Goal: Task Accomplishment & Management: Manage account settings

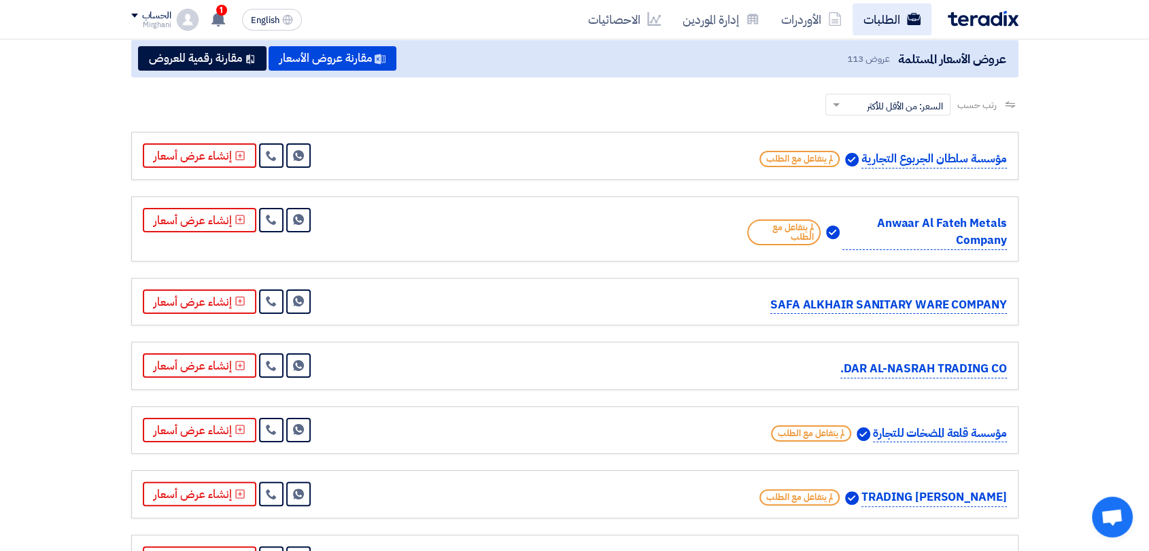
click at [859, 21] on link "الطلبات" at bounding box center [892, 19] width 79 height 32
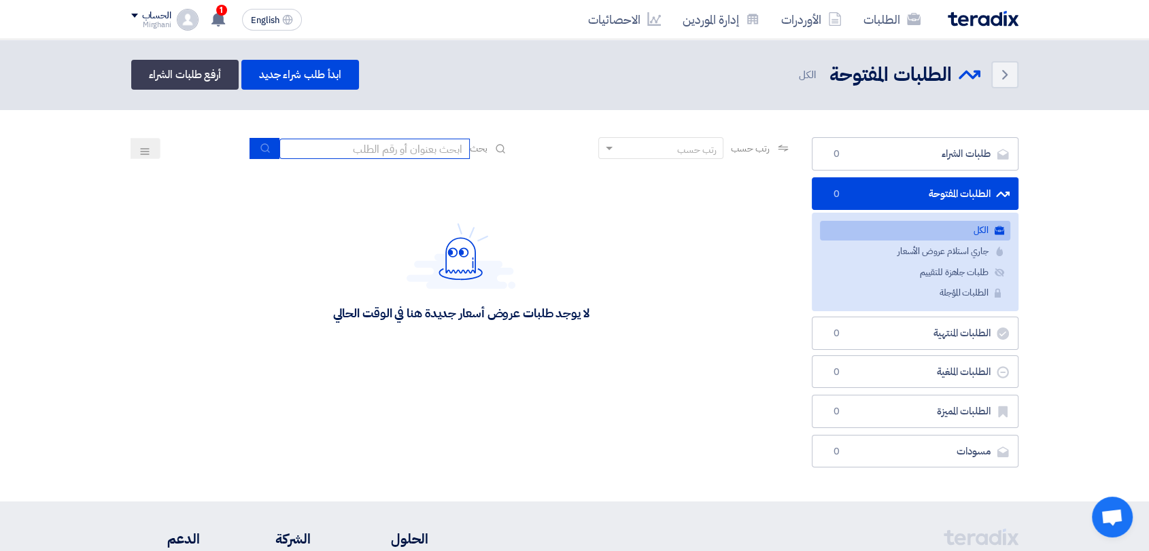
click at [364, 145] on input at bounding box center [374, 149] width 190 height 20
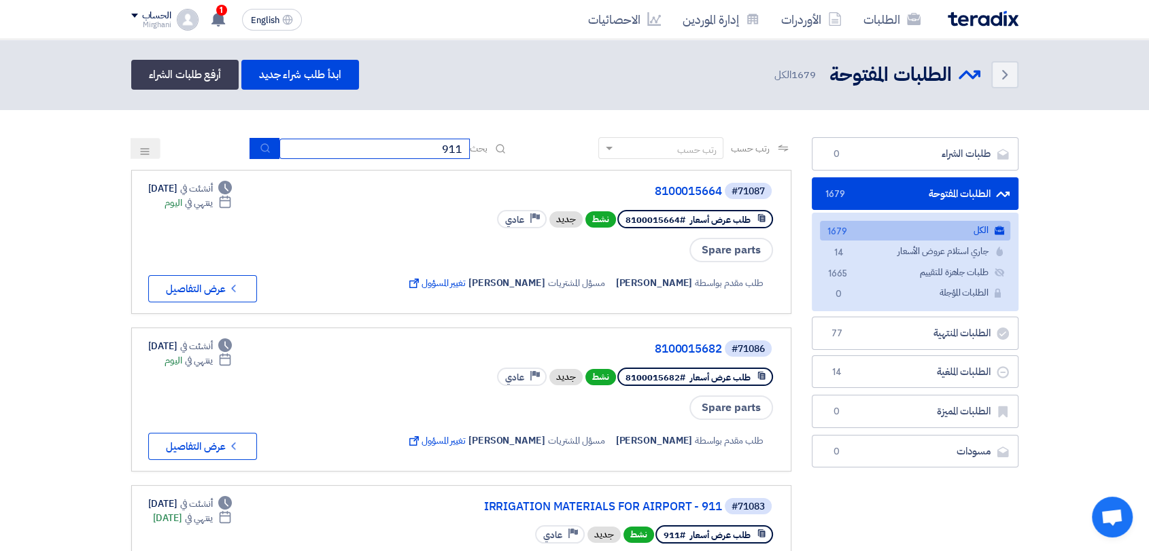
type input "911"
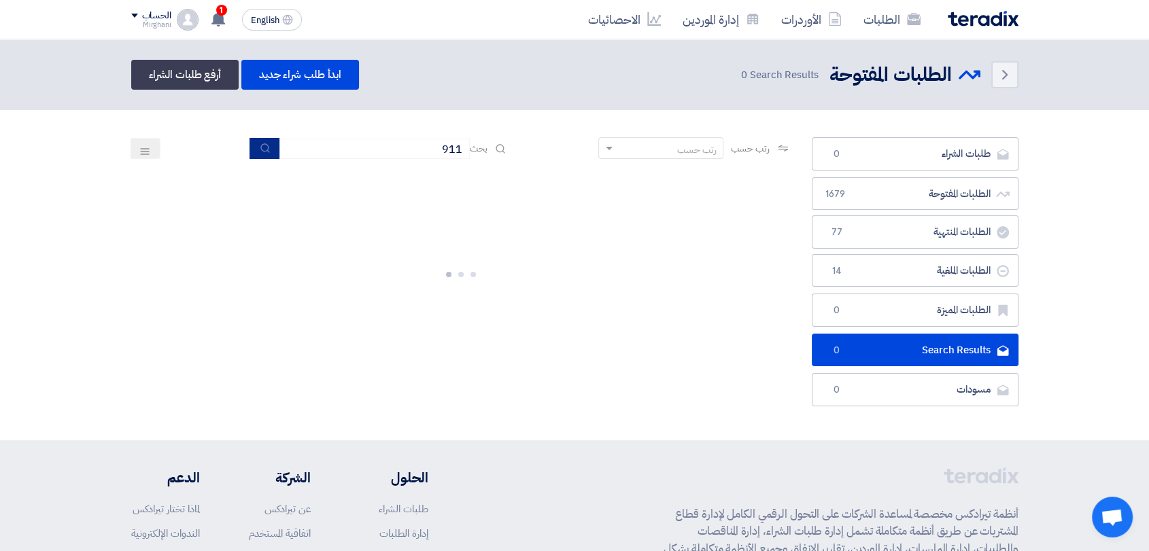
click at [262, 151] on use "submit" at bounding box center [264, 147] width 9 height 9
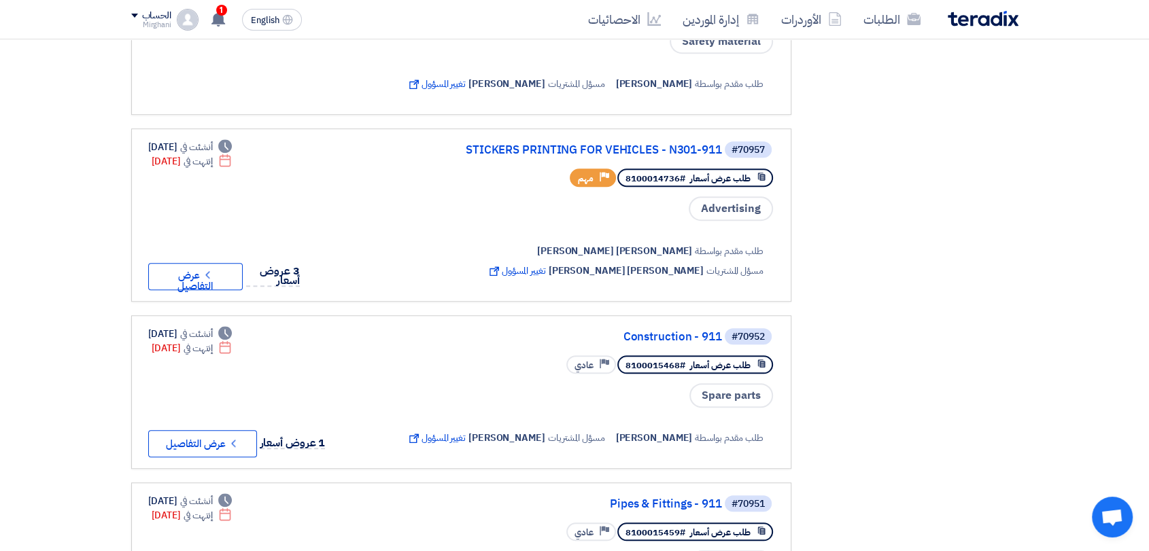
scroll to position [1057, 0]
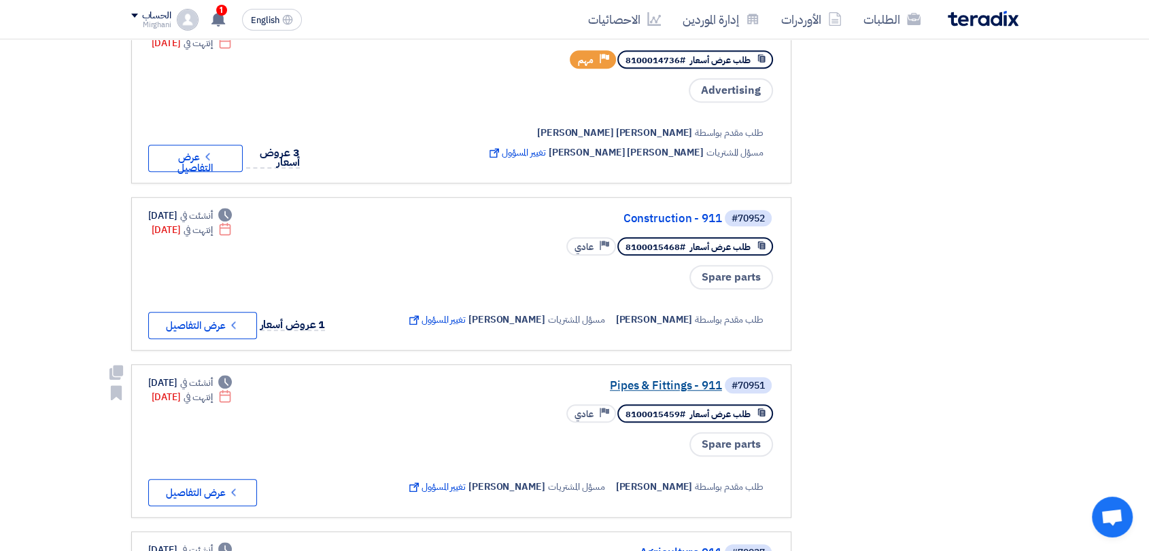
click at [657, 381] on link "Pipes & Fittings - 911" at bounding box center [586, 386] width 272 height 12
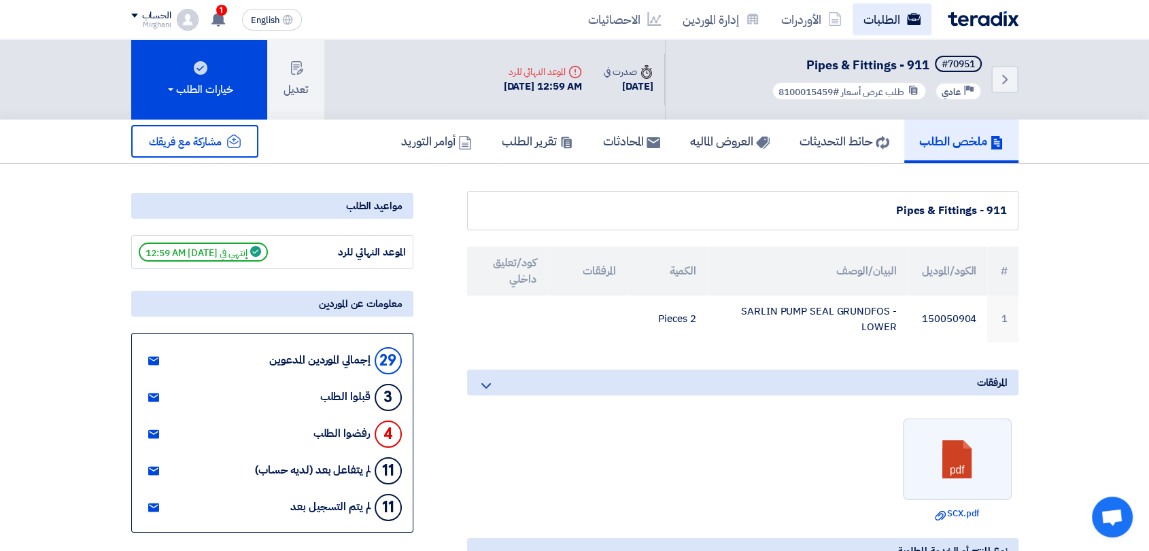
click at [870, 9] on link "الطلبات" at bounding box center [892, 19] width 79 height 32
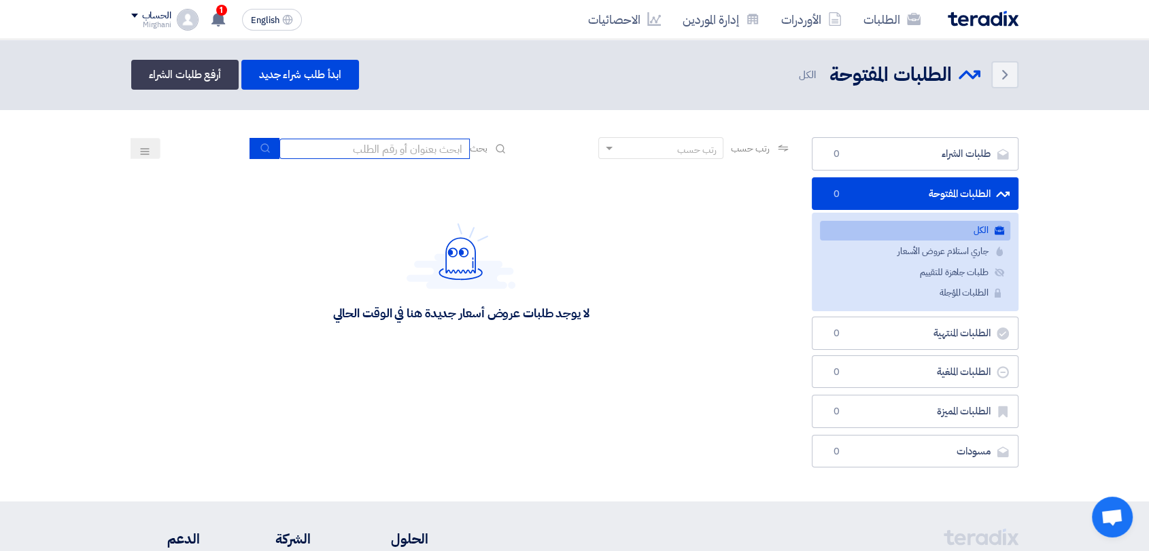
click at [382, 147] on input at bounding box center [374, 149] width 190 height 20
type input "911"
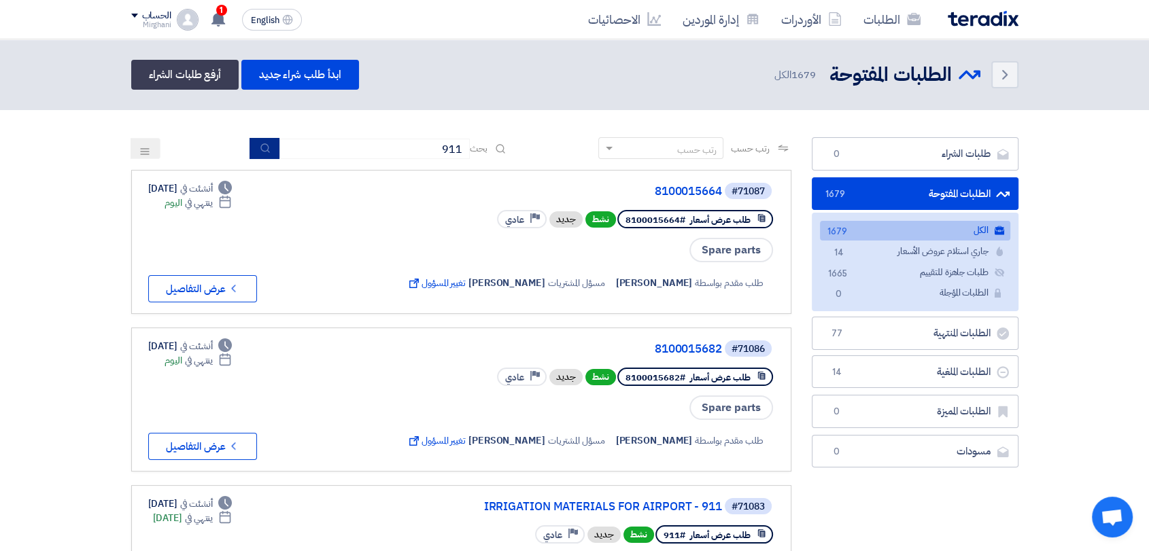
click at [252, 145] on button "submit" at bounding box center [265, 148] width 30 height 21
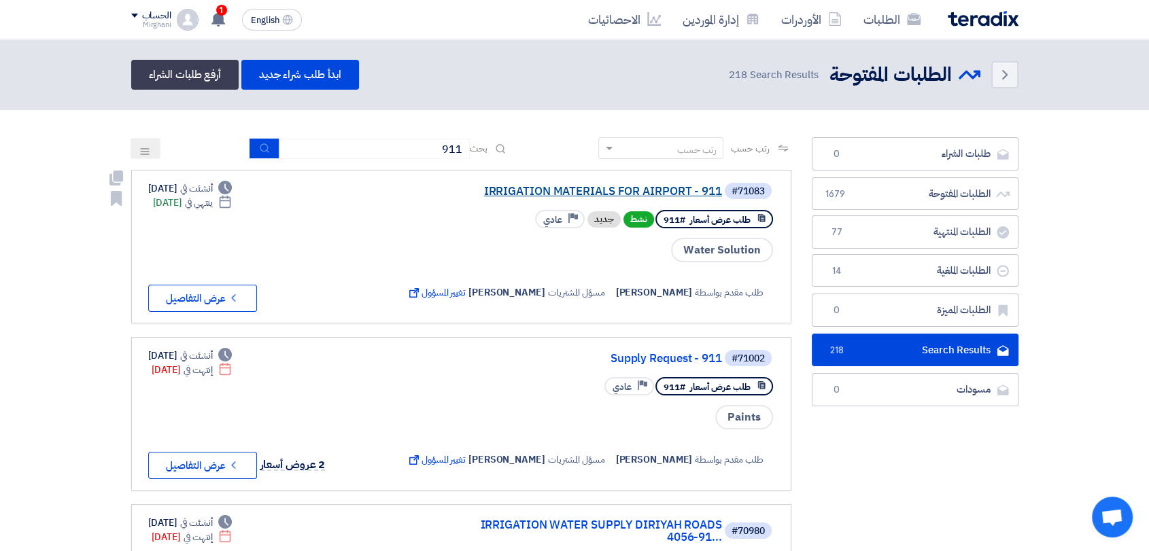
click at [611, 186] on link "IRRIGATION MATERIALS FOR AIRPORT - 911" at bounding box center [586, 192] width 272 height 12
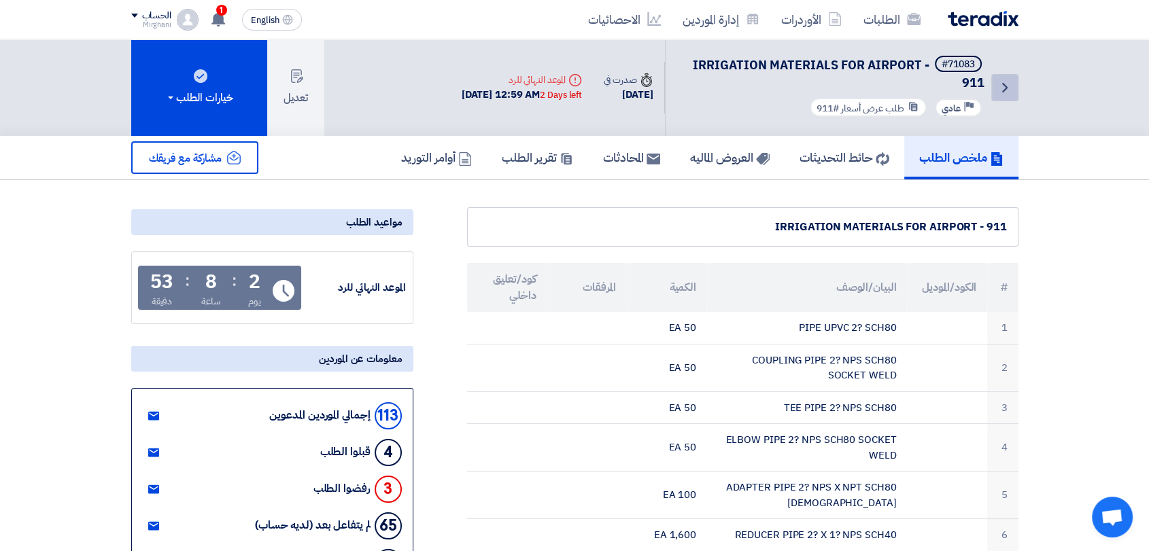
click at [1017, 90] on link "Back" at bounding box center [1004, 87] width 27 height 27
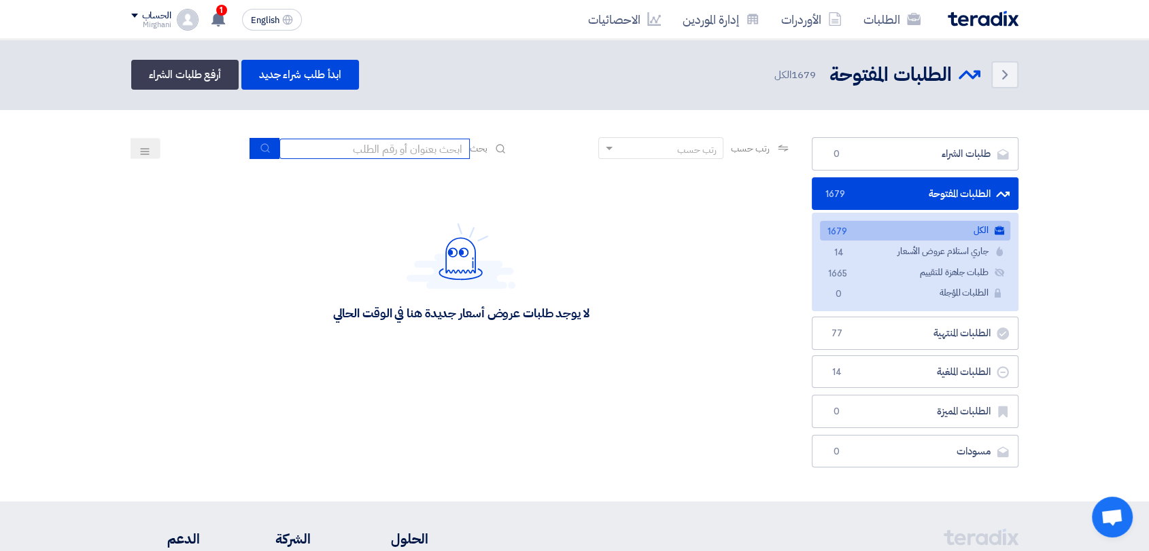
click at [405, 145] on input at bounding box center [374, 149] width 190 height 20
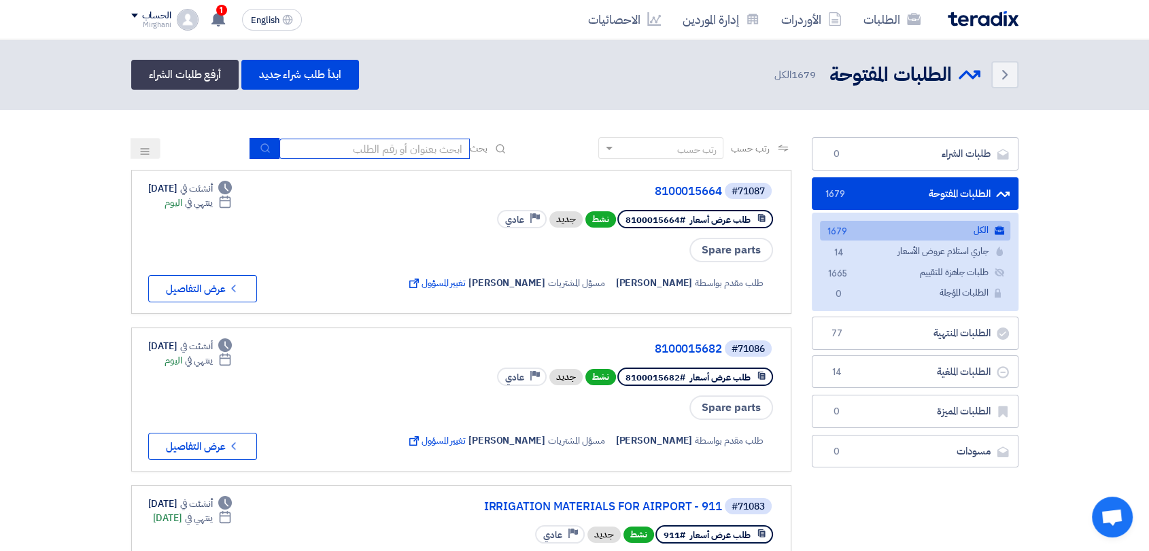
type input "911"
click at [260, 139] on button "submit" at bounding box center [265, 148] width 30 height 21
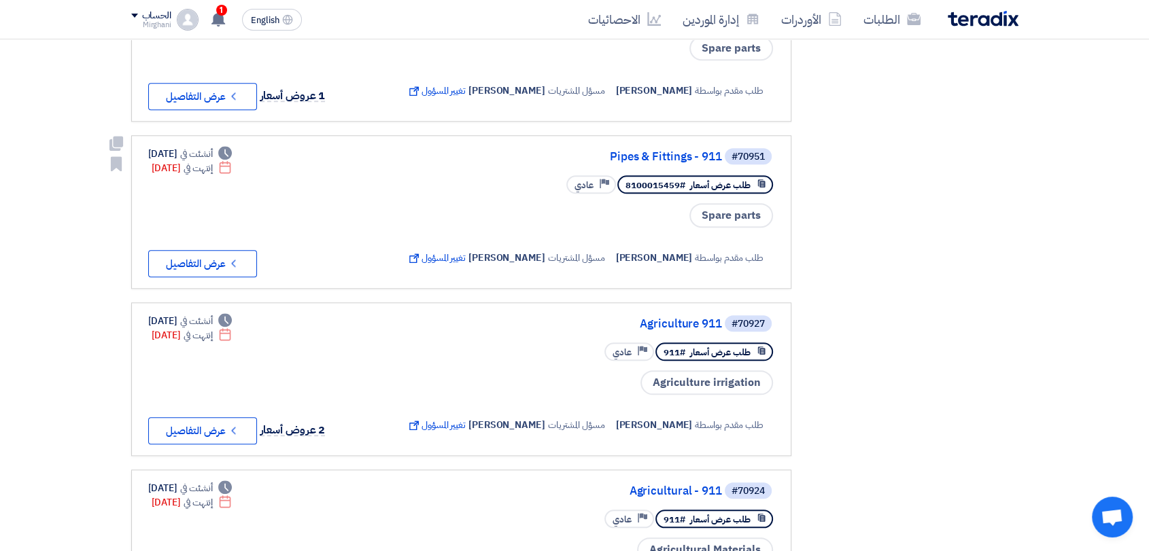
scroll to position [1284, 0]
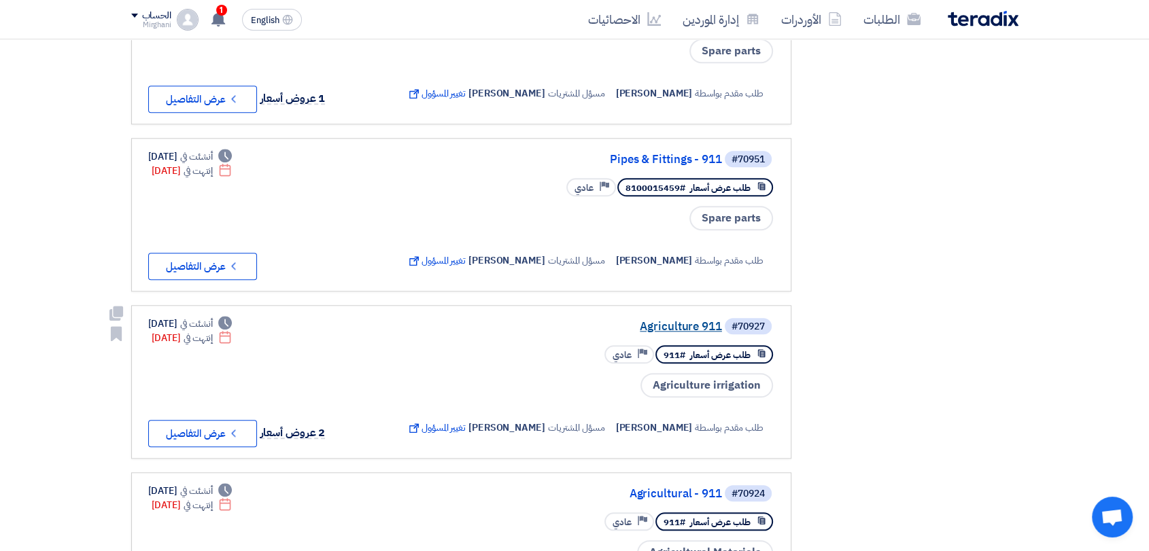
click at [636, 321] on link "Agriculture 911" at bounding box center [586, 327] width 272 height 12
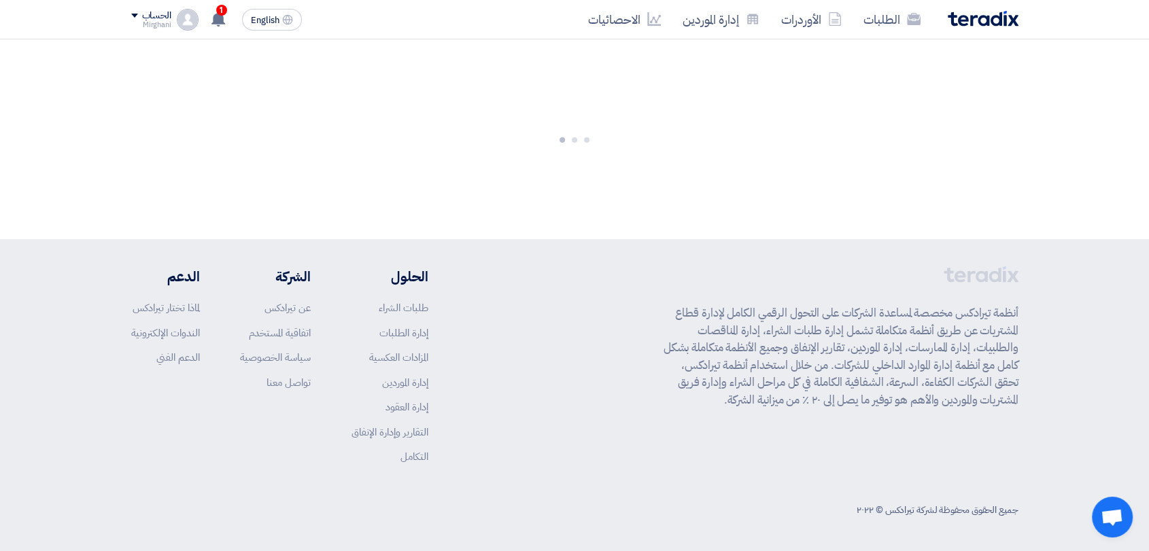
scroll to position [0, 0]
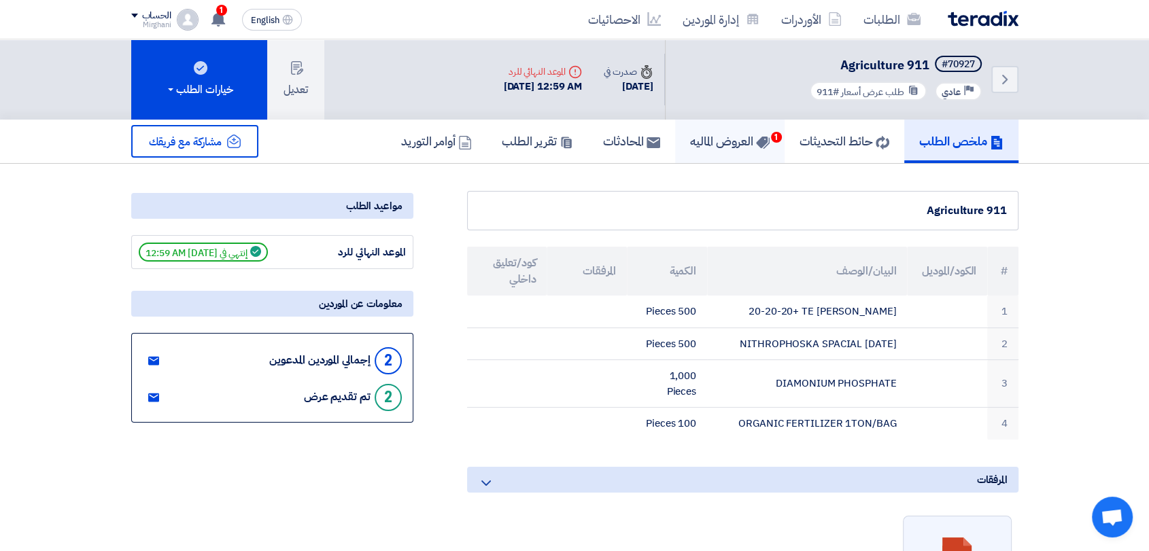
click at [696, 160] on link "العروض الماليه 1" at bounding box center [729, 142] width 109 height 44
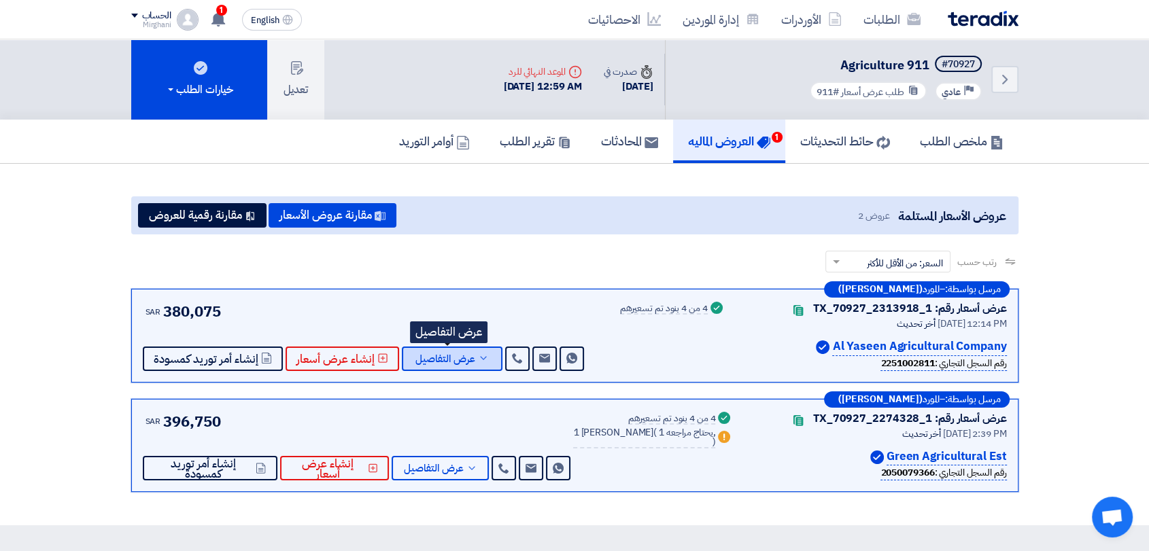
click at [433, 354] on span "عرض التفاصيل" at bounding box center [445, 359] width 60 height 10
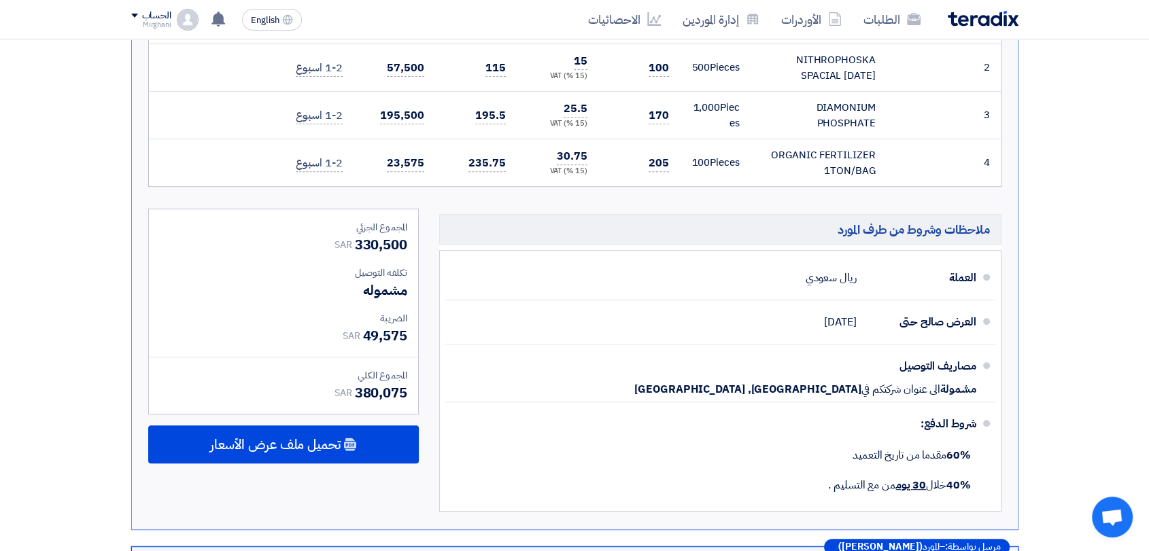
scroll to position [604, 0]
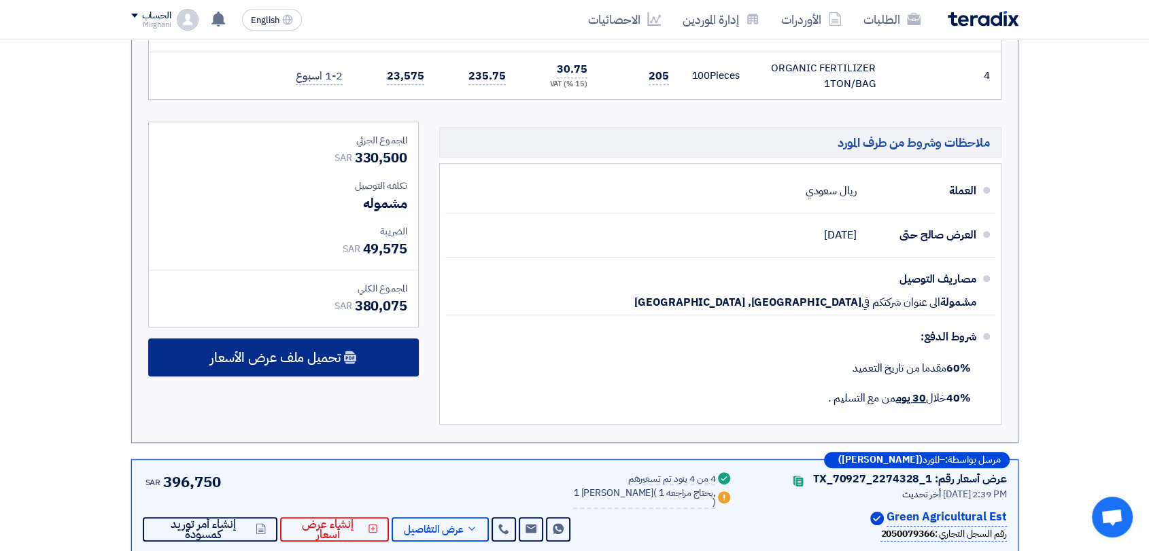
click at [374, 356] on div "تحميل ملف عرض الأسعار" at bounding box center [283, 358] width 271 height 38
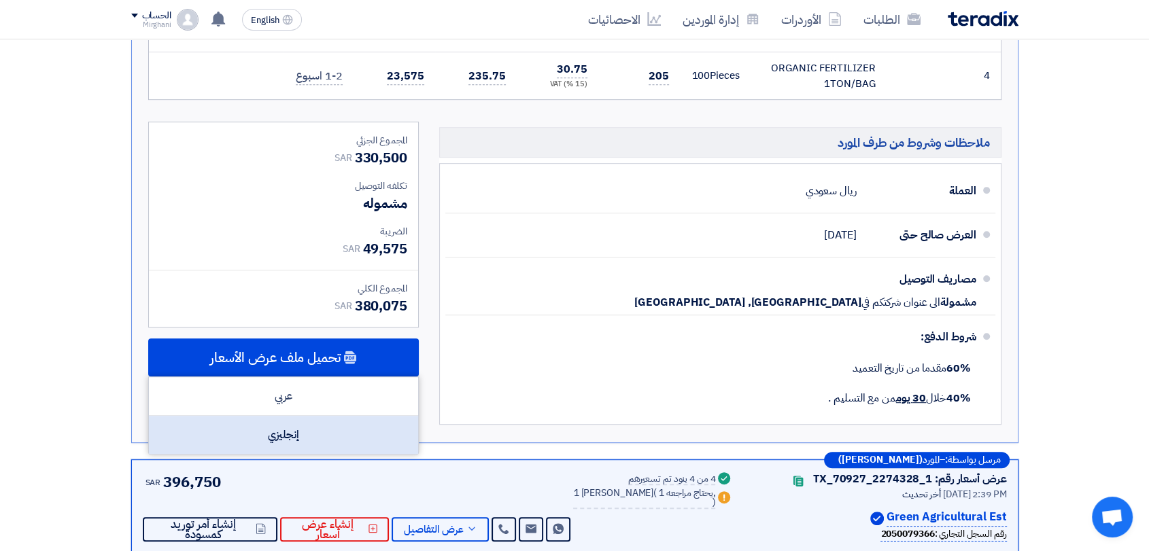
click at [357, 425] on div "إنجليزي" at bounding box center [283, 435] width 269 height 38
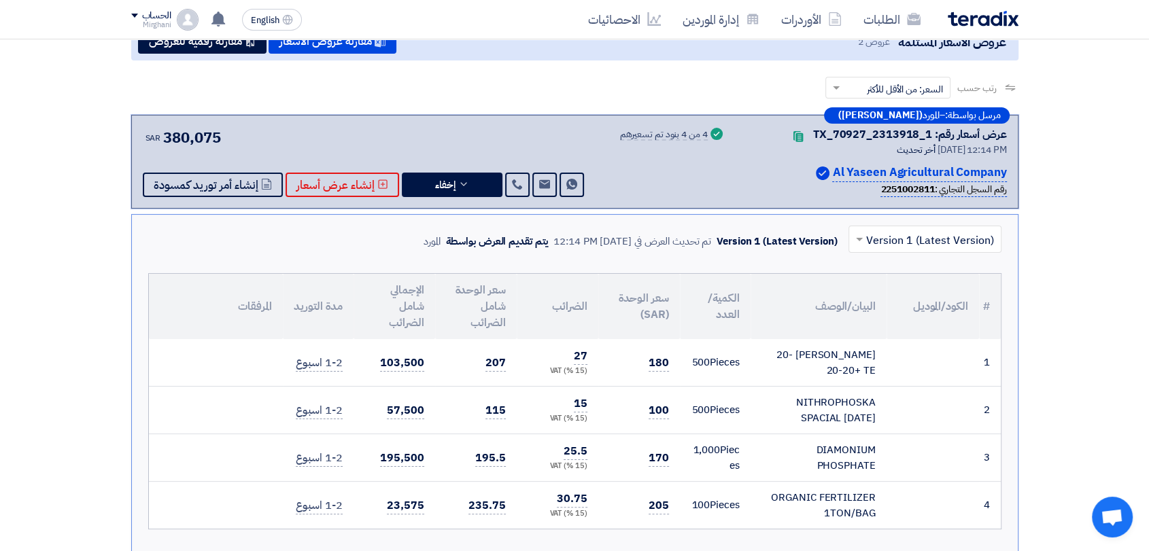
scroll to position [75, 0]
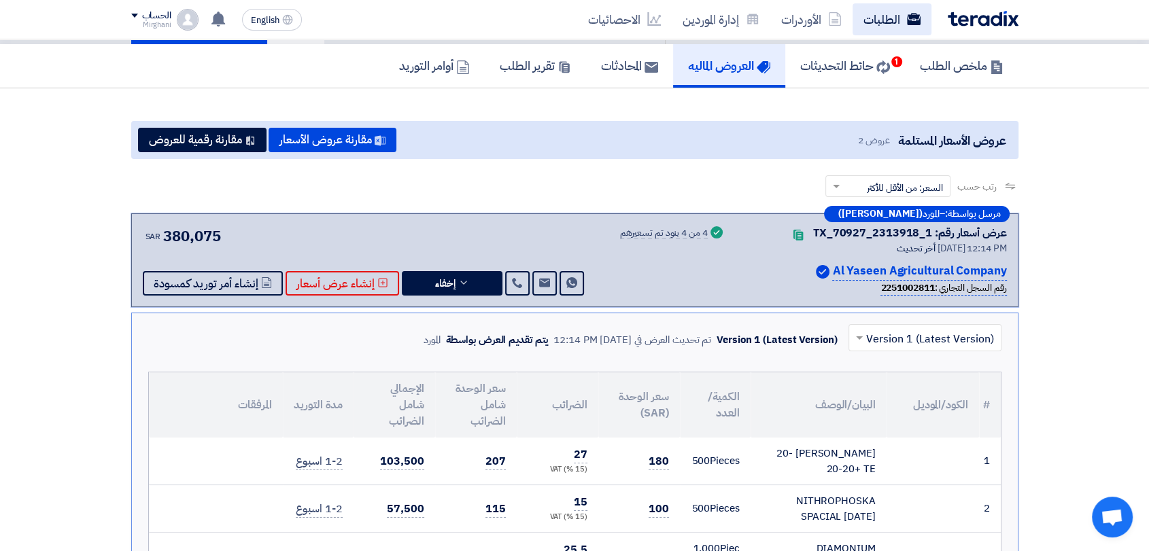
click at [853, 16] on link "الطلبات" at bounding box center [892, 19] width 79 height 32
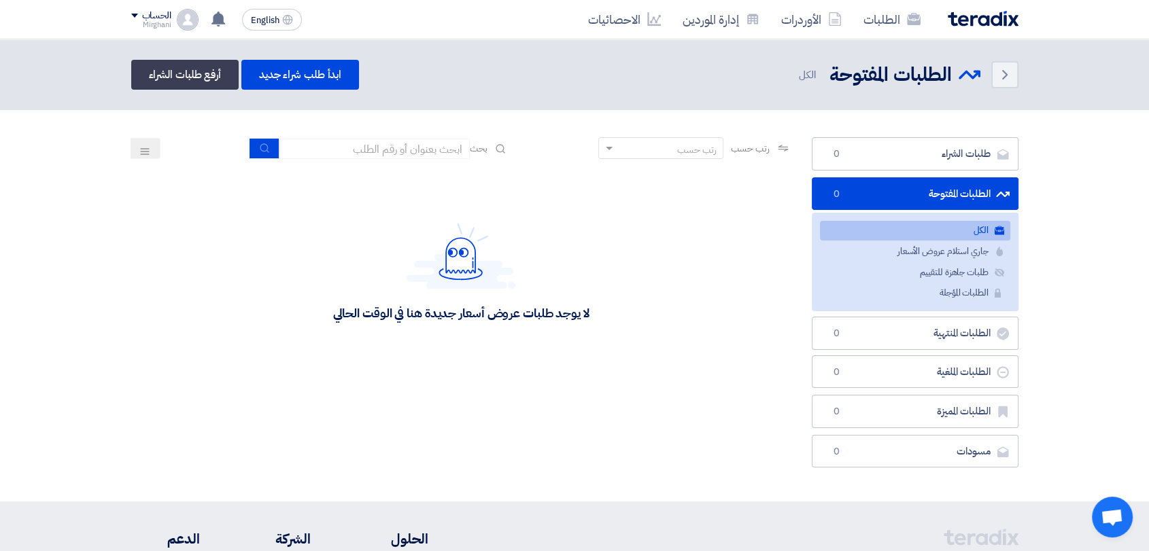
click at [416, 163] on div "رتب حسب رتب حسب بحث" at bounding box center [461, 153] width 660 height 33
click at [411, 156] on input at bounding box center [374, 149] width 190 height 20
type input "911"
click at [264, 153] on icon "submit" at bounding box center [265, 148] width 11 height 11
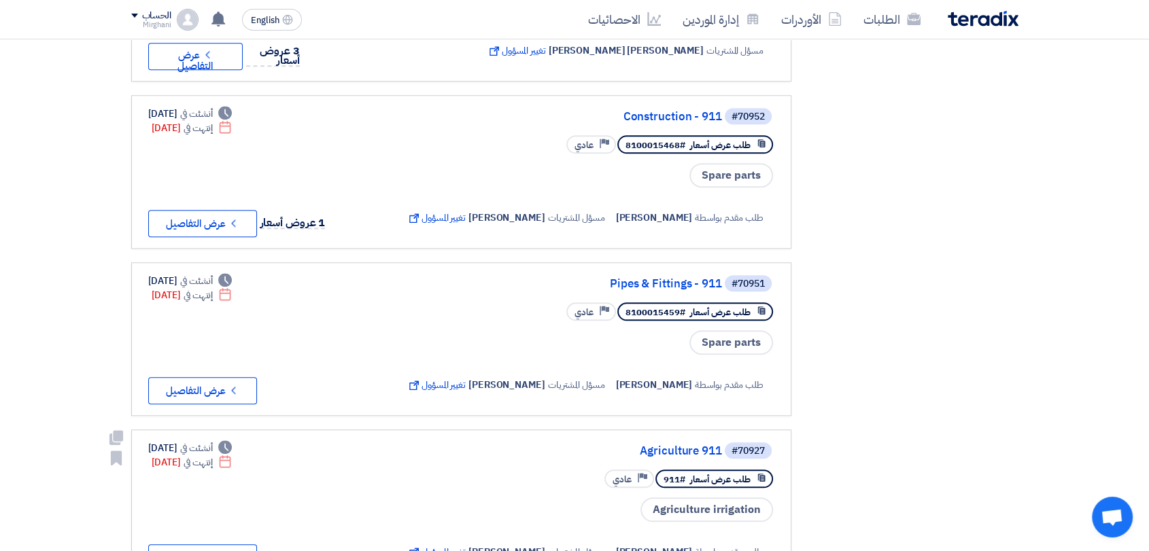
scroll to position [1057, 0]
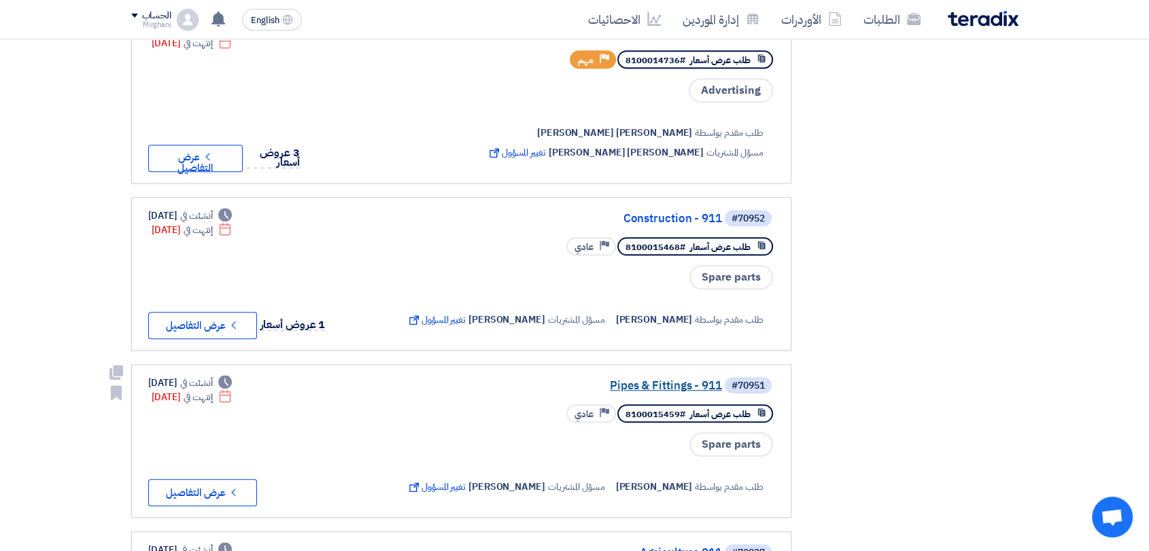
click at [620, 380] on link "Pipes & Fittings - 911" at bounding box center [586, 386] width 272 height 12
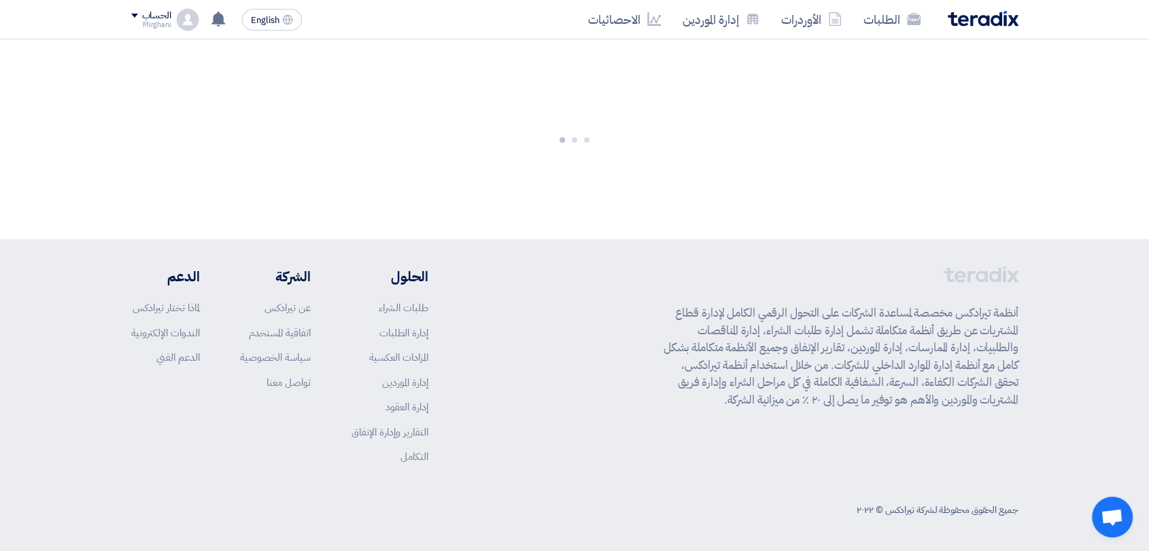
scroll to position [0, 0]
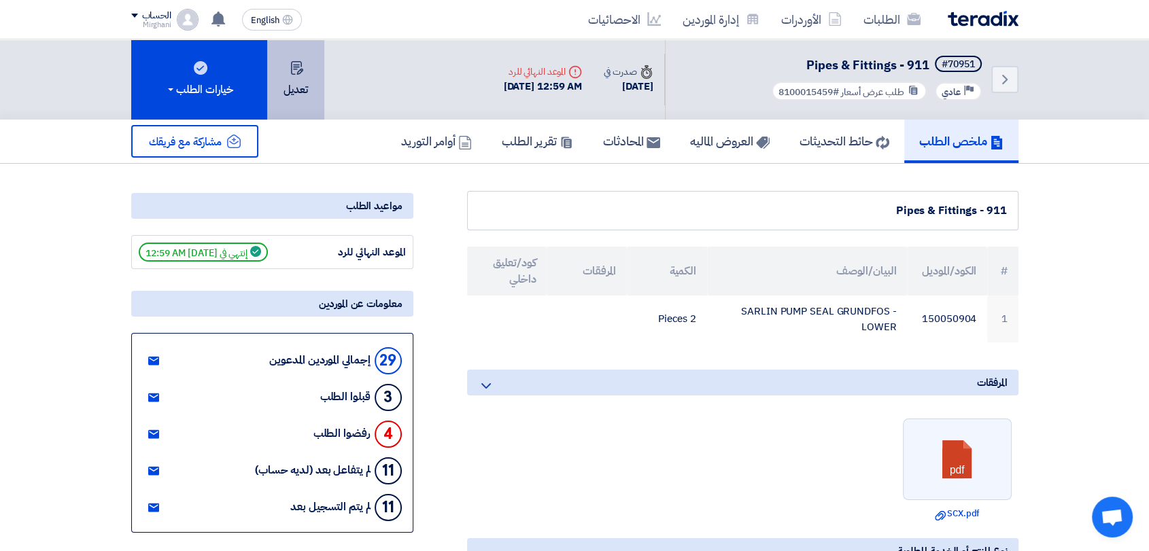
click at [286, 88] on button "تعديل" at bounding box center [295, 79] width 57 height 80
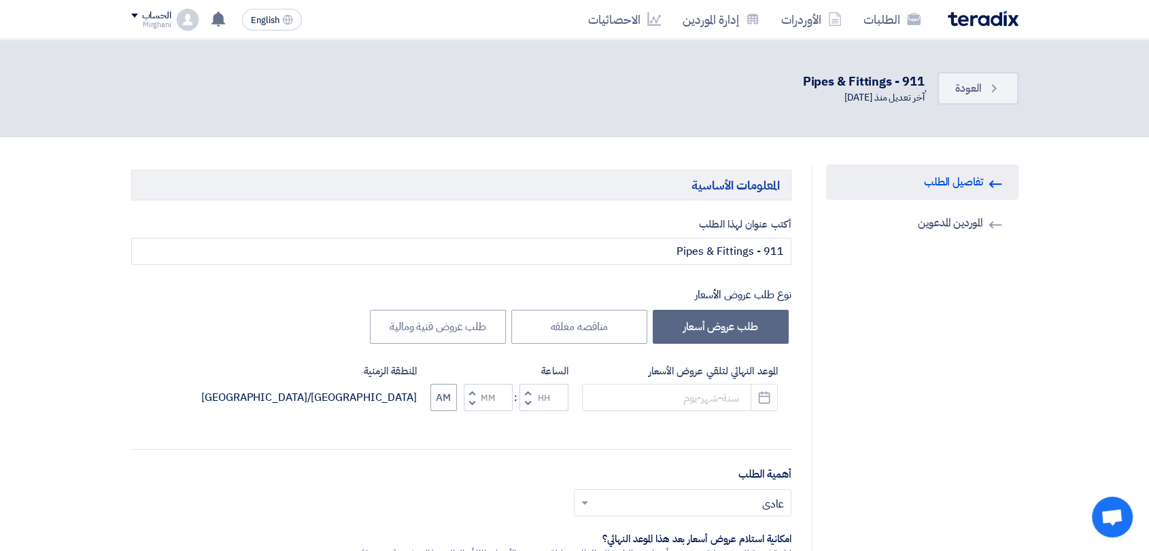
type input "[DATE]"
type input "12"
type input "59"
click at [754, 400] on button "Pick a date" at bounding box center [764, 397] width 27 height 27
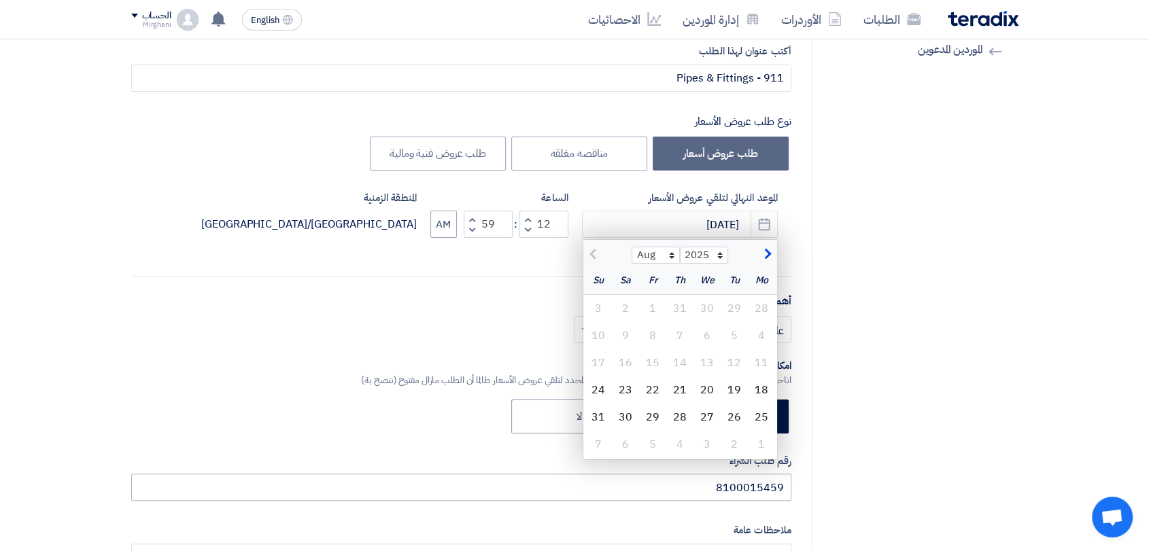
scroll to position [226, 0]
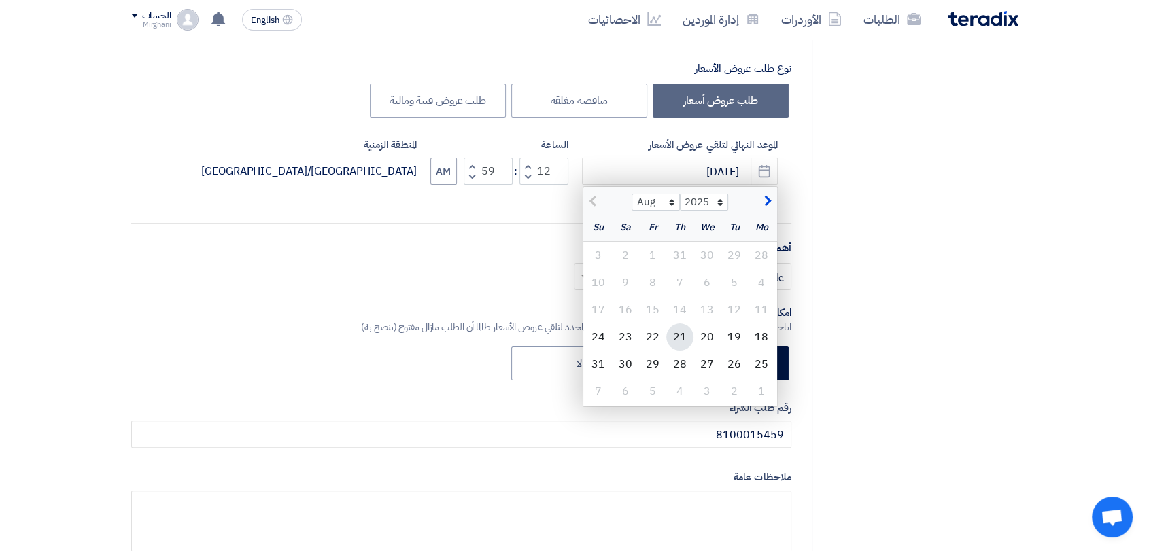
click at [679, 339] on div "21" at bounding box center [679, 337] width 27 height 27
type input "[DATE]"
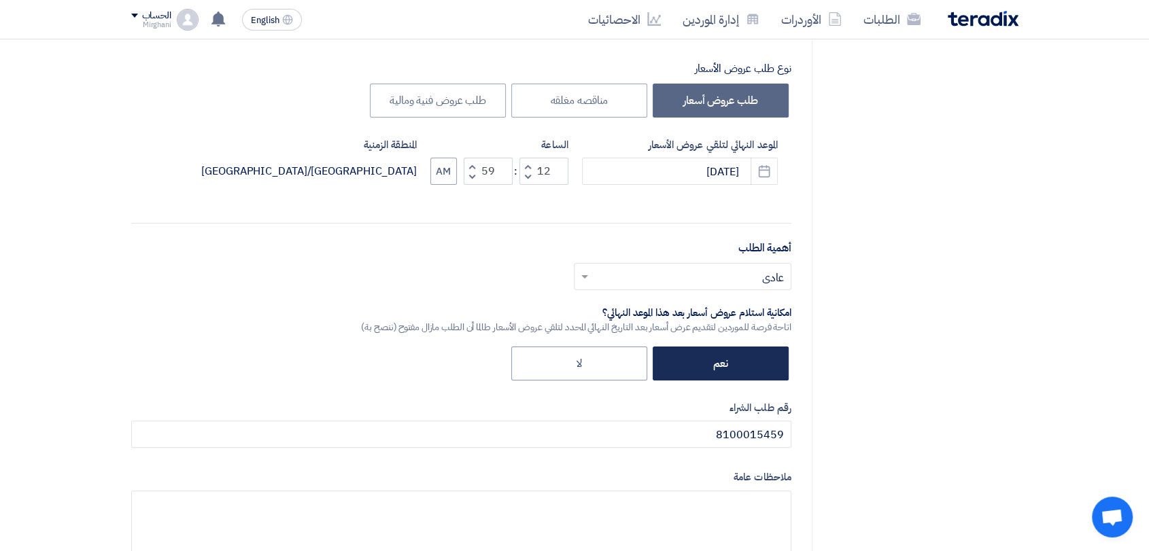
click at [696, 358] on label "نعم" at bounding box center [721, 364] width 136 height 34
click at [719, 358] on input "نعم" at bounding box center [723, 362] width 9 height 9
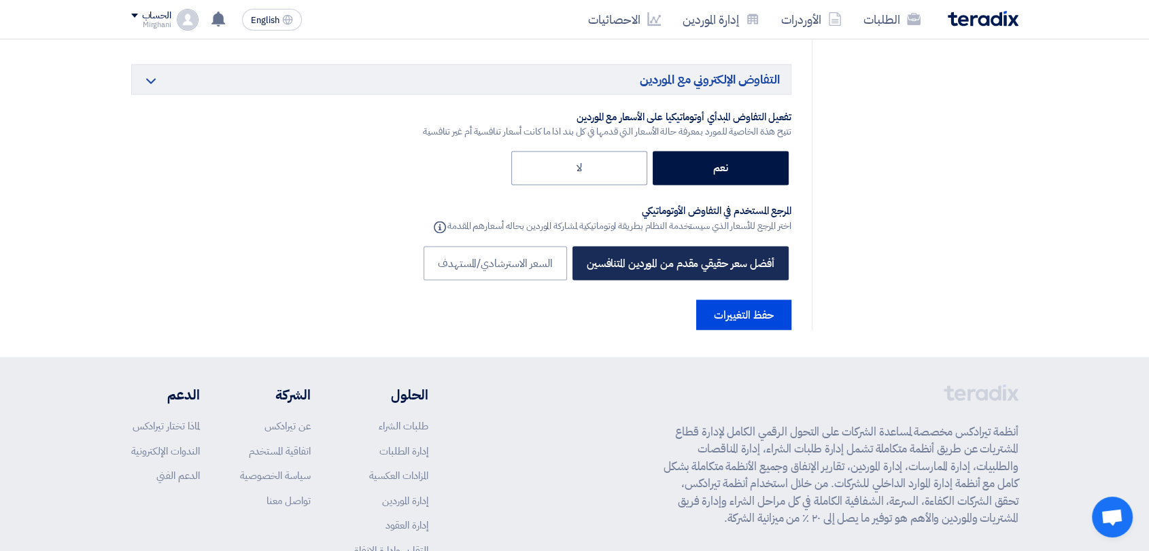
scroll to position [2435, 0]
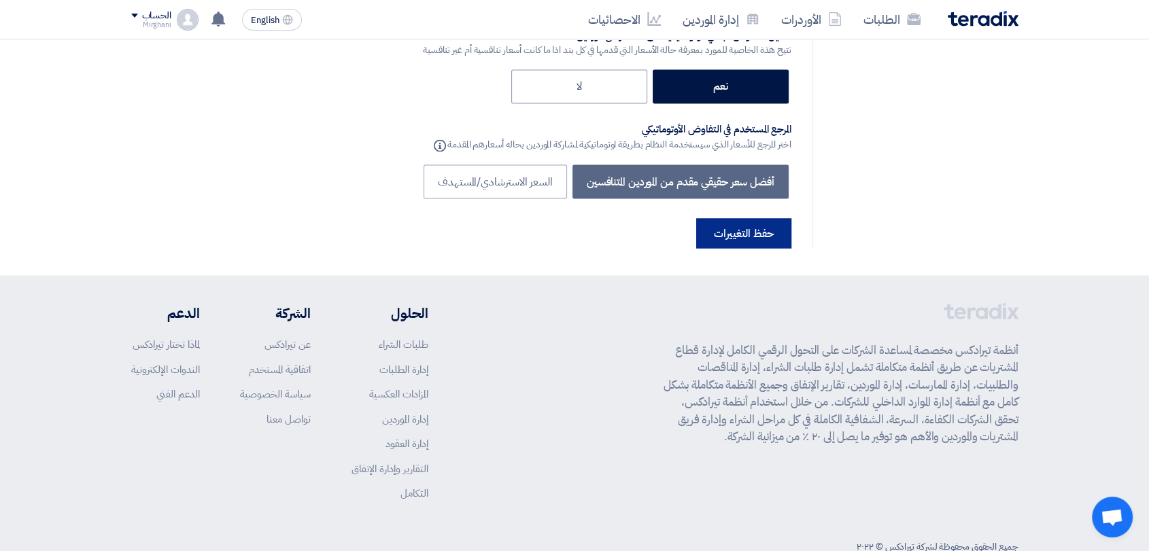
click at [734, 218] on button "حفظ التغييرات" at bounding box center [743, 233] width 95 height 30
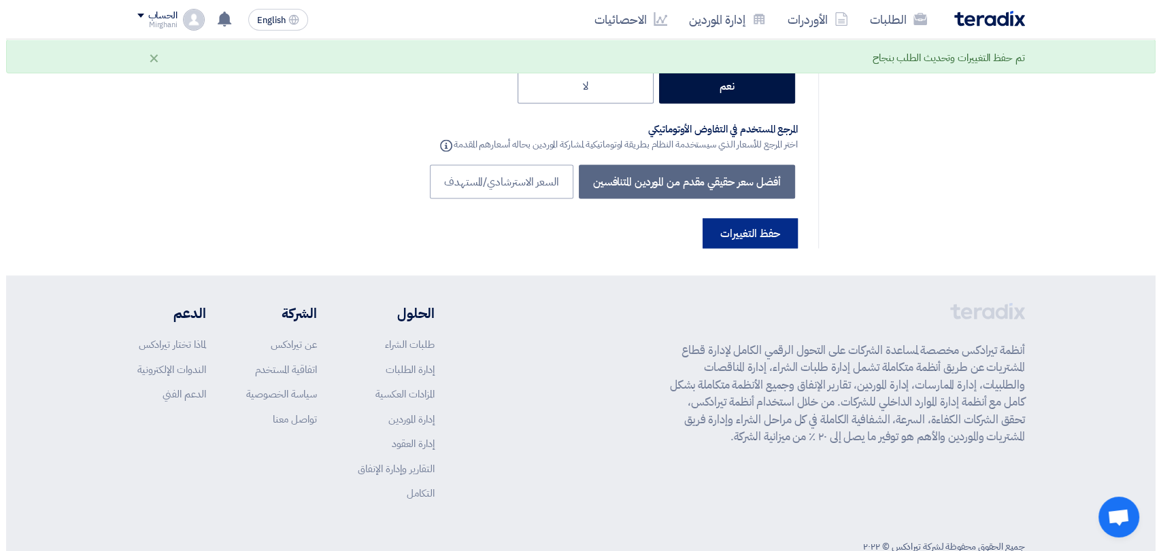
scroll to position [0, 0]
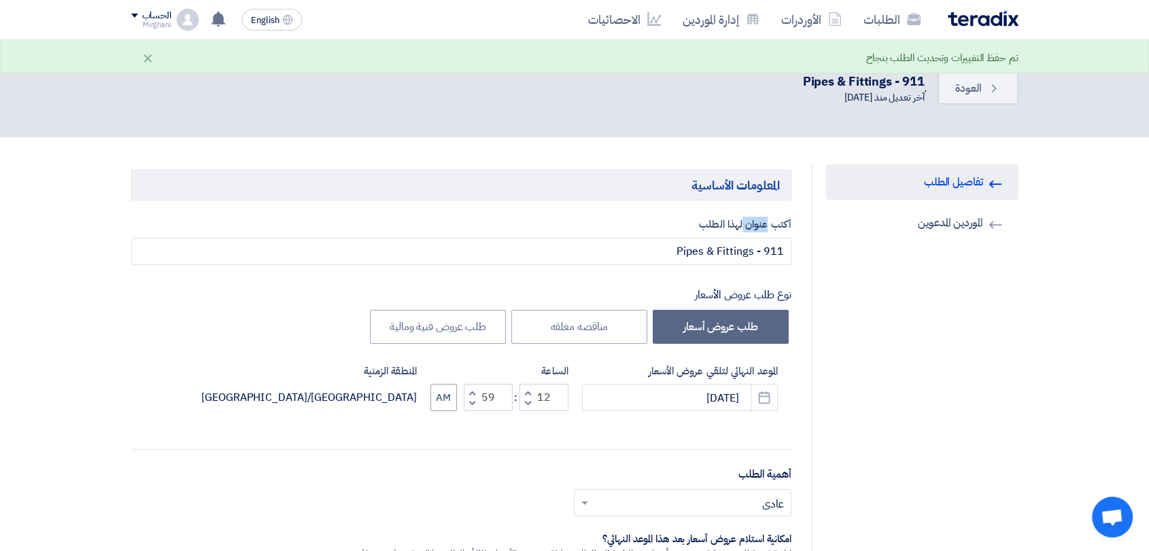
click at [961, 226] on link "Invited Suppliers الموردين المدعوين" at bounding box center [922, 222] width 192 height 35
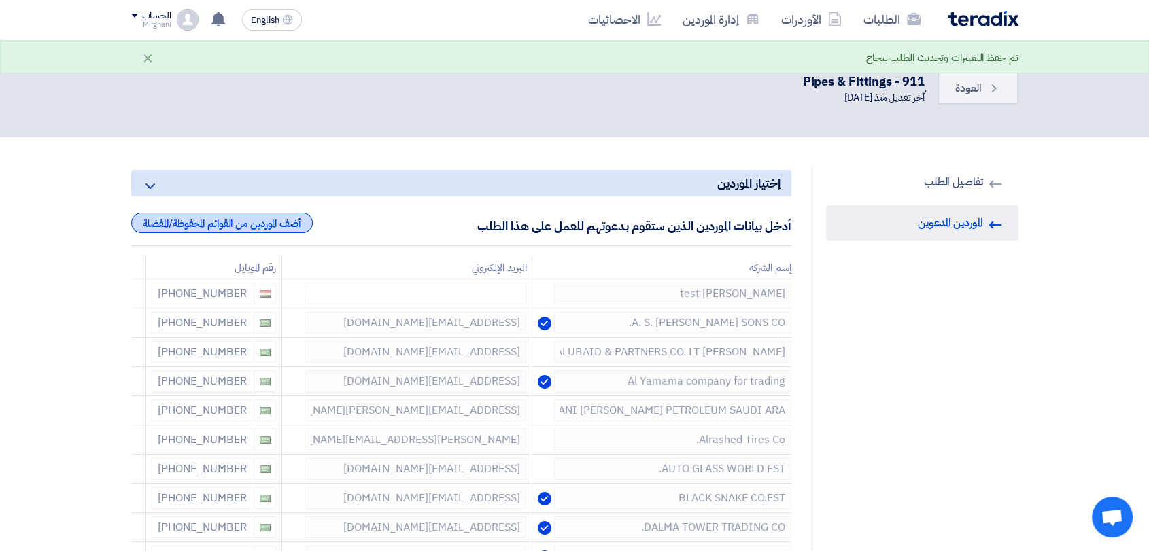
click at [265, 232] on div "أضف الموردين من القوائم المحفوظة/المفضلة" at bounding box center [222, 223] width 182 height 20
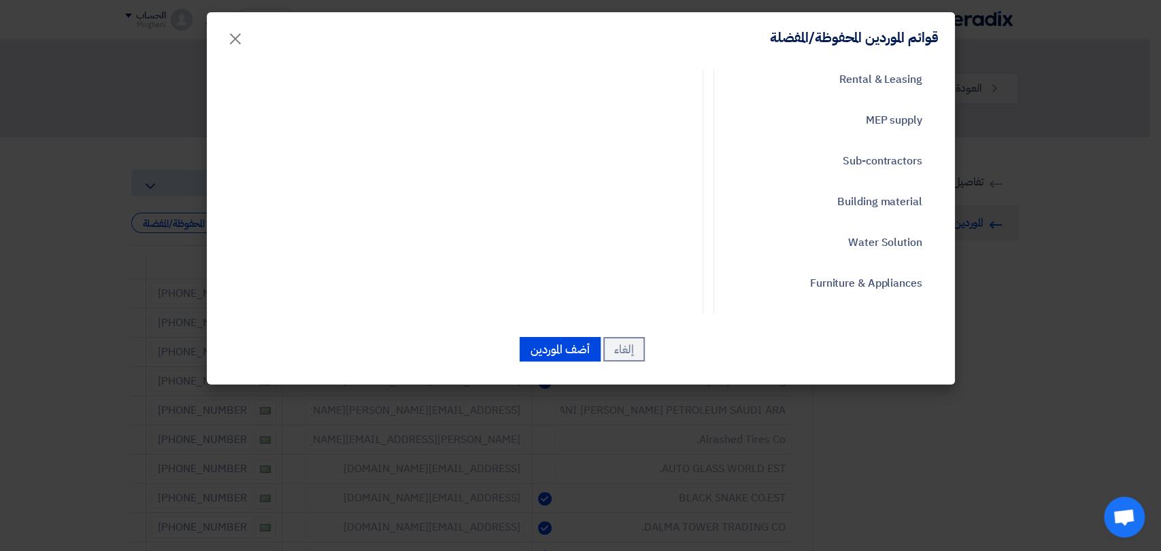
scroll to position [604, 0]
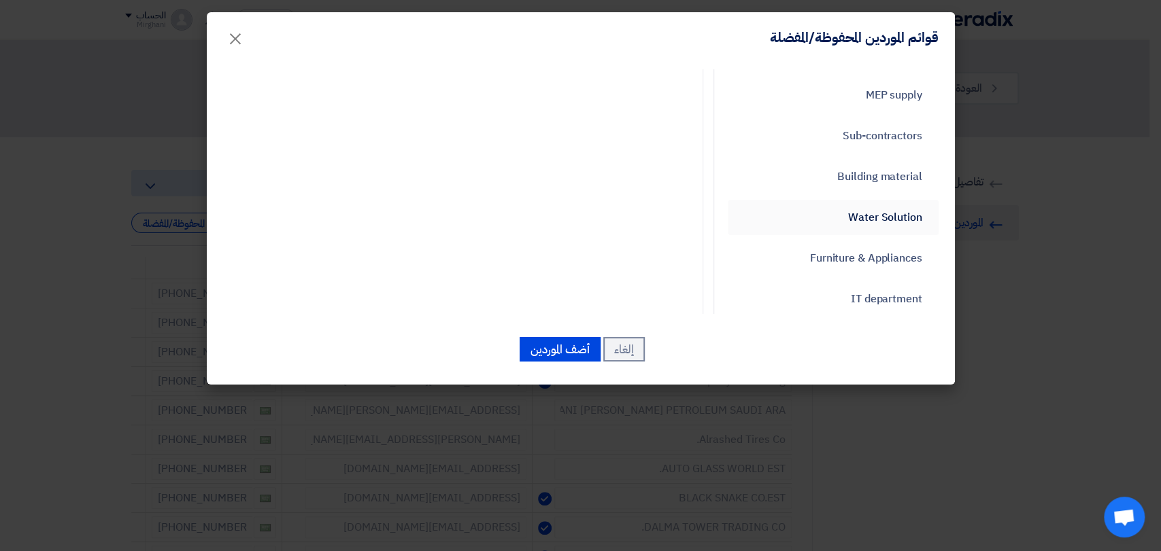
click at [863, 216] on link "Water Solution" at bounding box center [832, 217] width 211 height 35
click at [866, 218] on link "Water Solution" at bounding box center [832, 217] width 211 height 35
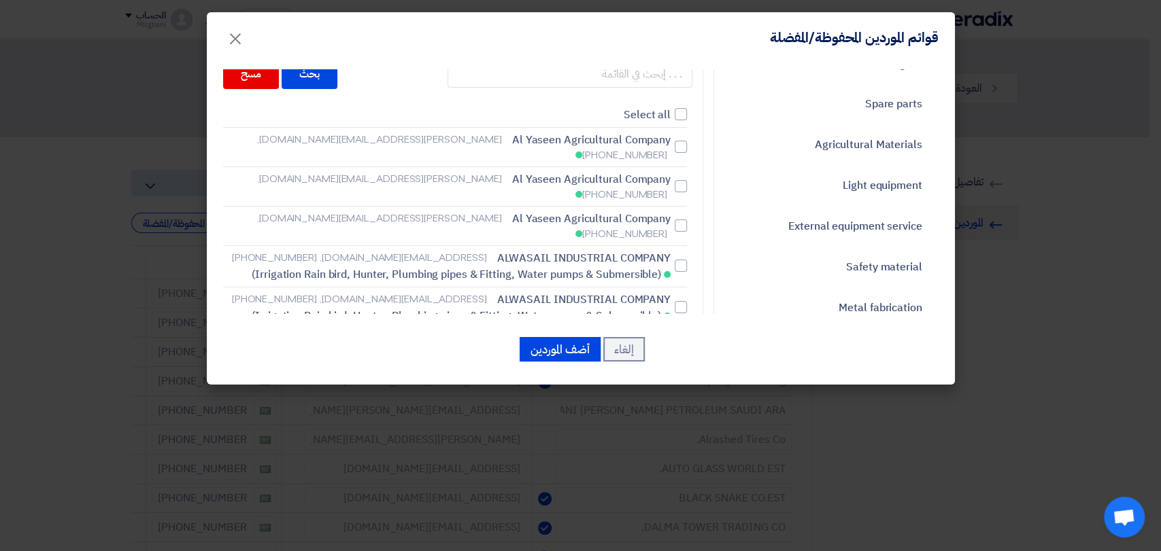
scroll to position [0, 0]
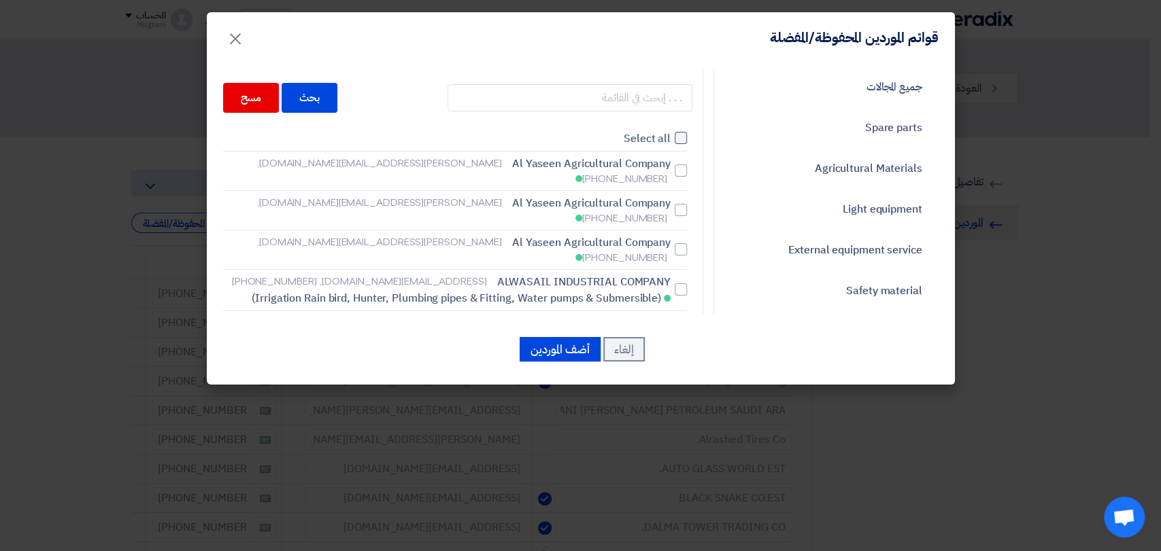
click at [675, 141] on label "Select all" at bounding box center [455, 139] width 464 height 16
click at [670, 141] on input "Select all" at bounding box center [666, 138] width 9 height 9
checkbox input "true"
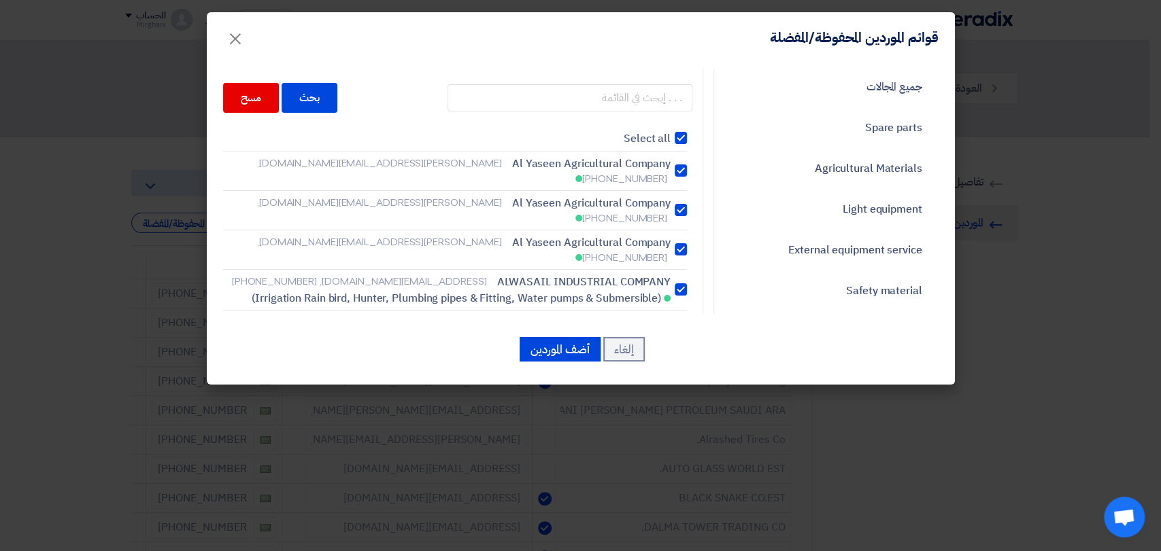
checkbox input "true"
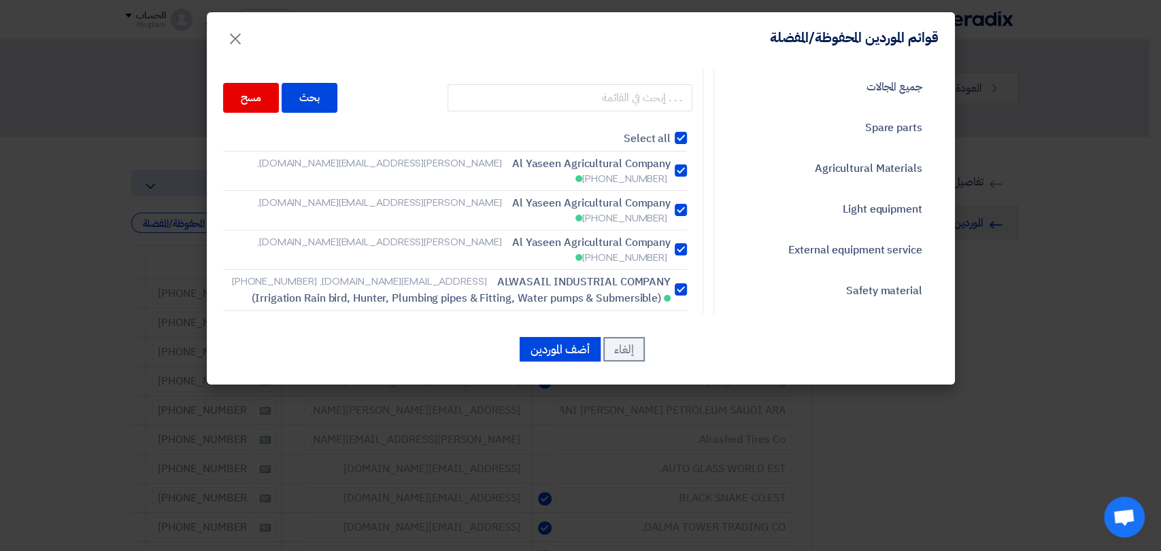
checkbox input "true"
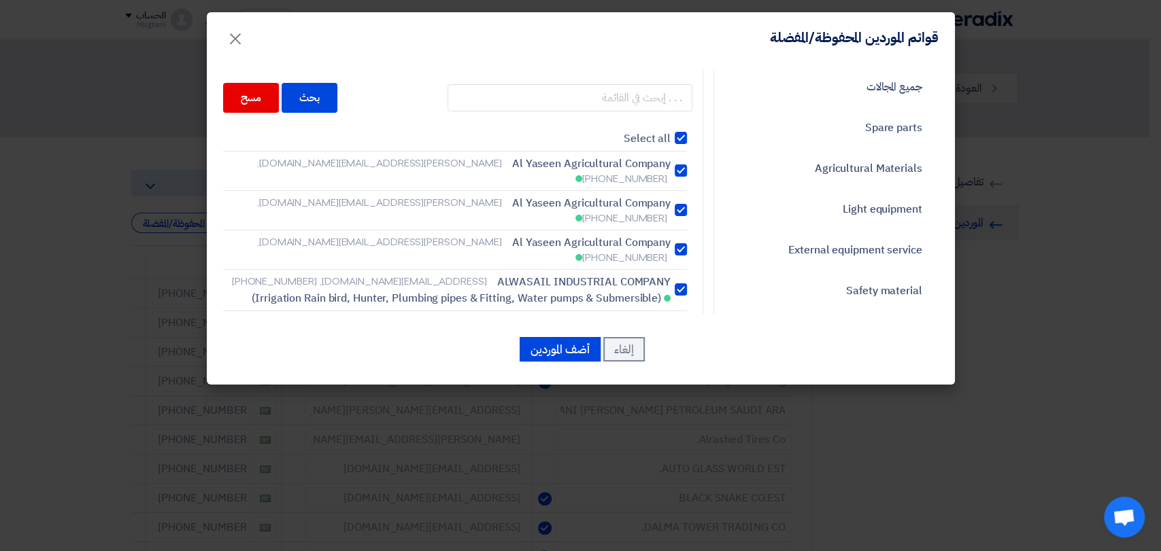
checkbox input "true"
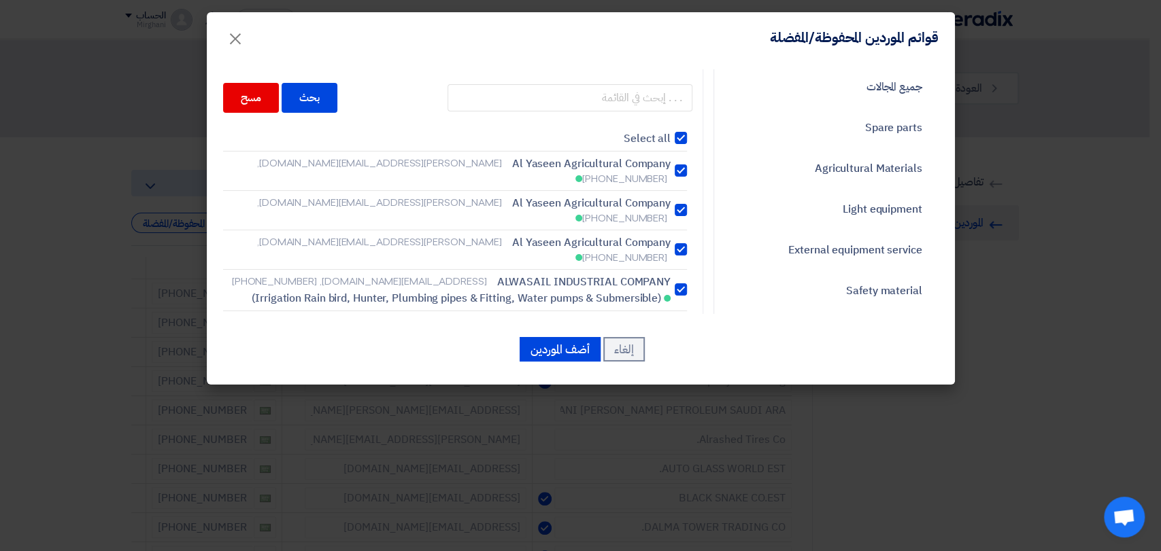
checkbox input "true"
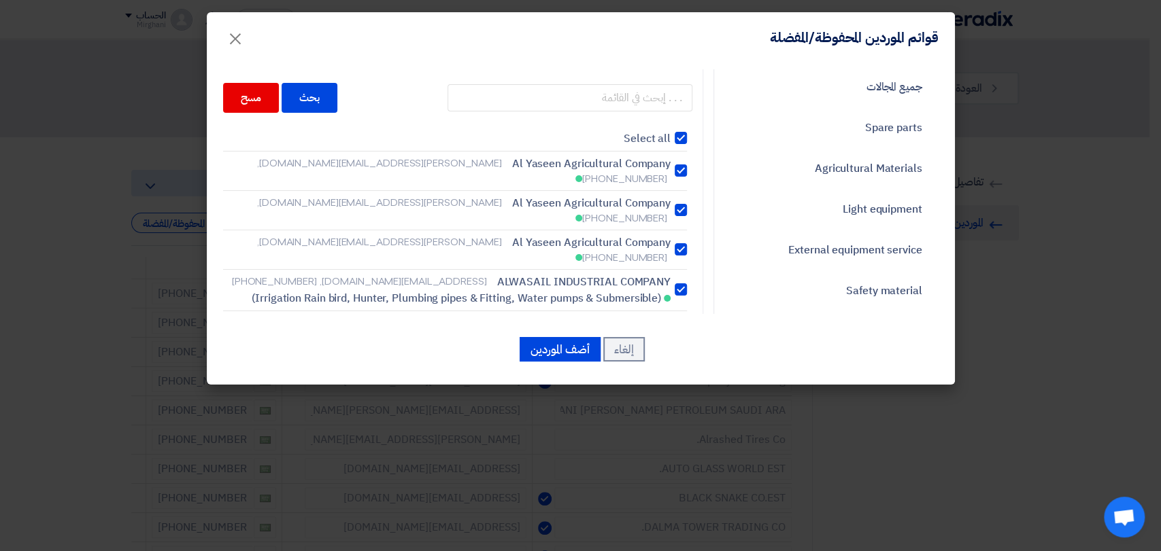
checkbox input "true"
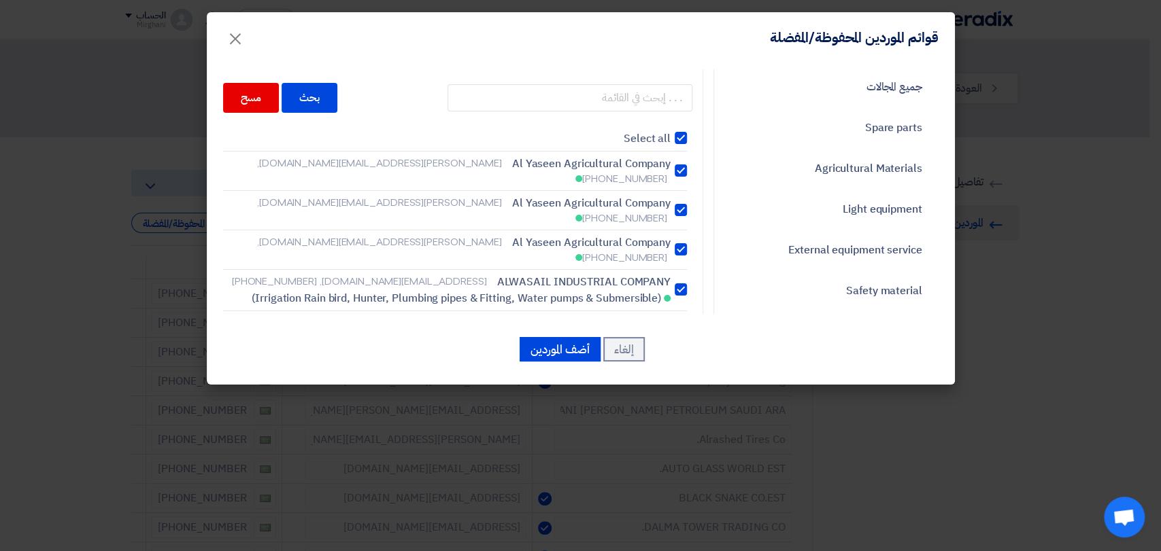
checkbox input "true"
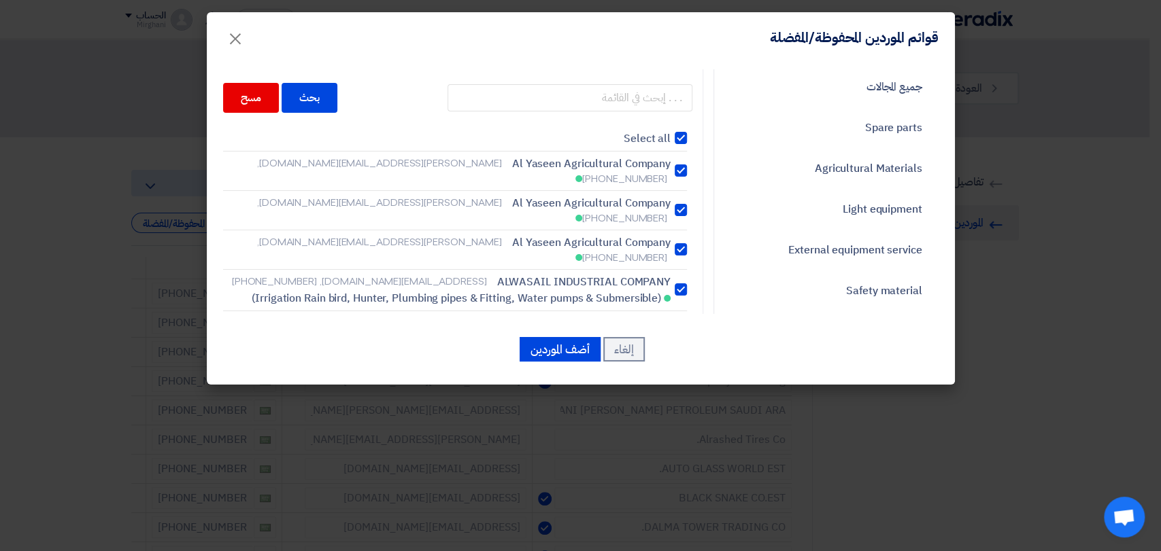
checkbox input "true"
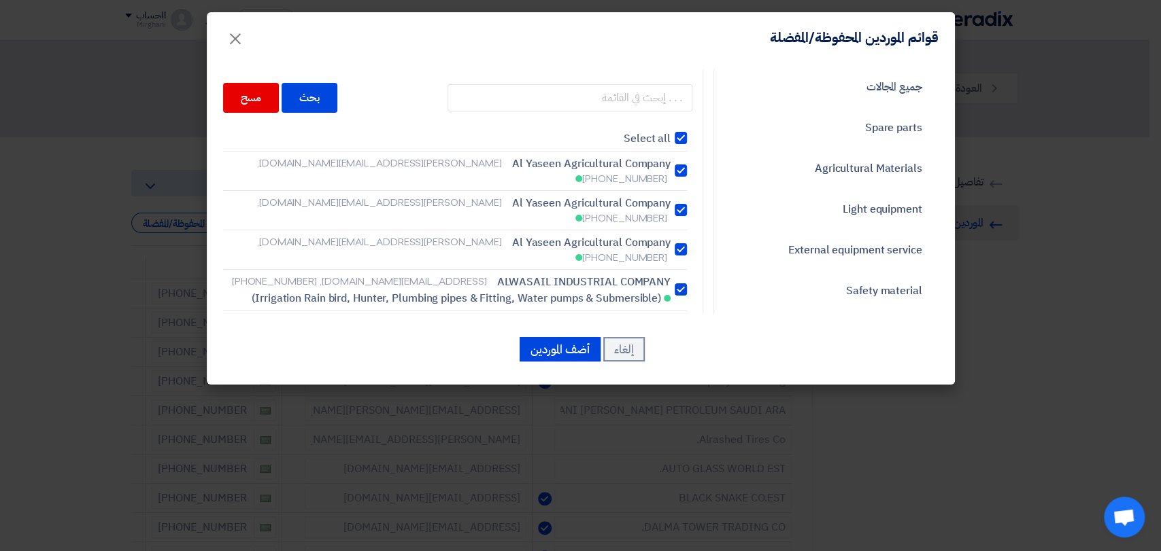
checkbox input "true"
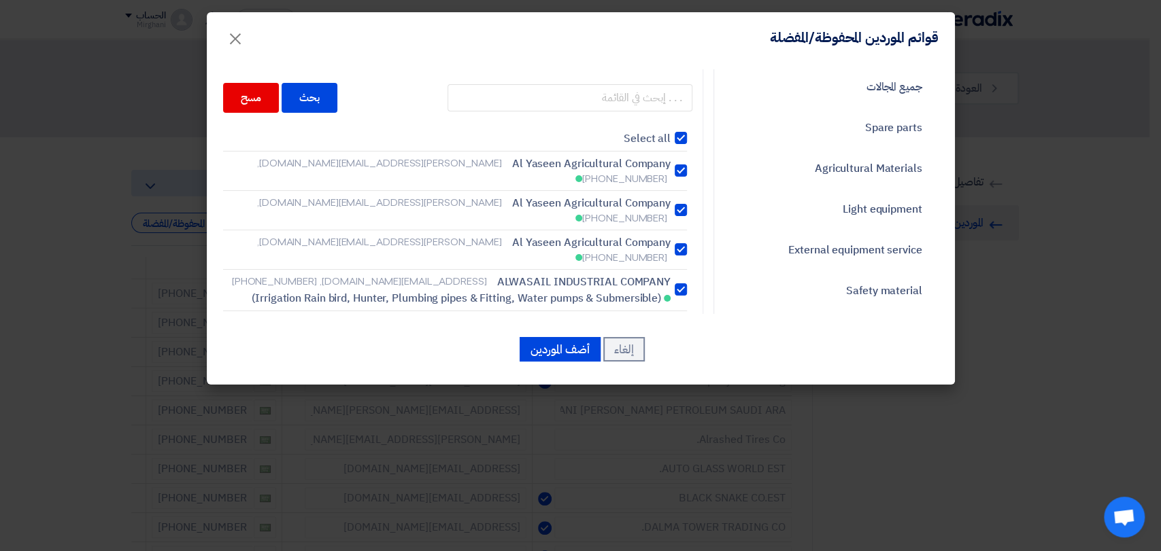
checkbox input "true"
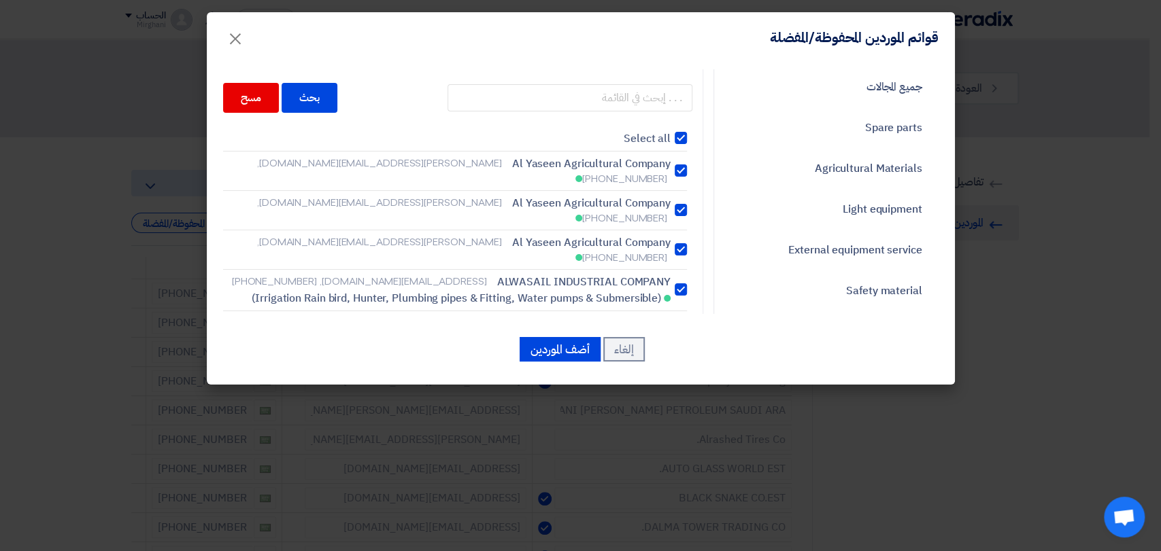
checkbox input "true"
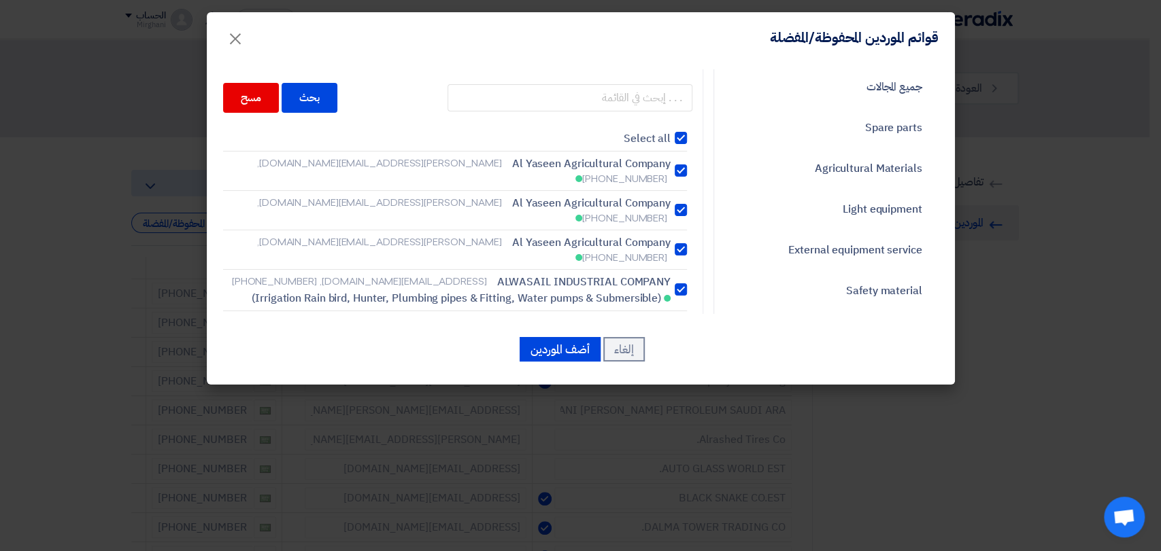
checkbox input "true"
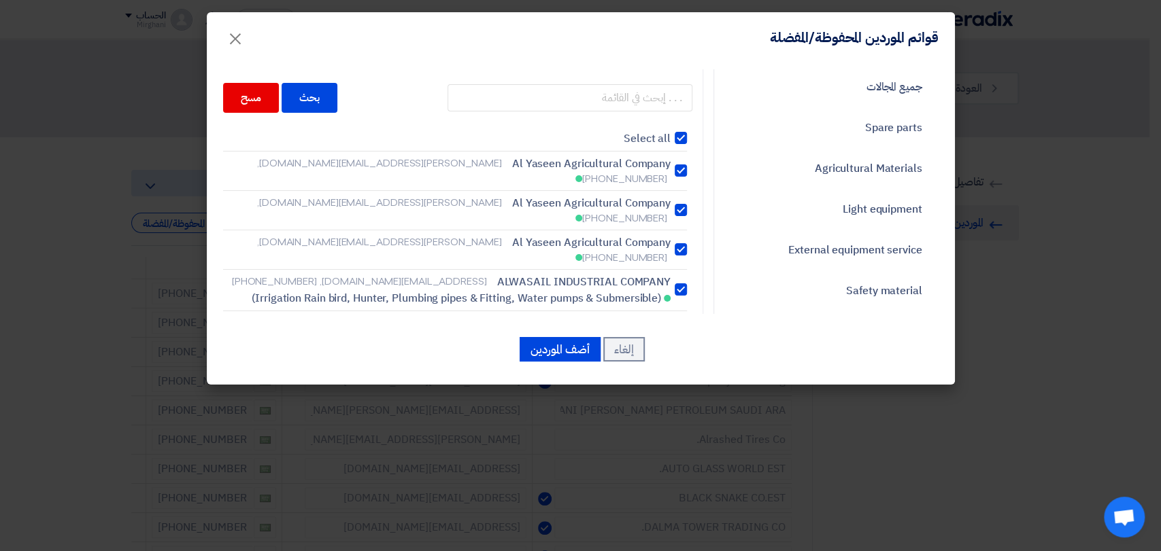
checkbox input "true"
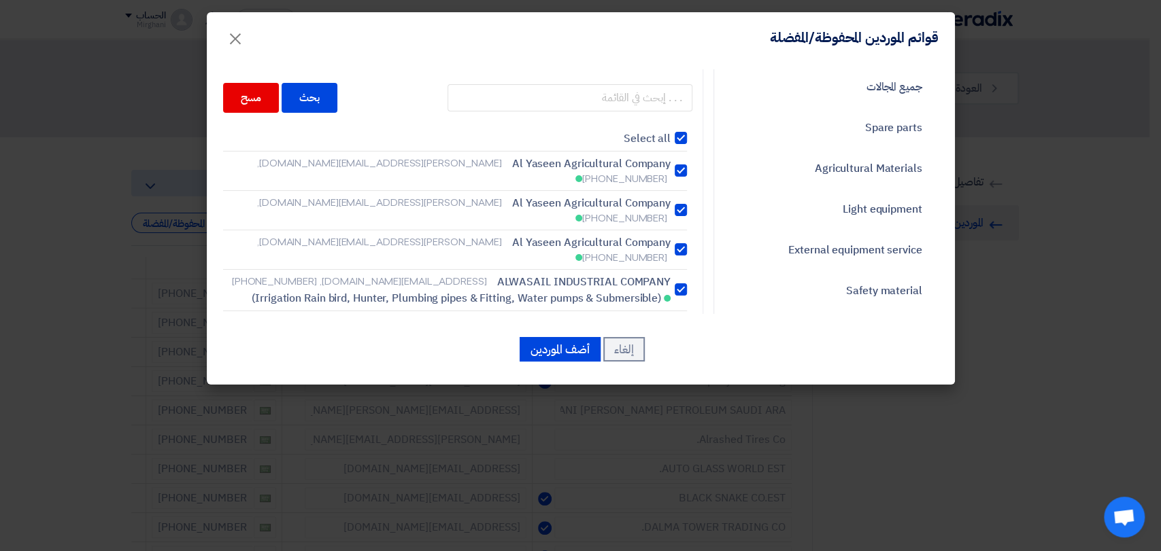
checkbox input "true"
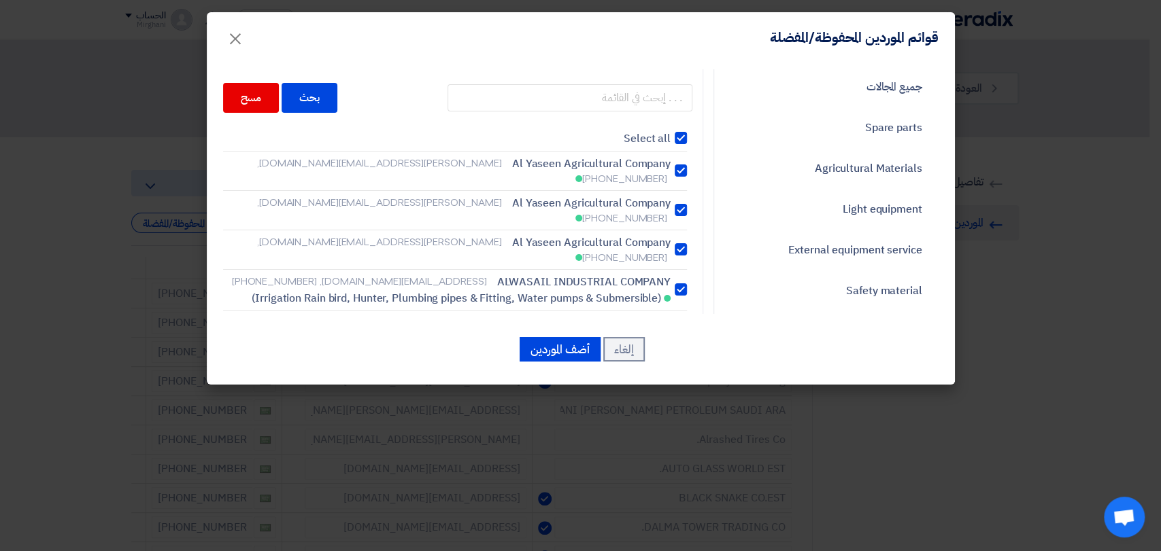
checkbox input "true"
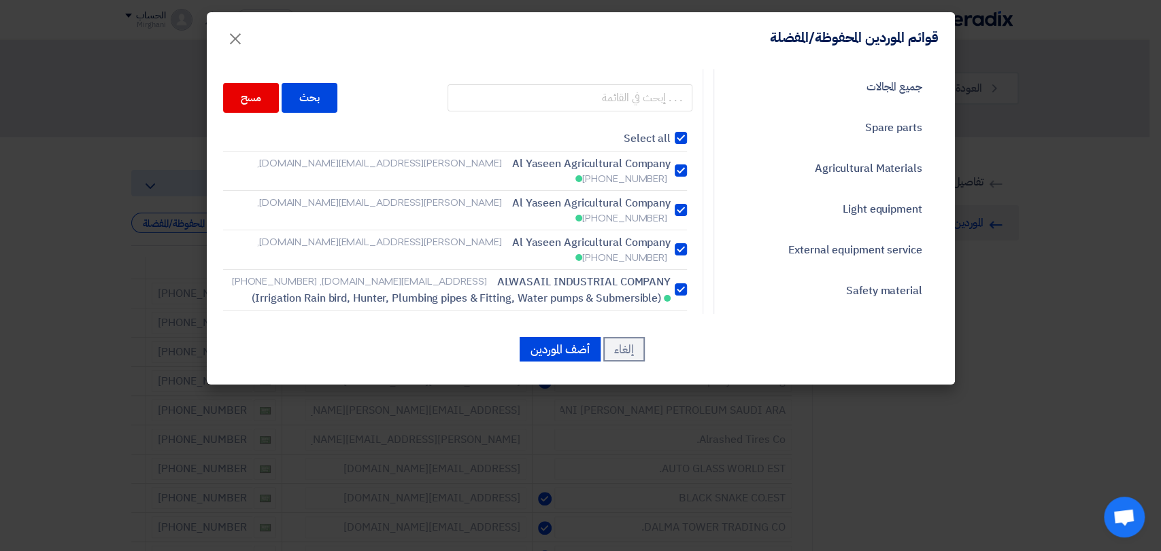
checkbox input "true"
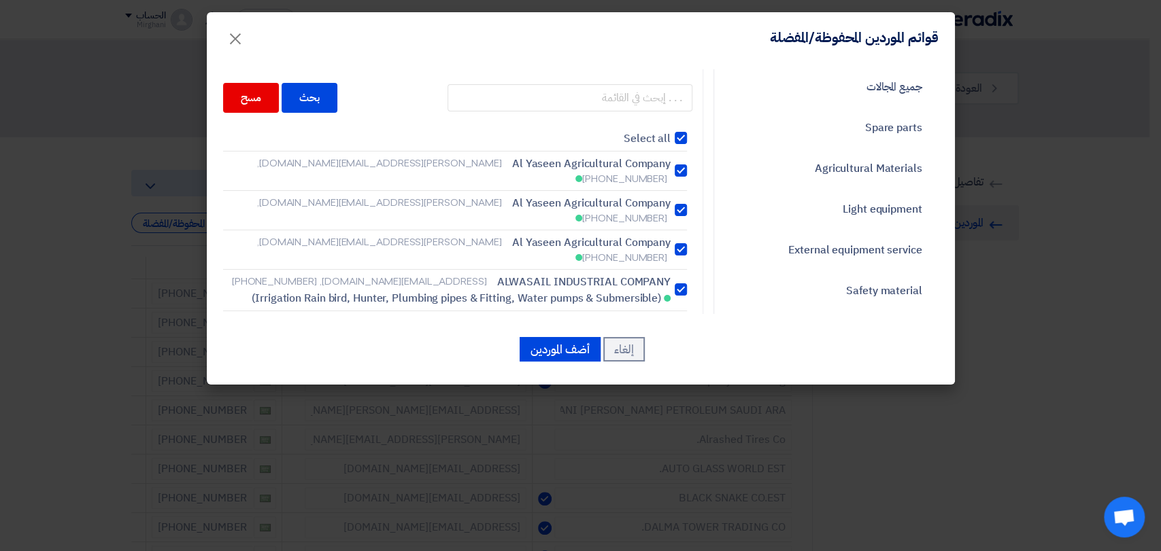
checkbox input "true"
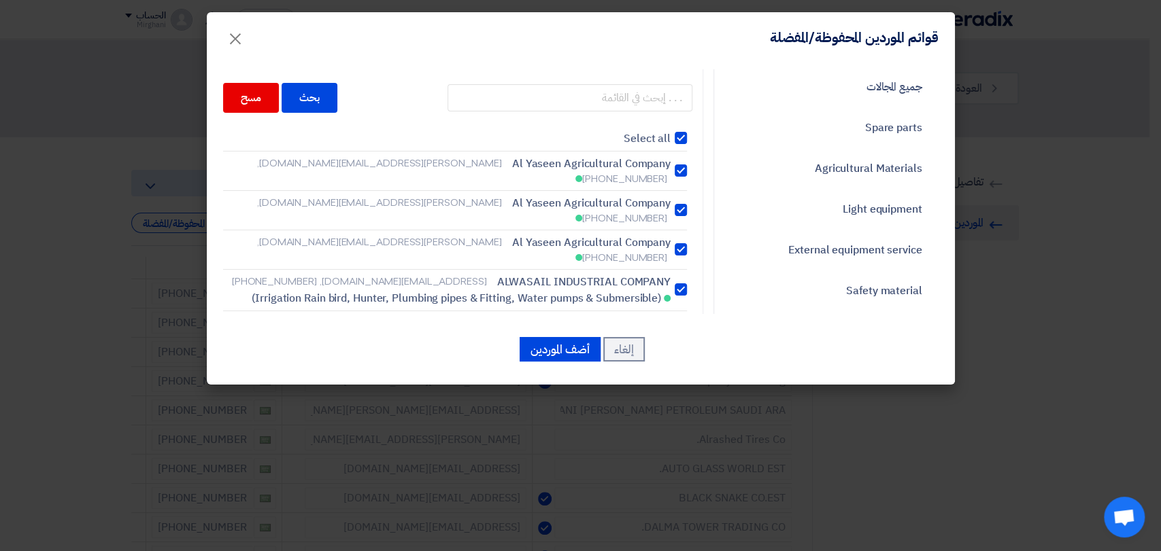
checkbox input "true"
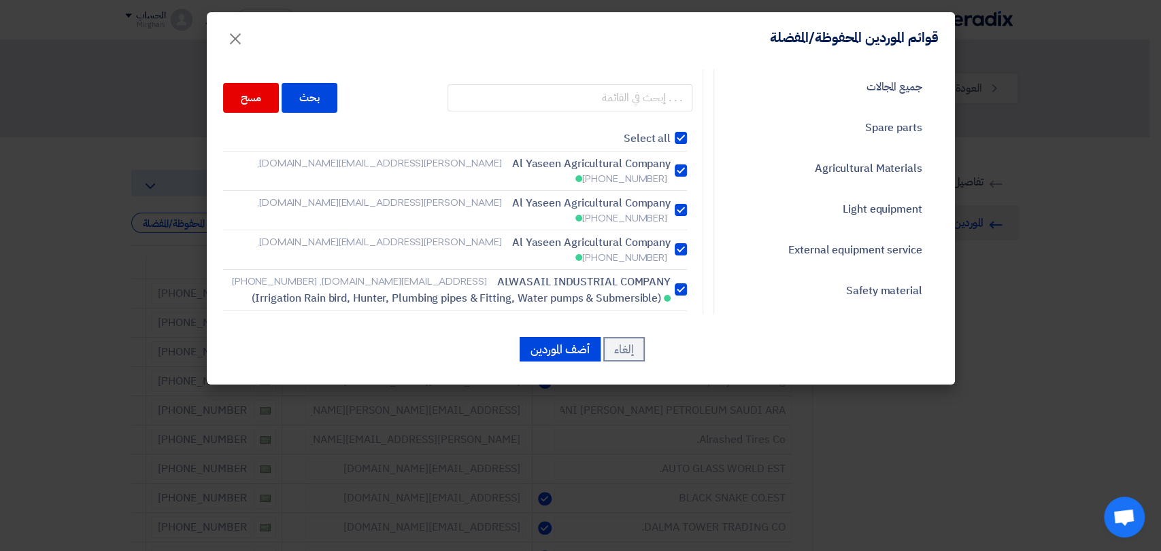
checkbox input "true"
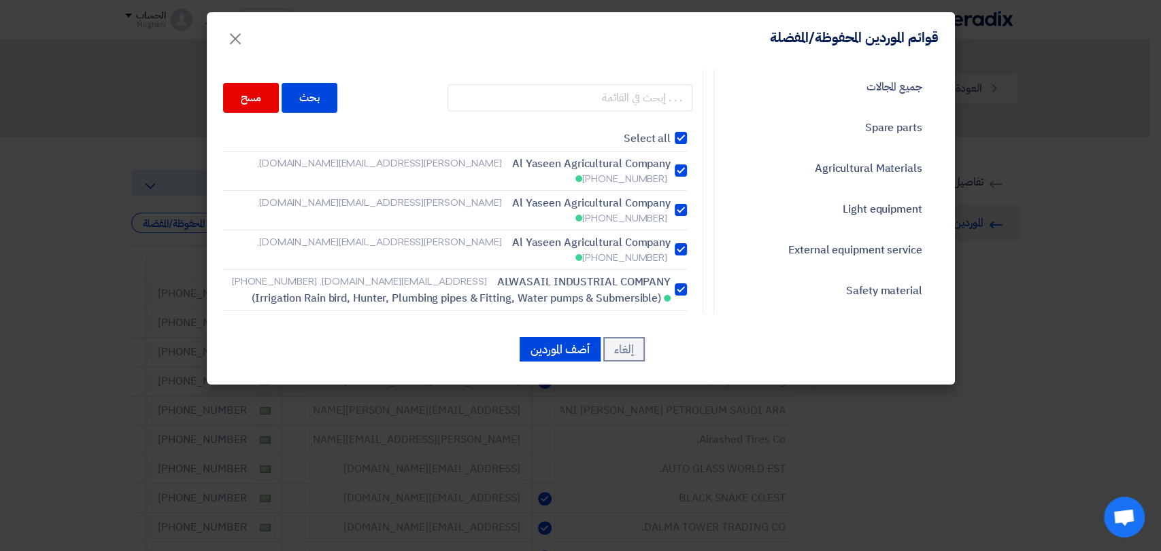
checkbox input "true"
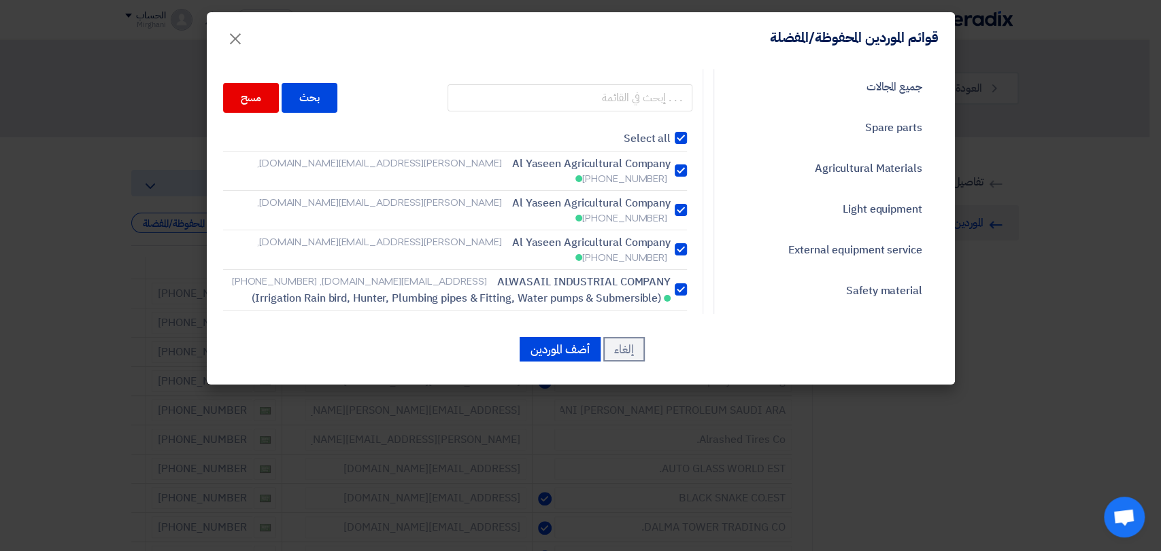
checkbox input "true"
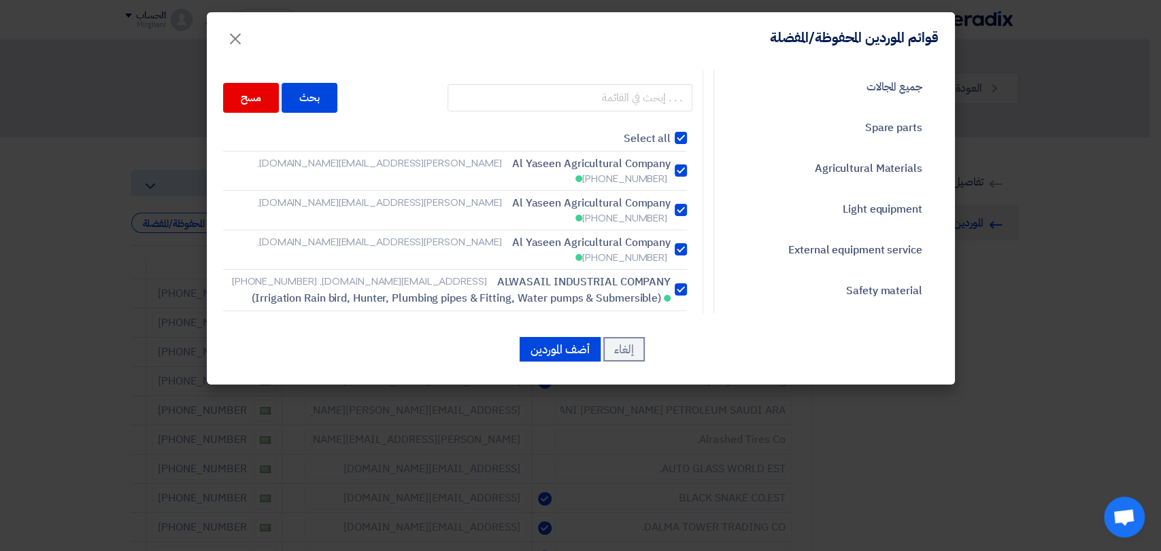
checkbox input "true"
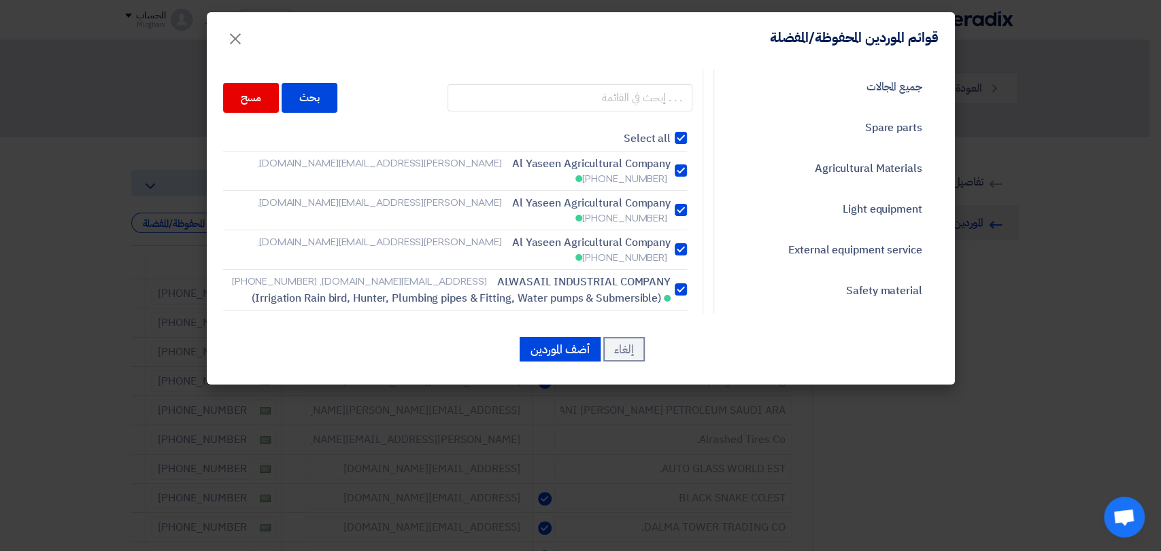
checkbox input "true"
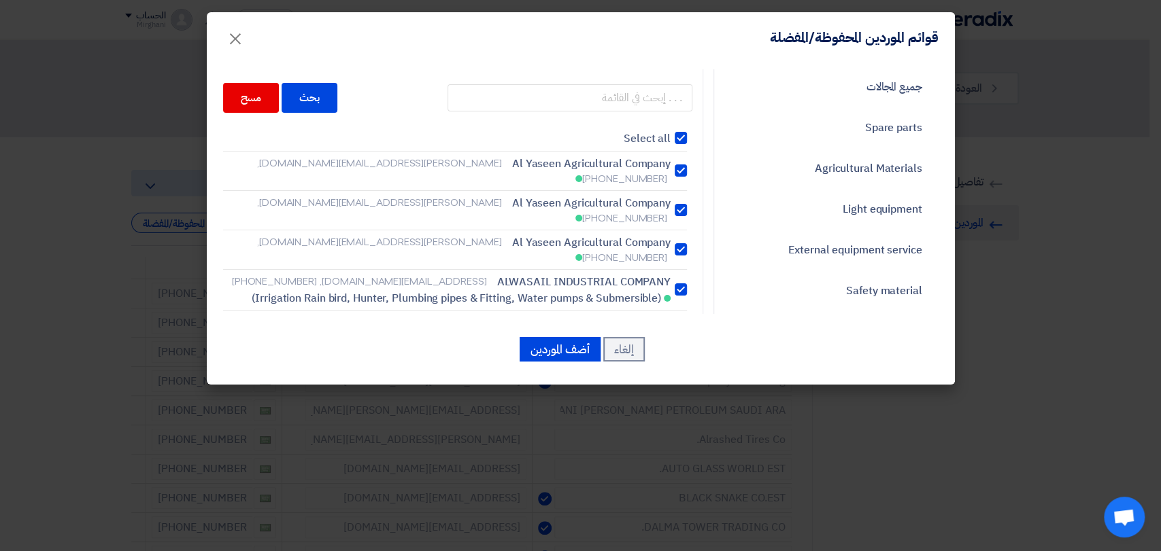
checkbox input "true"
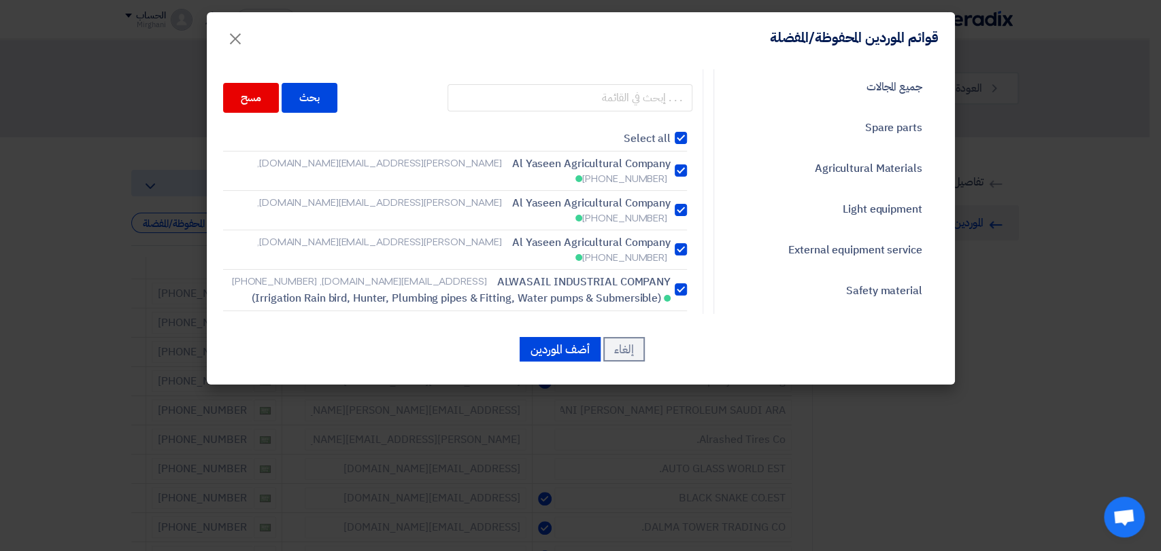
checkbox input "true"
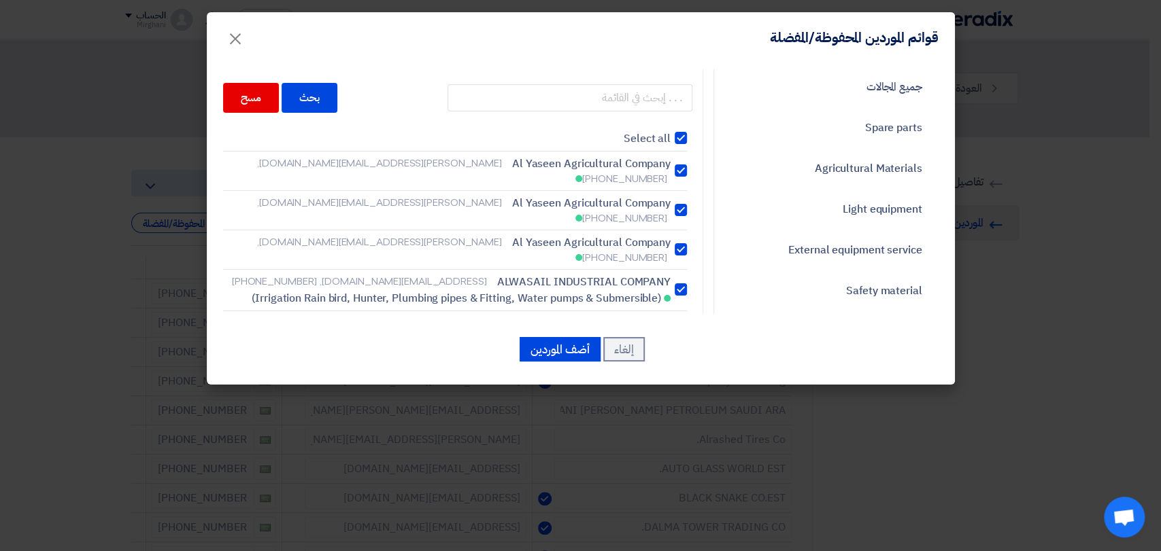
checkbox input "true"
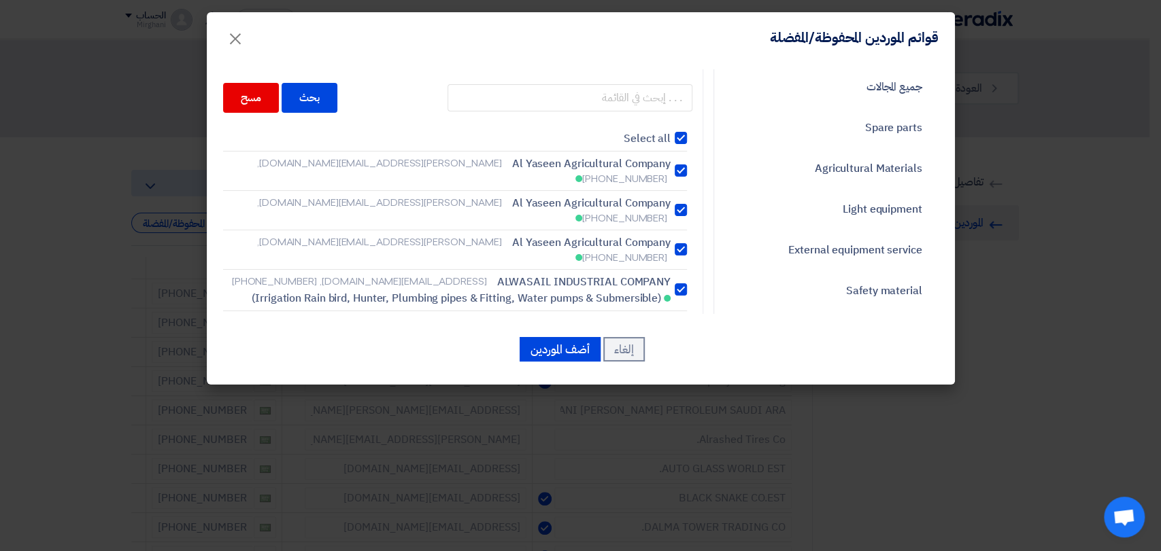
checkbox input "true"
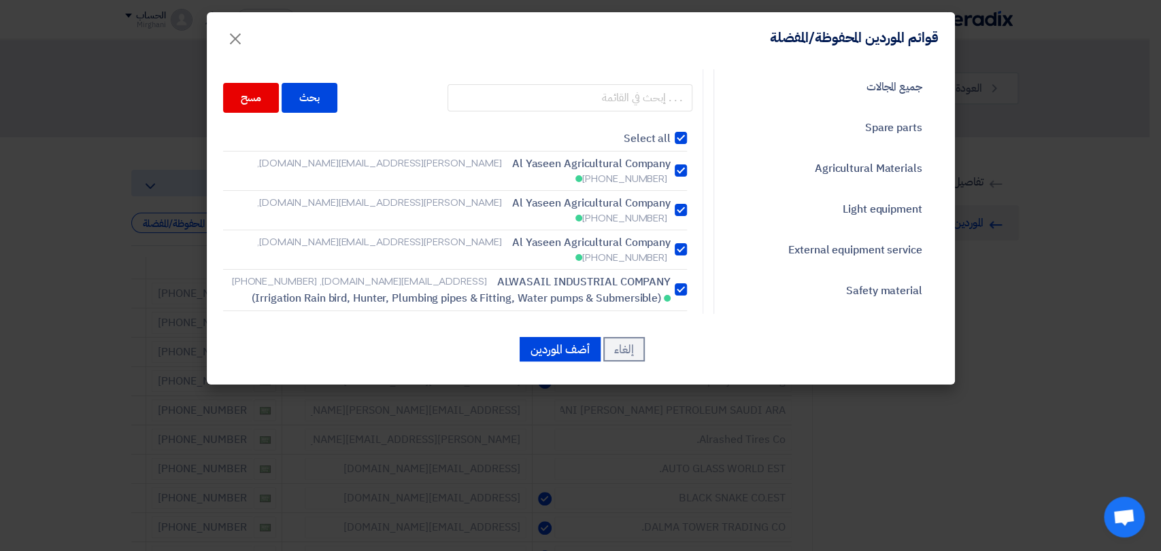
checkbox input "true"
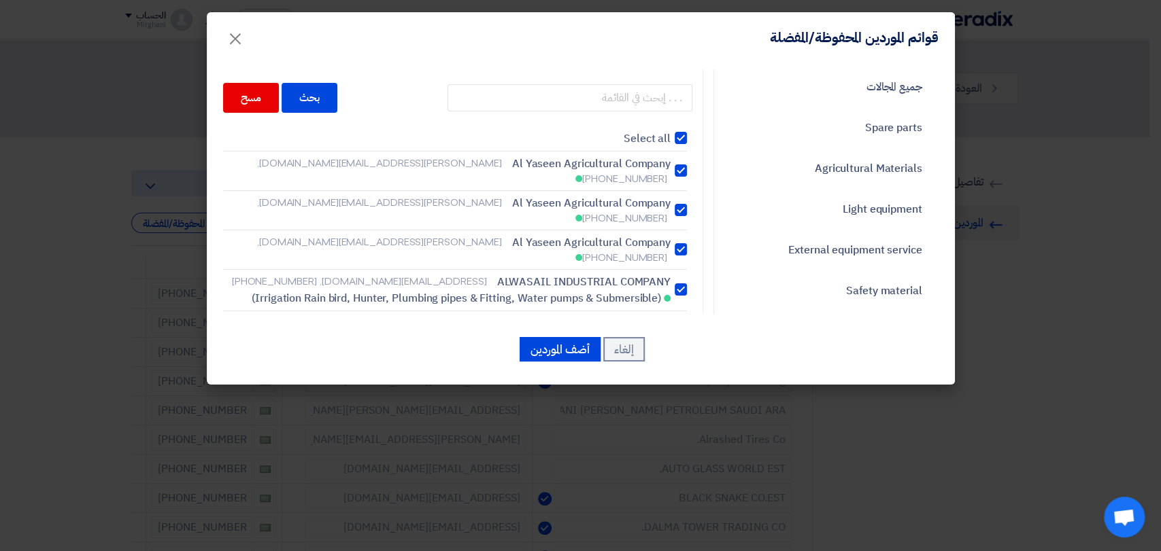
checkbox input "true"
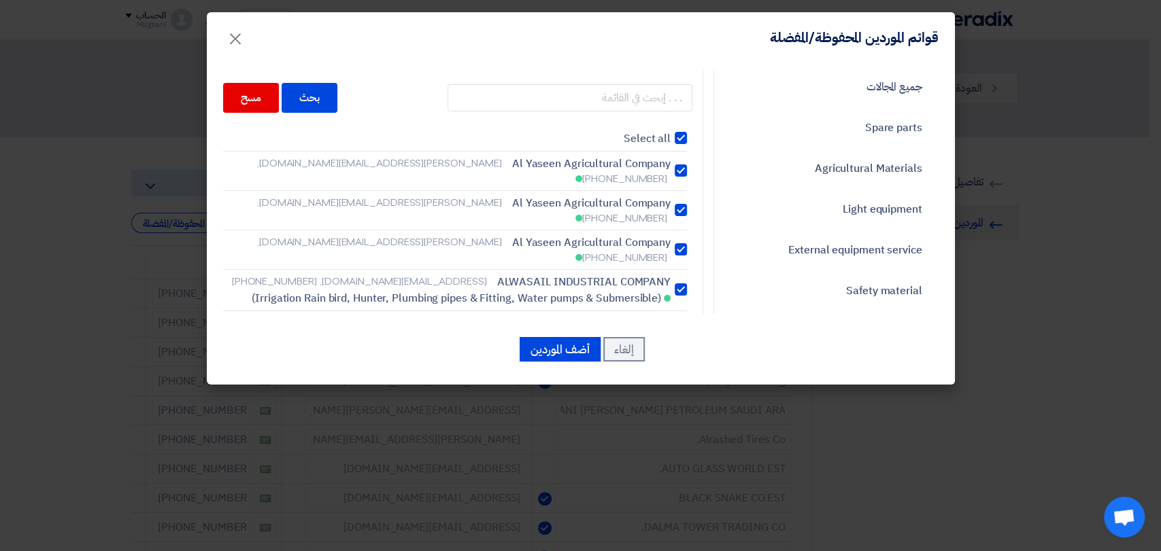
checkbox input "true"
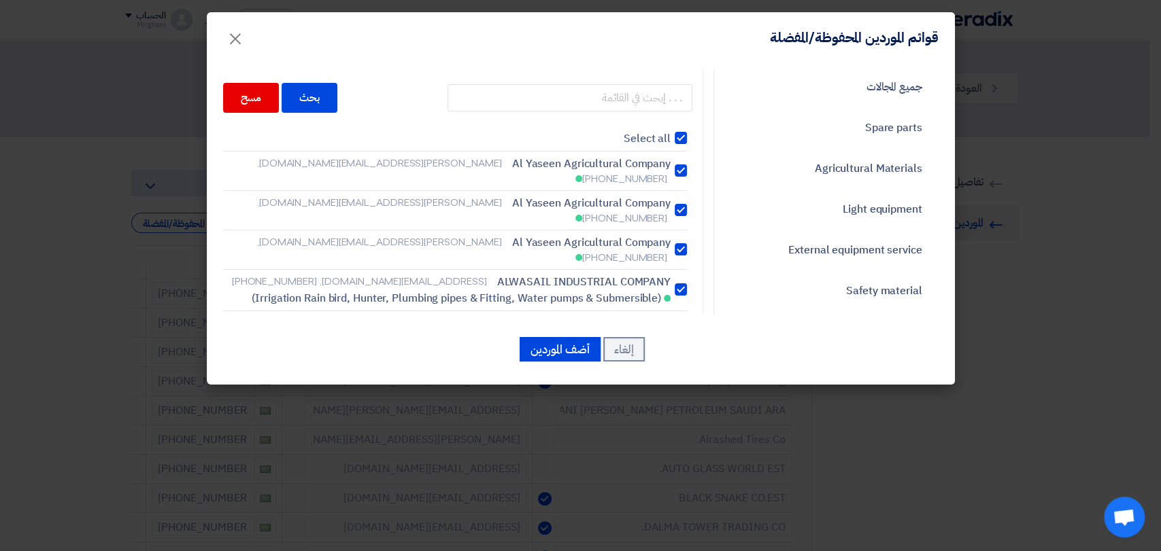
checkbox input "true"
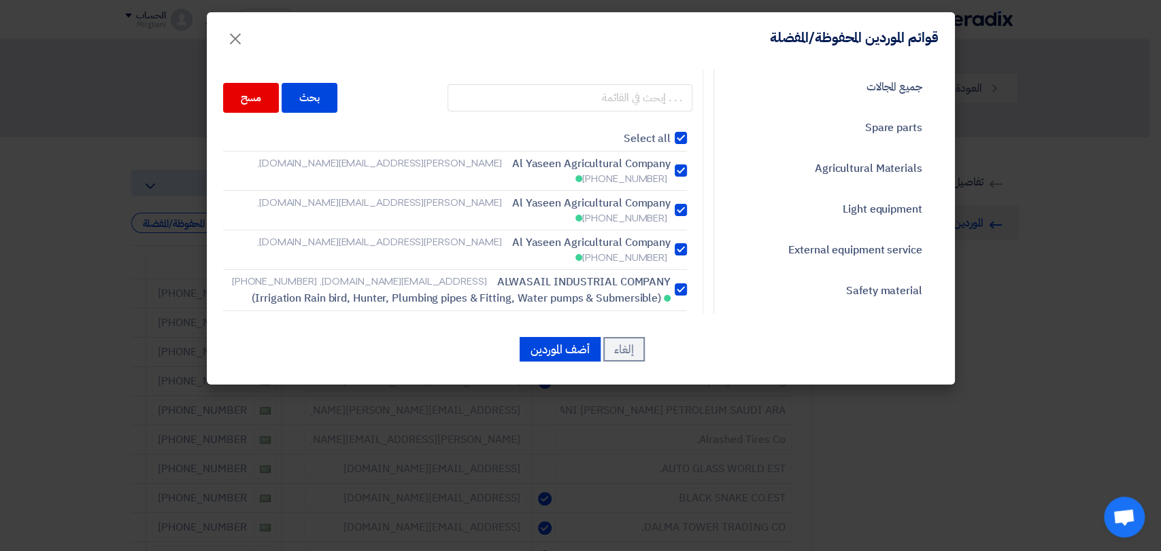
checkbox input "true"
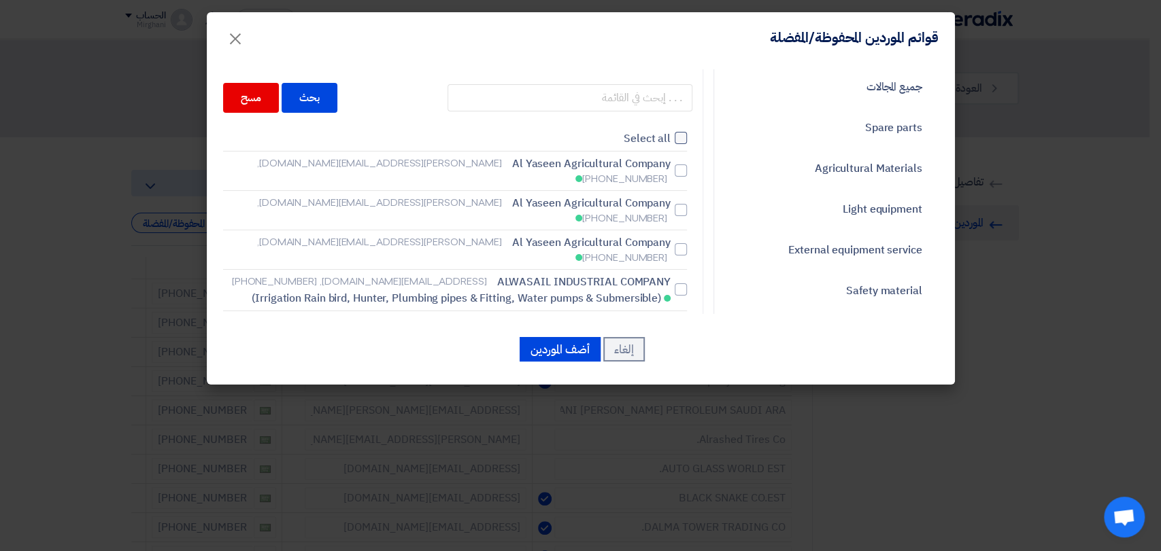
click at [682, 143] on div at bounding box center [680, 138] width 12 height 12
click at [670, 143] on input "Select all" at bounding box center [666, 138] width 9 height 9
checkbox input "true"
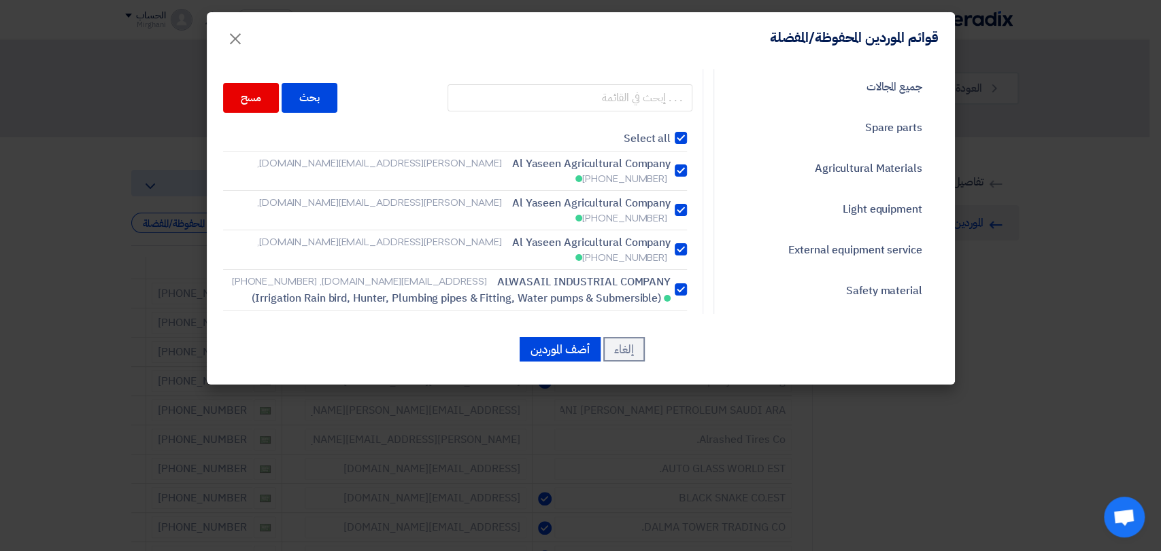
checkbox input "true"
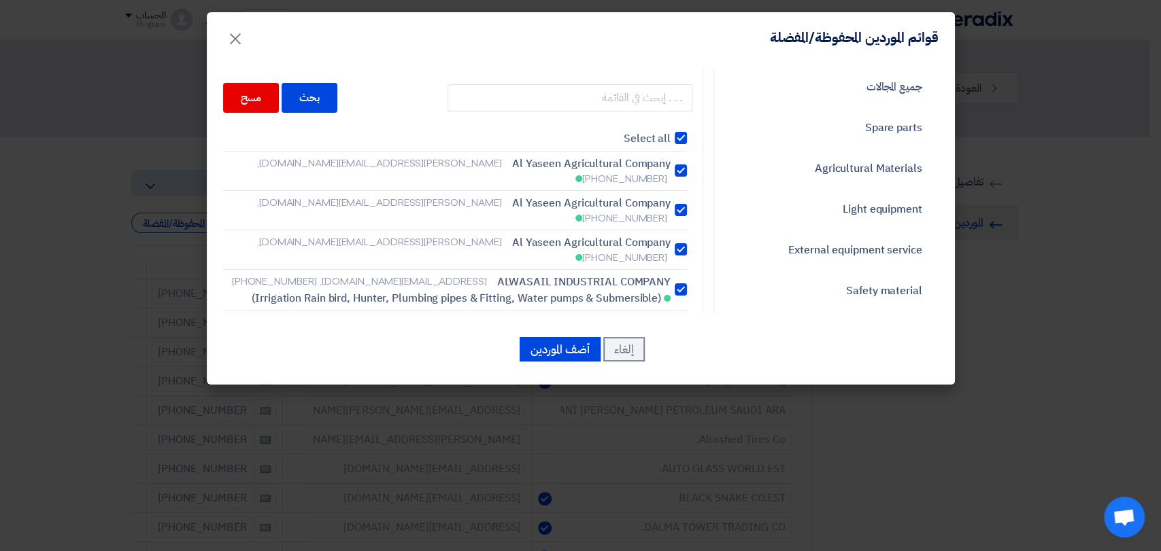
checkbox input "true"
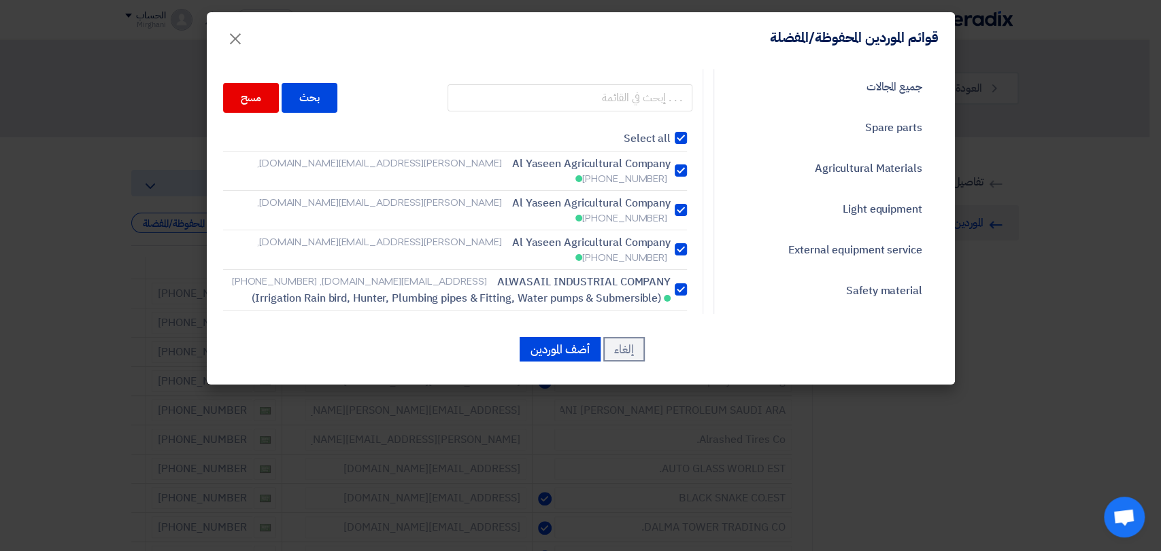
checkbox input "true"
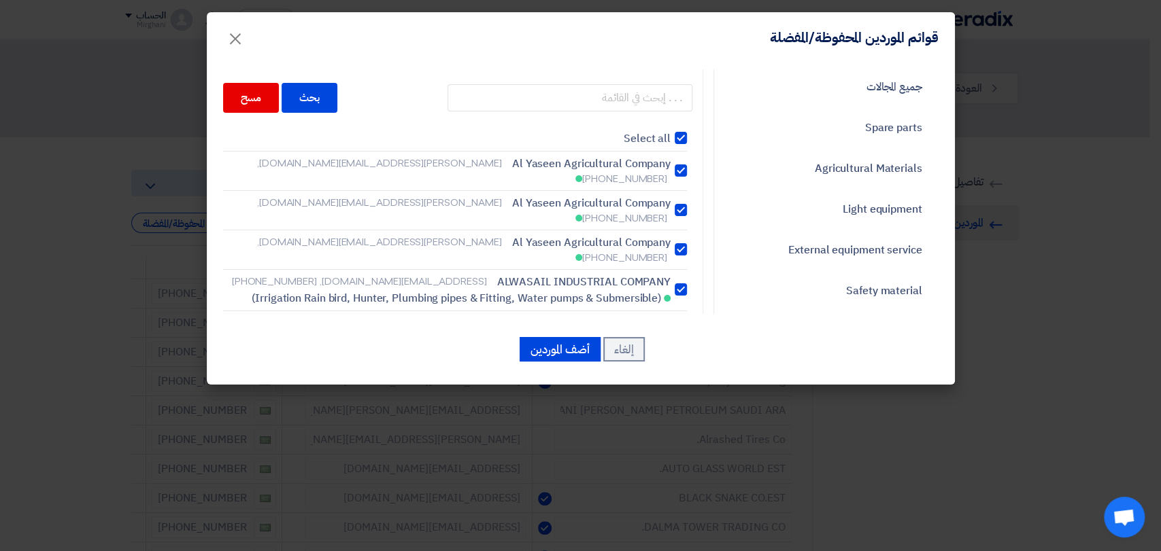
checkbox input "true"
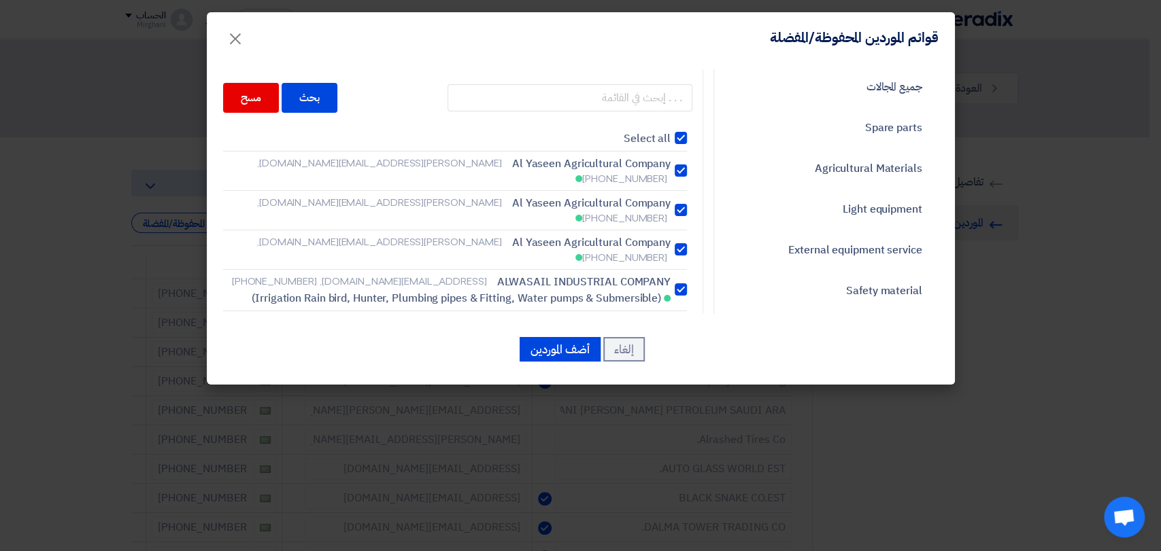
checkbox input "true"
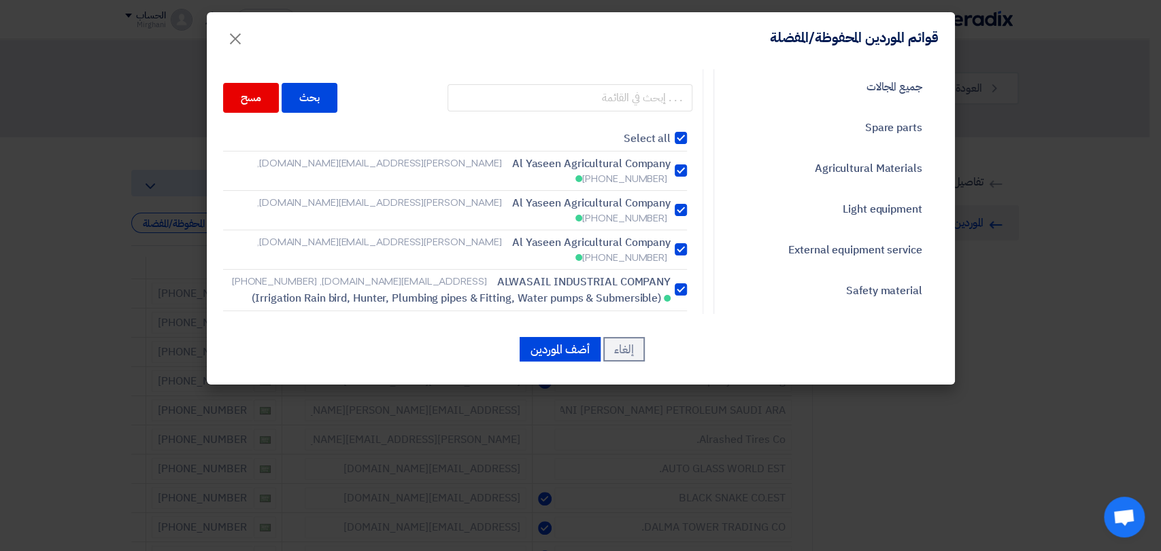
checkbox input "true"
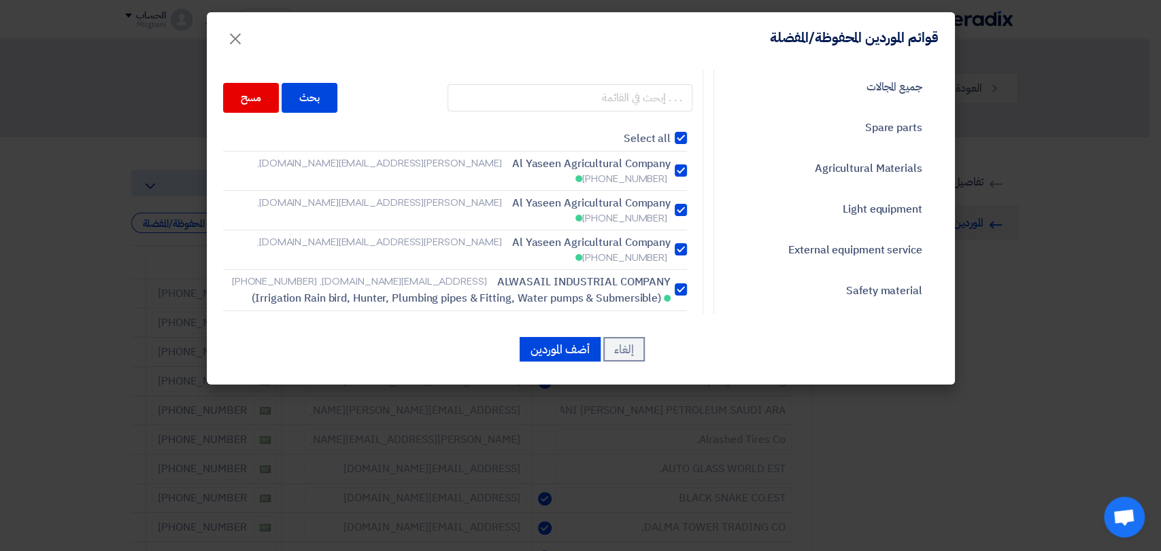
checkbox input "true"
click at [685, 165] on div at bounding box center [680, 171] width 12 height 12
click at [670, 167] on input "[PERSON_NAME] Agricultural Company [PERSON_NAME][EMAIL_ADDRESS][DOMAIN_NAME], […" at bounding box center [666, 171] width 9 height 9
click at [685, 204] on div at bounding box center [680, 210] width 12 height 12
click at [670, 175] on input "[PERSON_NAME] Agricultural Company [PERSON_NAME][EMAIL_ADDRESS][DOMAIN_NAME], […" at bounding box center [666, 171] width 9 height 9
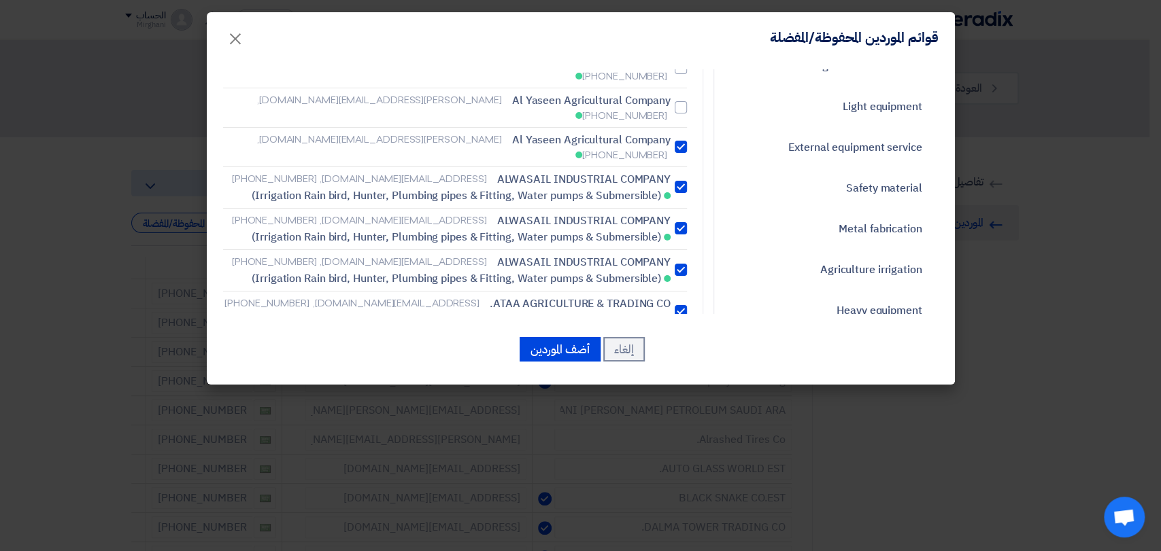
scroll to position [75, 0]
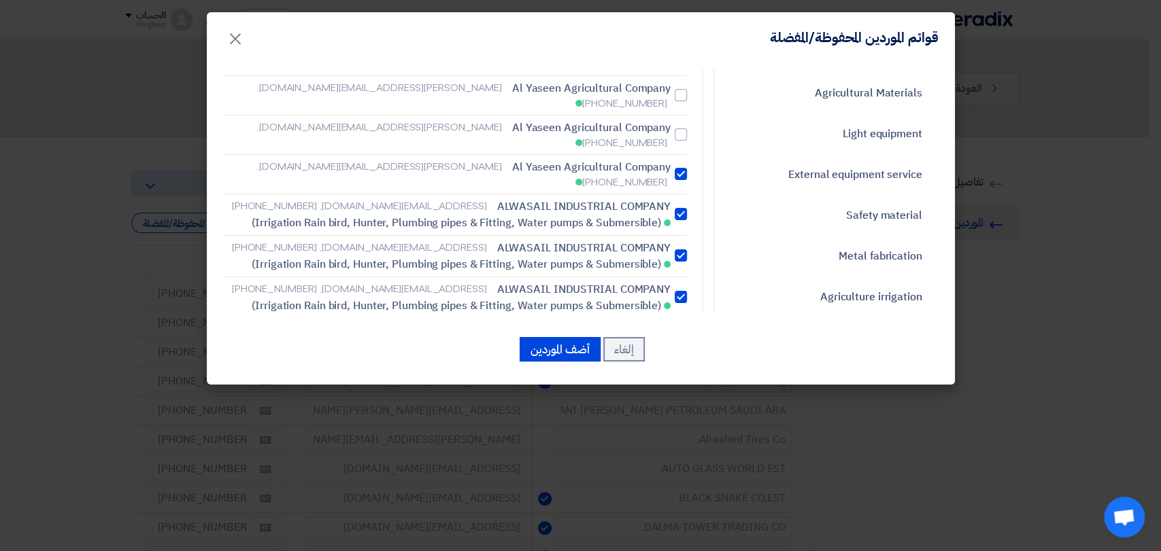
click at [687, 208] on div at bounding box center [680, 214] width 12 height 12
click at [670, 210] on input "ALWASAIL INDUSTRIAL COMPANY [EMAIL_ADDRESS][DOMAIN_NAME], [PHONE_NUMBER] (Irrig…" at bounding box center [666, 214] width 9 height 9
click at [687, 250] on div at bounding box center [680, 256] width 12 height 12
click at [670, 210] on input "ALWASAIL INDUSTRIAL COMPANY [EMAIL_ADDRESS][DOMAIN_NAME], [PHONE_NUMBER] (Irrig…" at bounding box center [666, 214] width 9 height 9
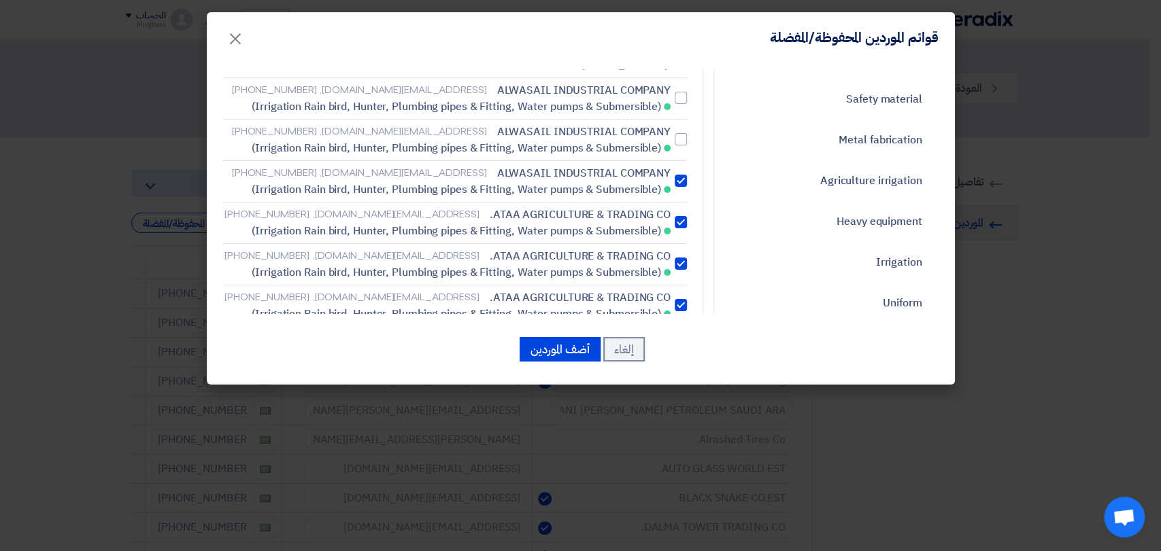
scroll to position [226, 0]
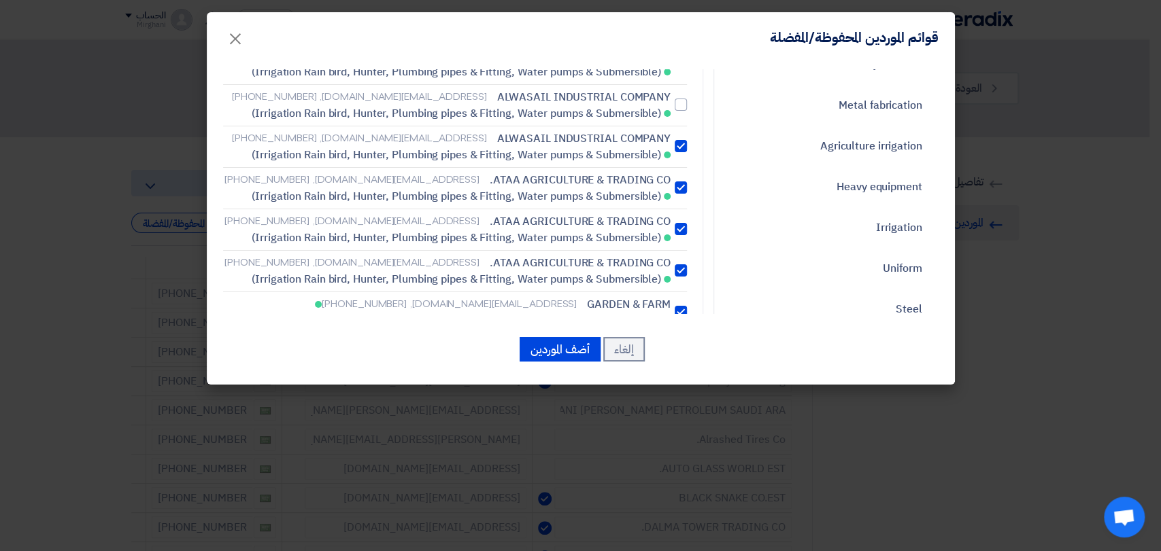
click at [680, 182] on div at bounding box center [680, 188] width 12 height 12
click at [670, 68] on input "ATAA AGRICULTURE & TRADING CO. [EMAIL_ADDRESS][DOMAIN_NAME], [PHONE_NUMBER] (Ir…" at bounding box center [666, 63] width 9 height 9
click at [680, 223] on div at bounding box center [680, 229] width 12 height 12
click at [670, 68] on input "ATAA AGRICULTURE & TRADING CO. [EMAIL_ADDRESS][DOMAIN_NAME], [PHONE_NUMBER] (Ir…" at bounding box center [666, 63] width 9 height 9
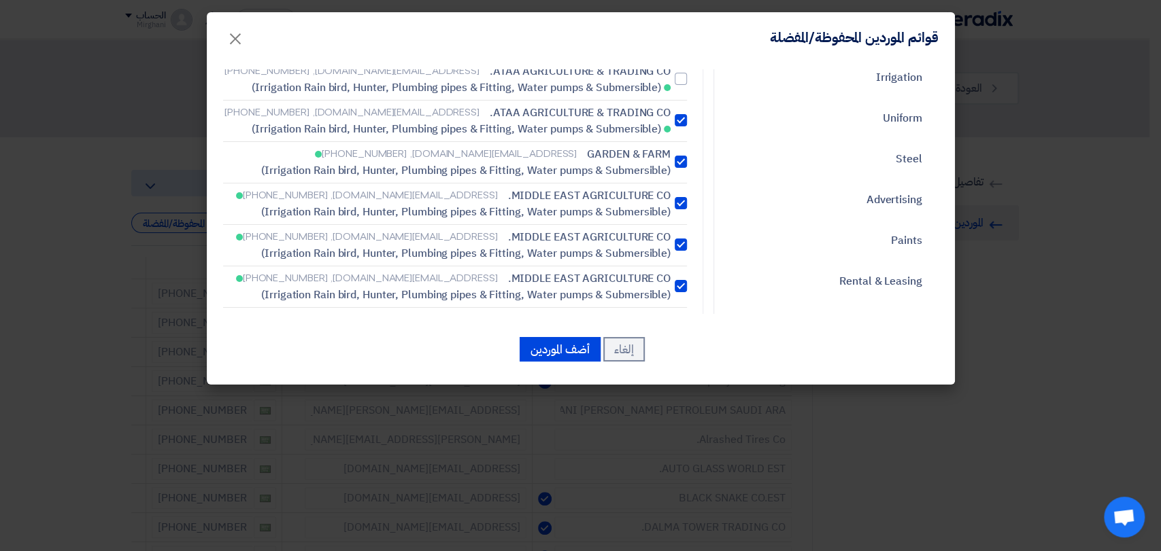
scroll to position [377, 0]
click at [687, 196] on div at bounding box center [680, 202] width 12 height 12
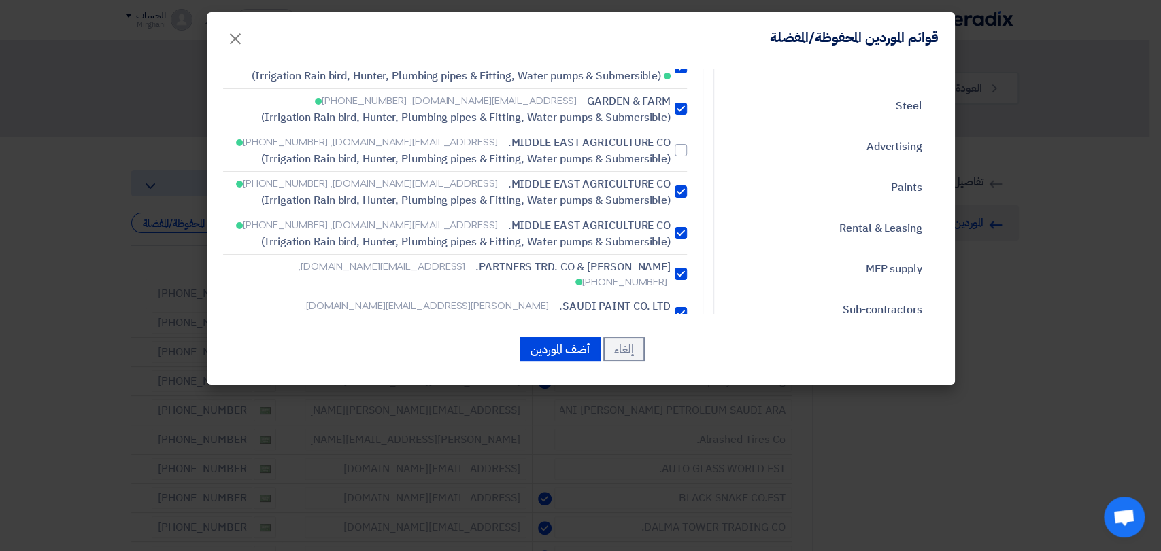
scroll to position [453, 0]
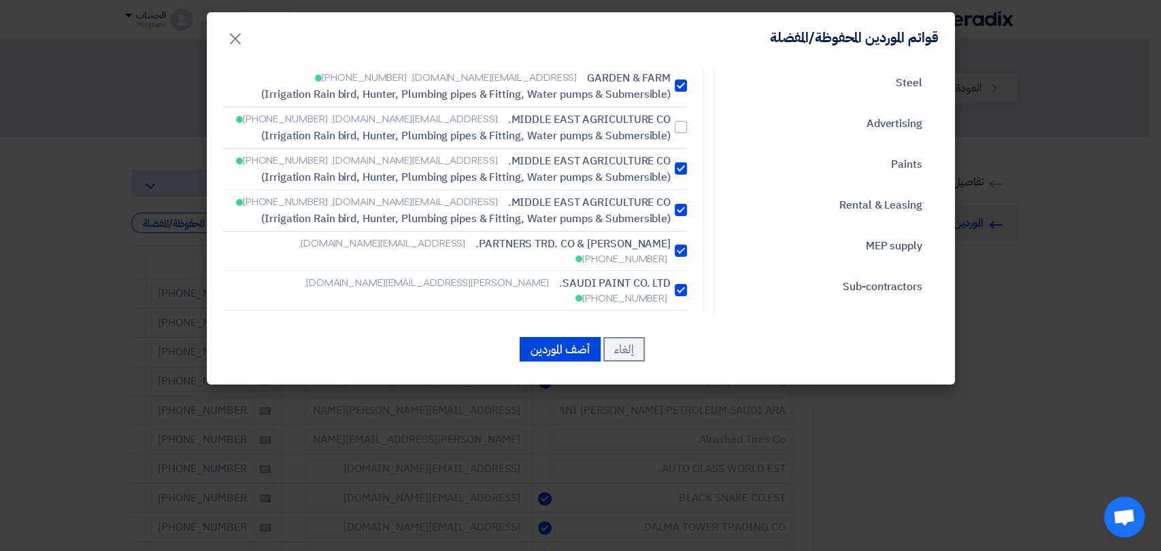
click at [685, 153] on label "MIDDLE EAST AGRICULTURE CO. [EMAIL_ADDRESS][DOMAIN_NAME], [PHONE_NUMBER] (Irrig…" at bounding box center [455, 169] width 464 height 33
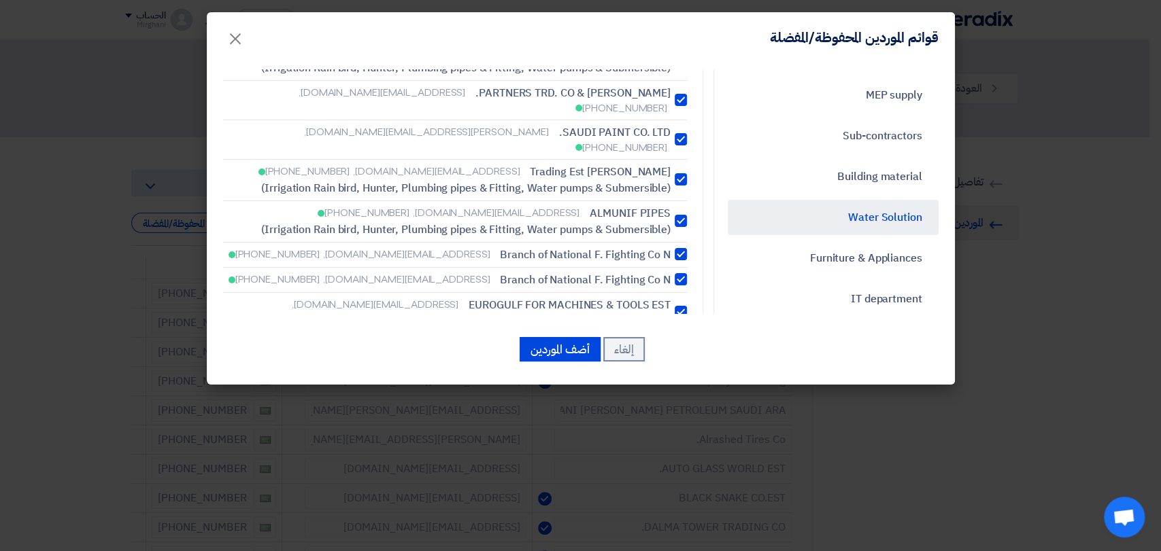
scroll to position [604, 0]
click at [687, 248] on div at bounding box center [680, 254] width 12 height 12
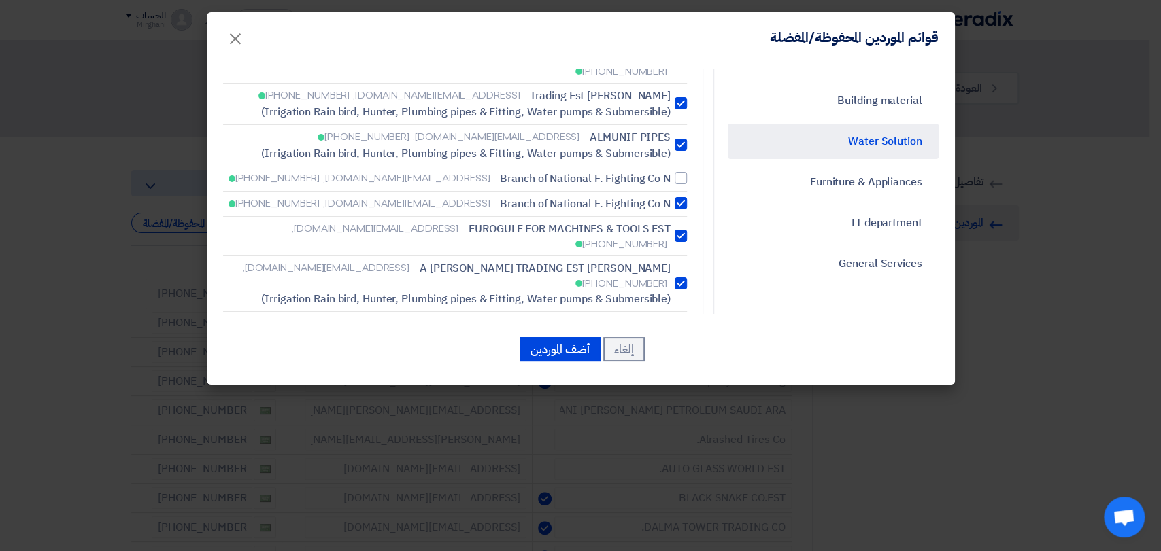
scroll to position [755, 0]
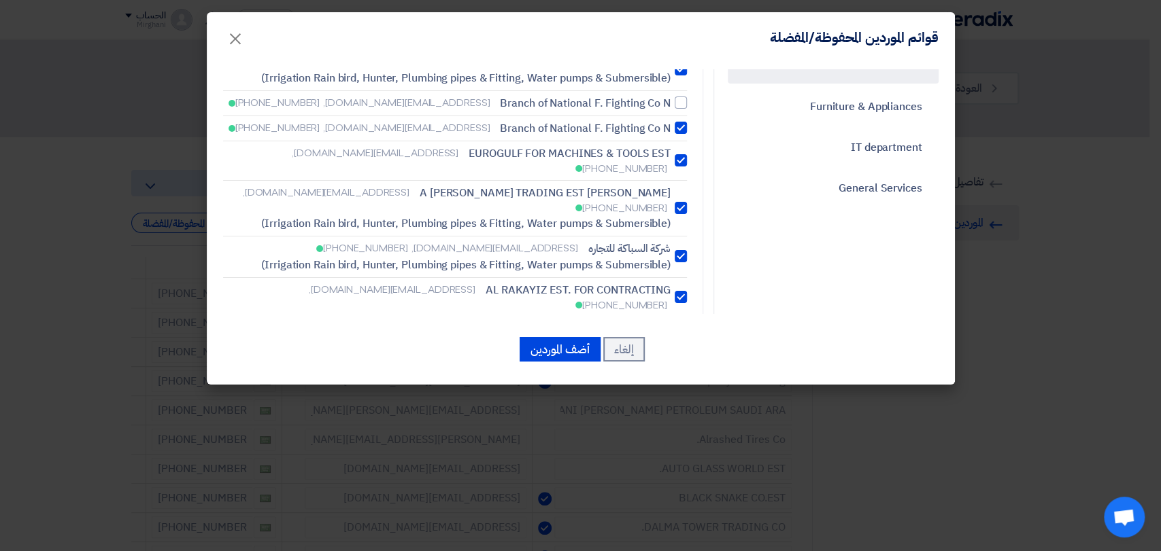
click at [683, 291] on div at bounding box center [680, 297] width 12 height 12
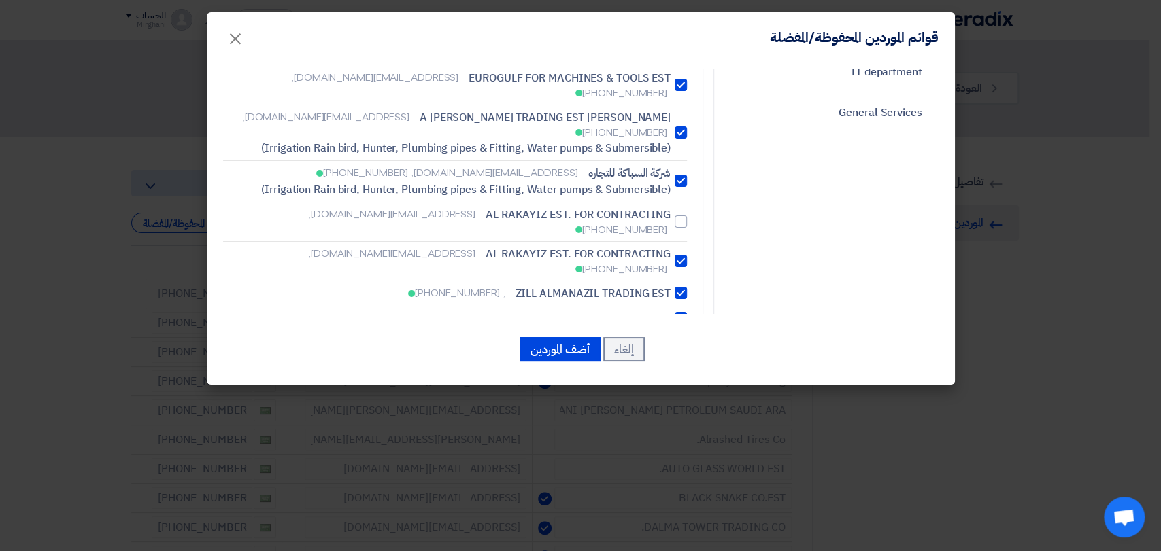
click at [685, 255] on div at bounding box center [680, 261] width 12 height 12
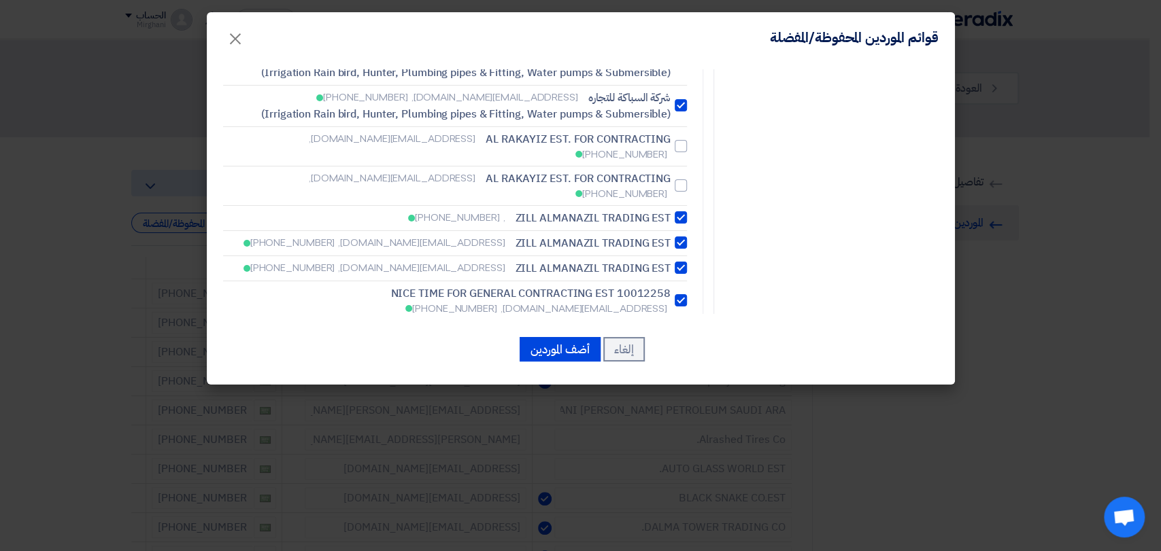
click at [683, 211] on div at bounding box center [680, 217] width 12 height 12
click at [678, 237] on div at bounding box center [680, 243] width 12 height 12
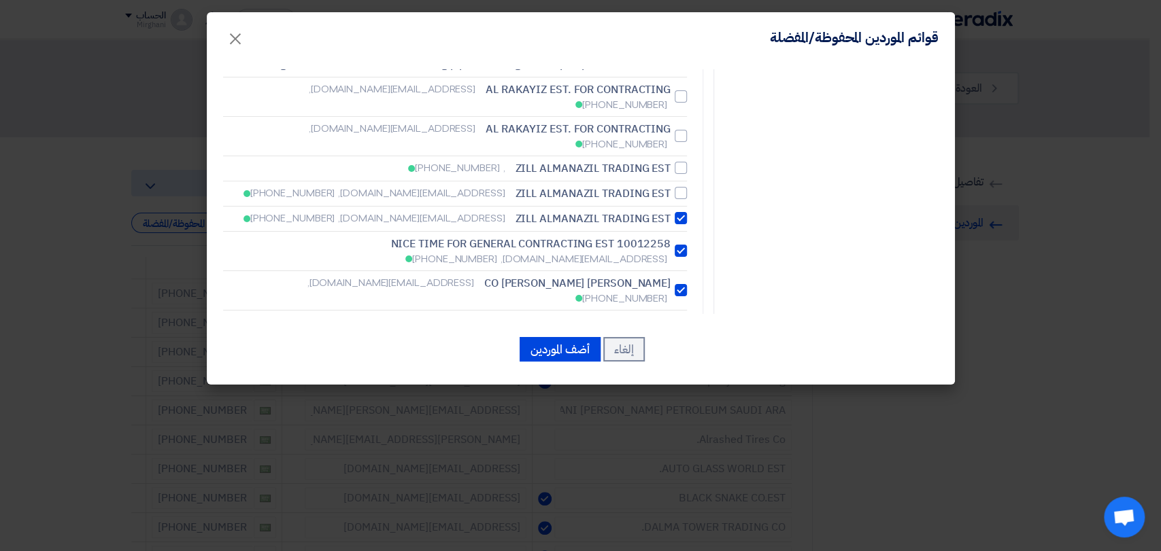
scroll to position [982, 0]
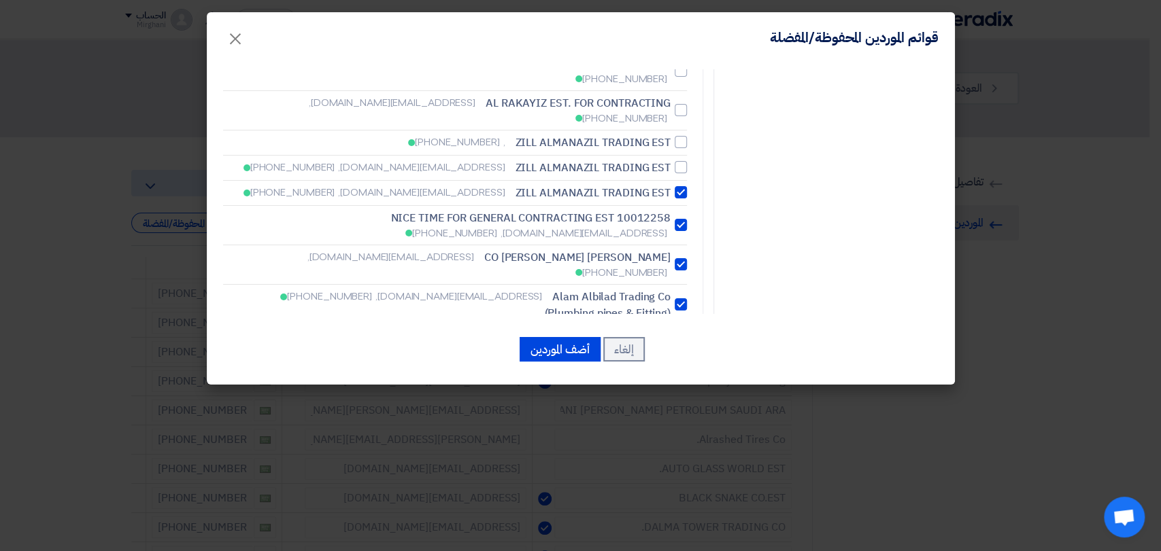
click at [685, 289] on label "Alam Albilad Trading Co [EMAIL_ADDRESS][DOMAIN_NAME], [PHONE_NUMBER] (Plumbing …" at bounding box center [455, 305] width 464 height 33
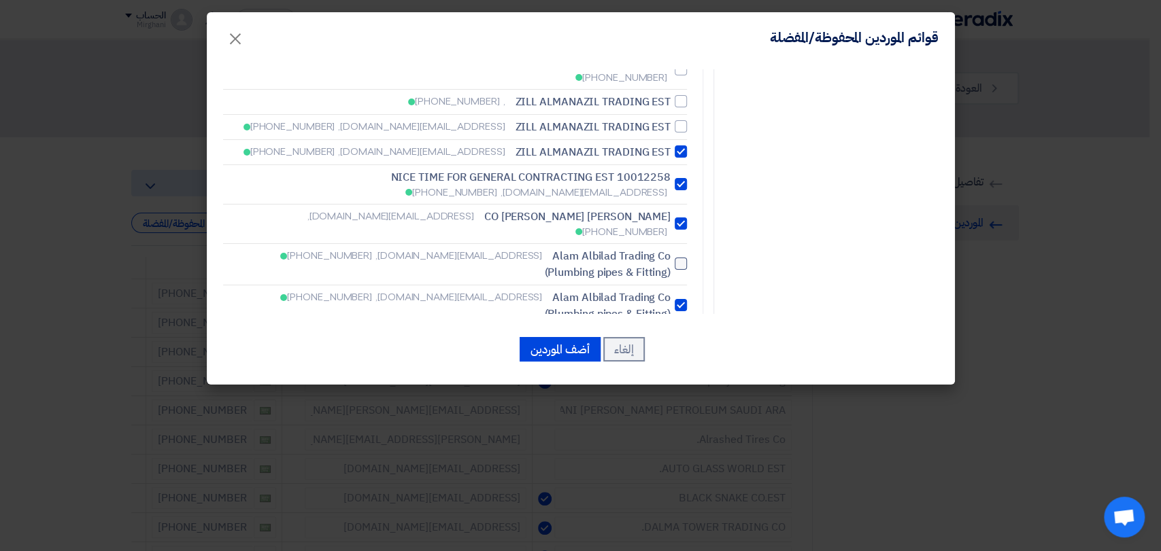
scroll to position [1057, 0]
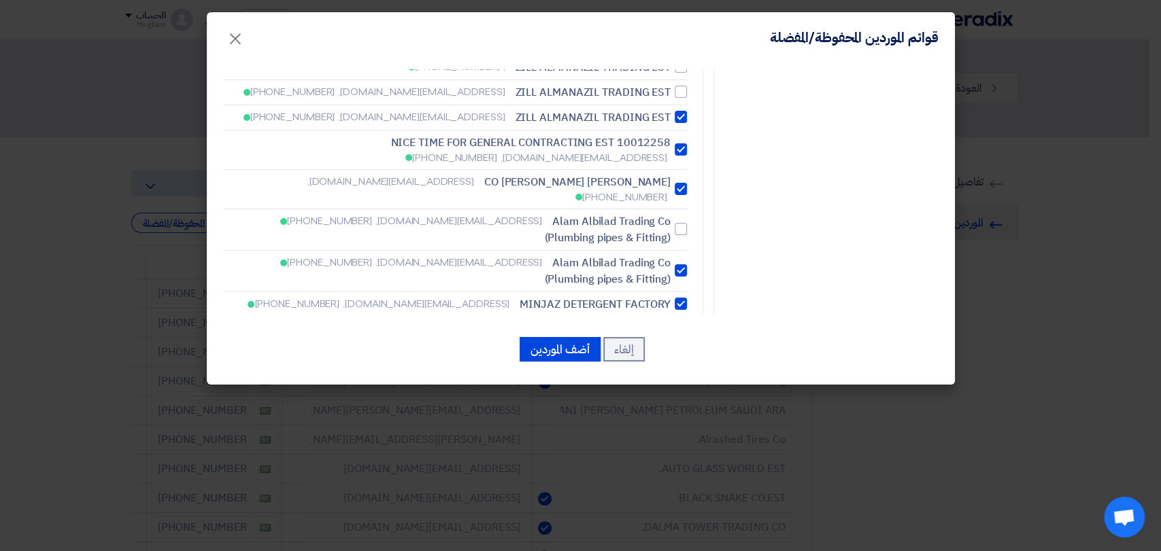
click at [683, 322] on label "DAMMAM CENTRAL CAST FACTORY [EMAIL_ADDRESS][DOMAIN_NAME], [PHONE_NUMBER]" at bounding box center [455, 333] width 464 height 23
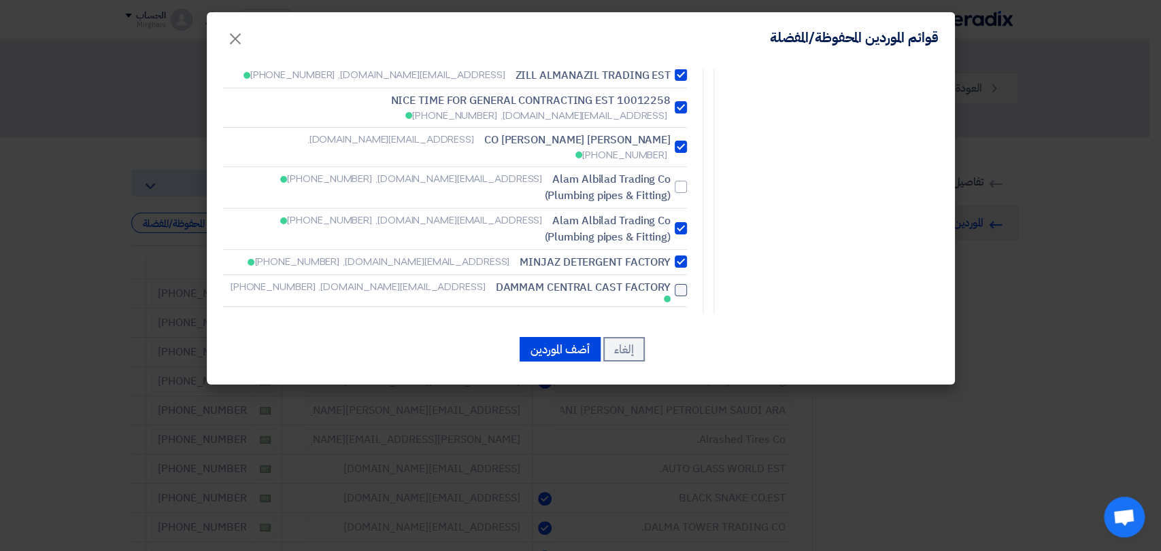
scroll to position [1133, 0]
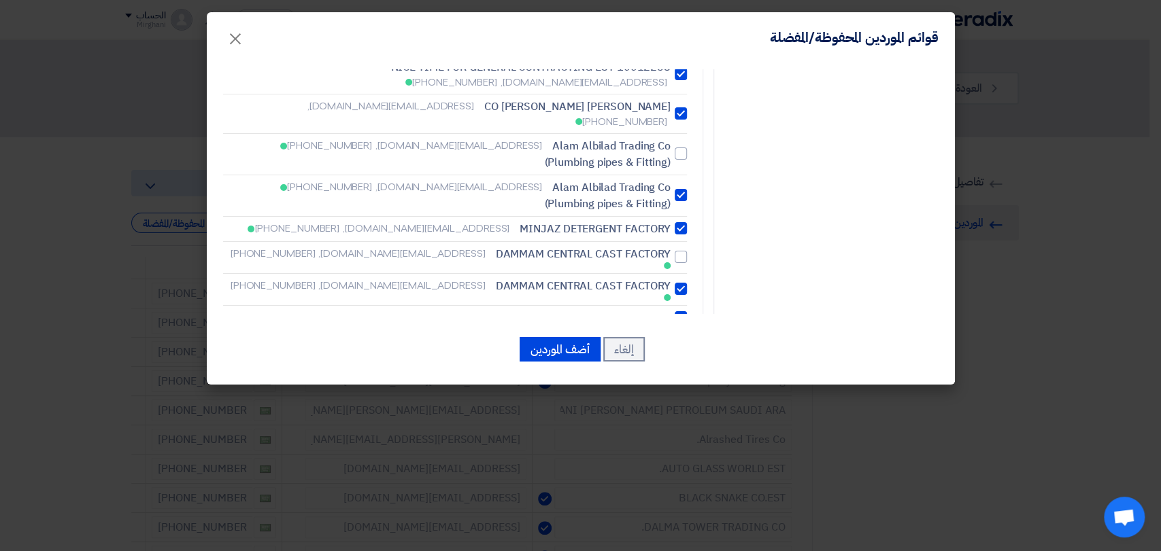
click at [685, 311] on div at bounding box center [680, 317] width 12 height 12
click at [683, 337] on div at bounding box center [680, 343] width 12 height 12
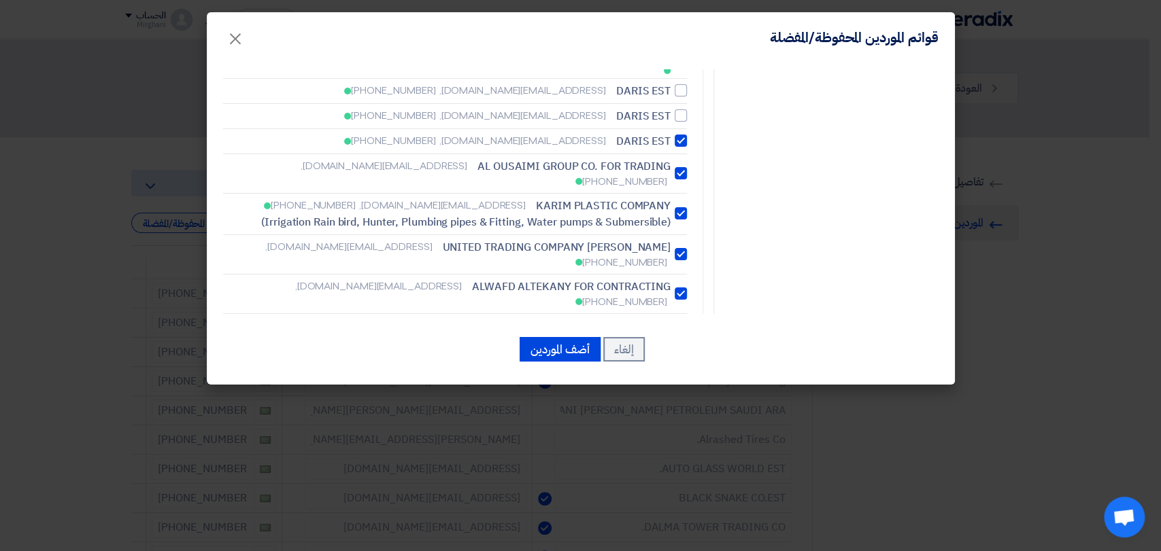
scroll to position [1435, 0]
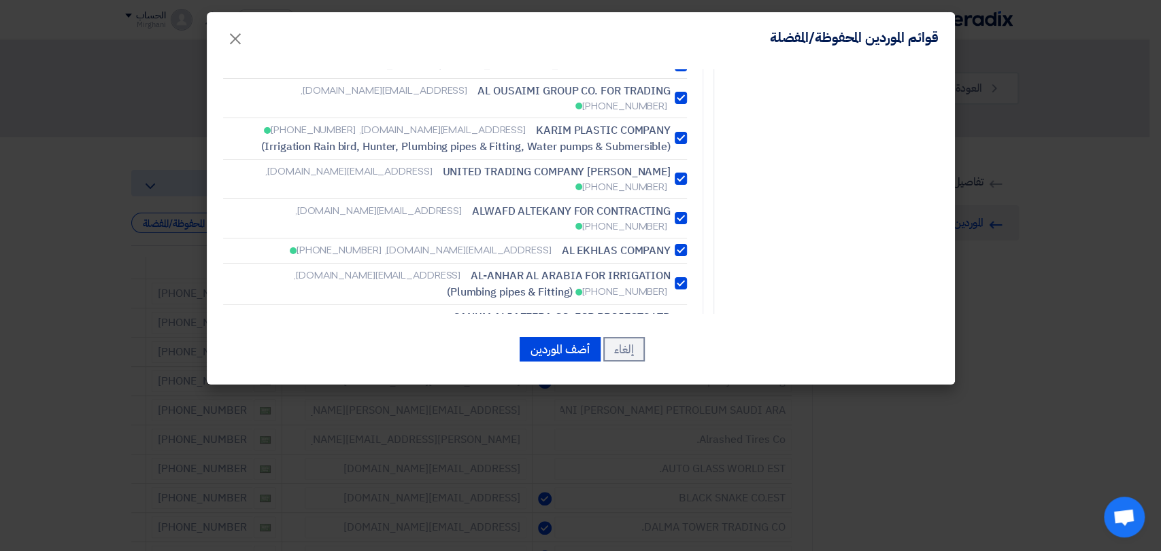
click at [682, 382] on div at bounding box center [680, 388] width 12 height 12
click at [687, 438] on div at bounding box center [680, 444] width 12 height 12
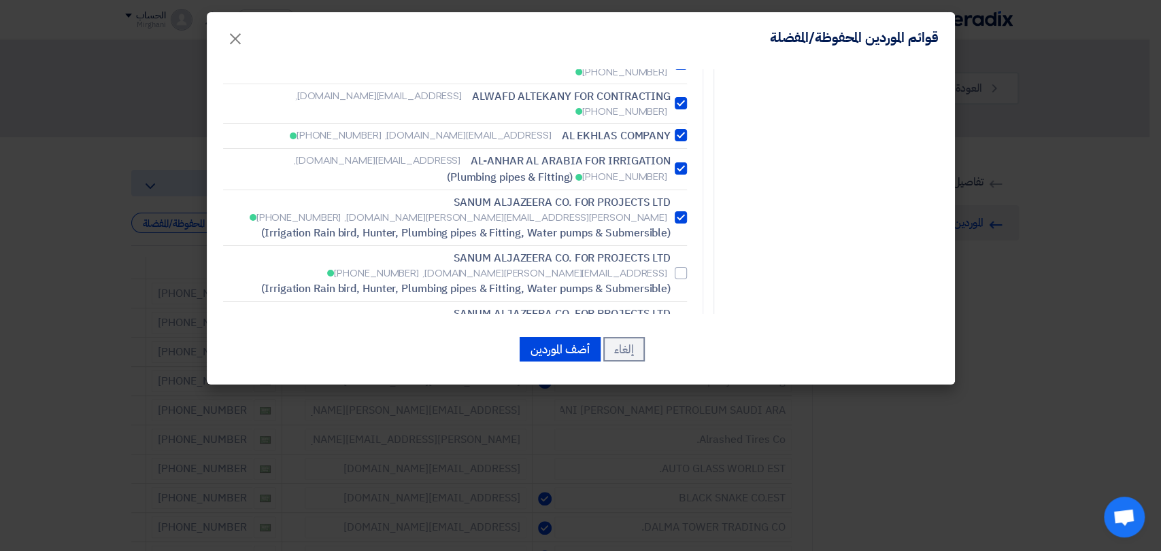
scroll to position [1586, 0]
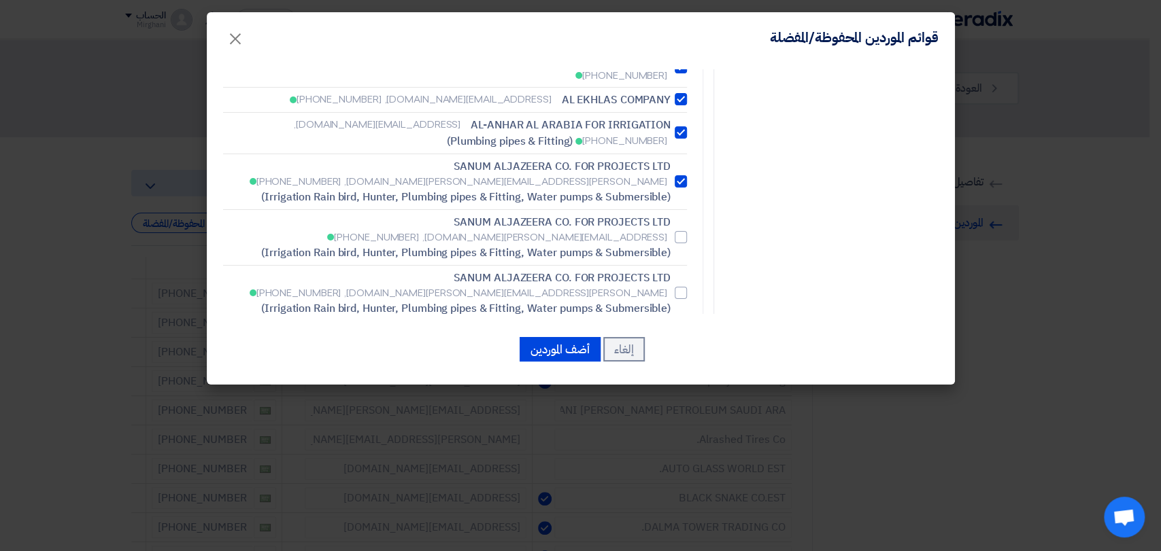
click at [687, 391] on div at bounding box center [680, 397] width 12 height 12
click at [686, 423] on label "[PERSON_NAME] Trading and contracting Co. [EMAIL_ADDRESS][PERSON_NAME][DOMAIN_N…" at bounding box center [455, 446] width 464 height 47
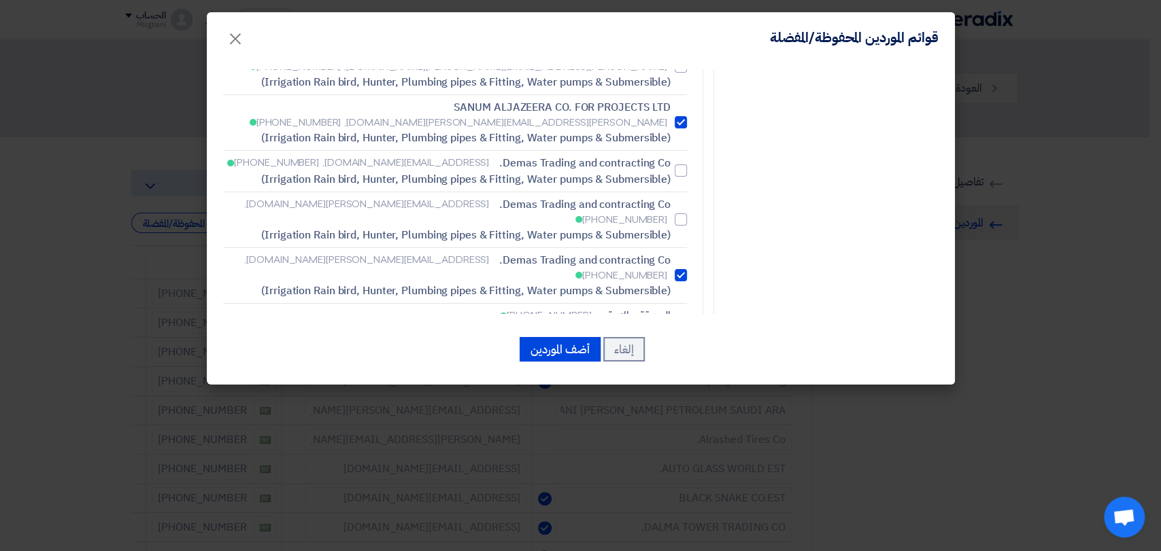
scroll to position [1888, 0]
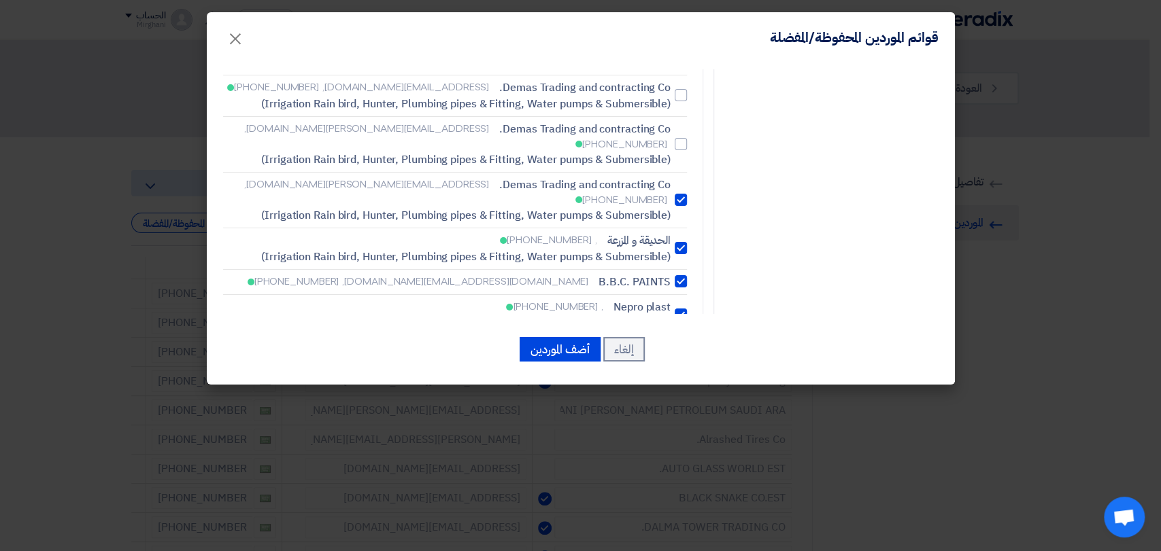
click at [683, 350] on div at bounding box center [680, 356] width 12 height 12
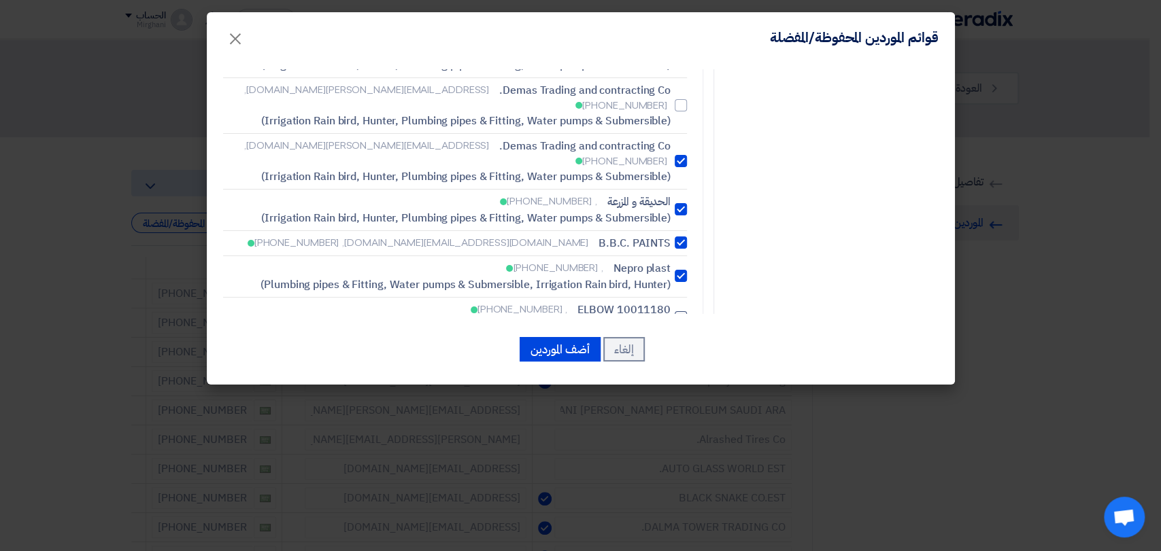
scroll to position [1964, 0]
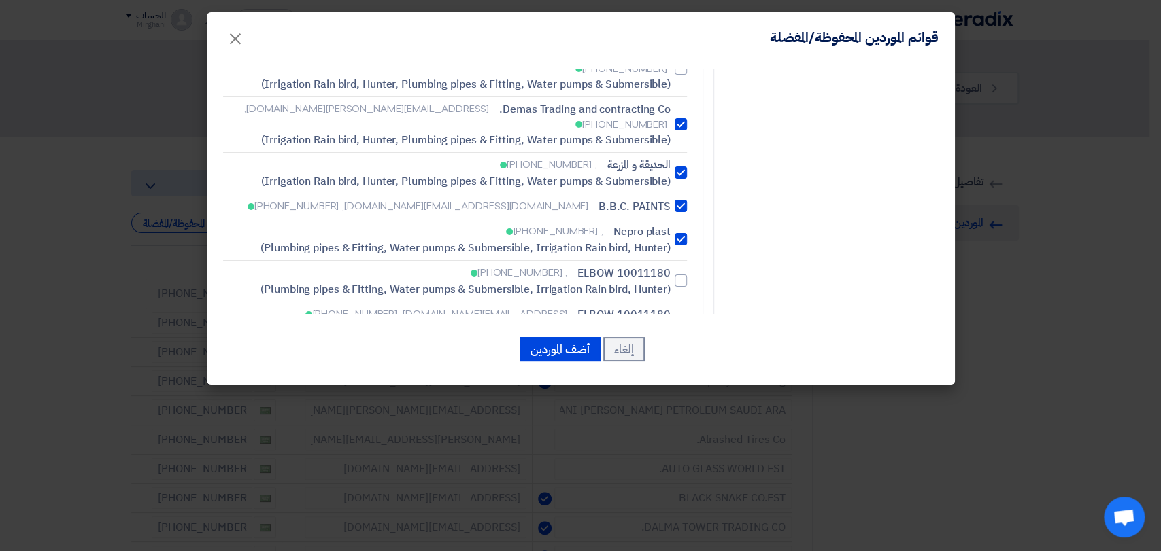
click at [687, 447] on div at bounding box center [680, 453] width 12 height 12
click at [686, 486] on div at bounding box center [680, 492] width 12 height 12
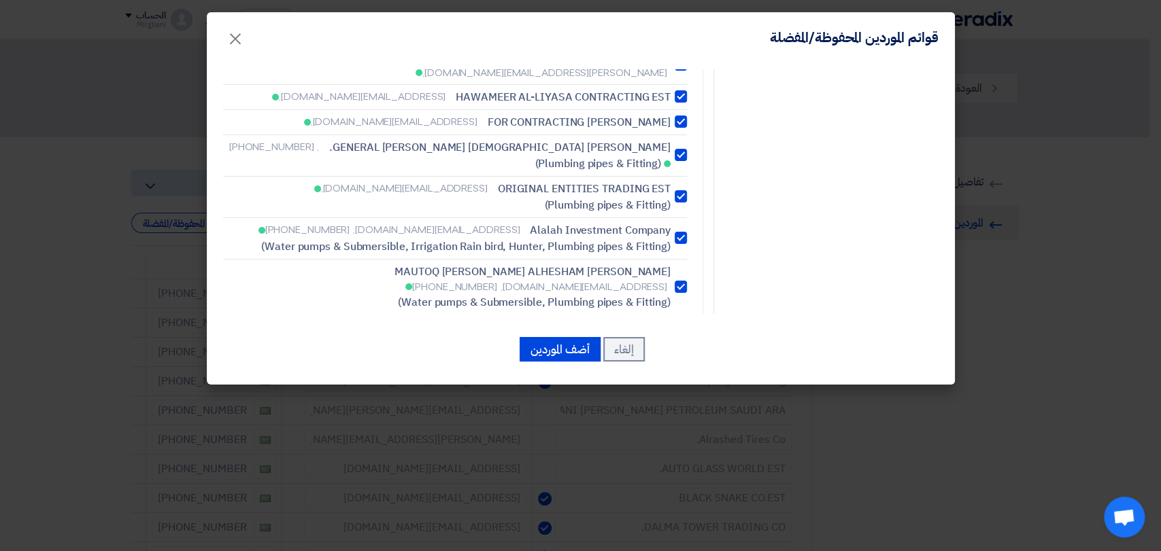
scroll to position [2493, 0]
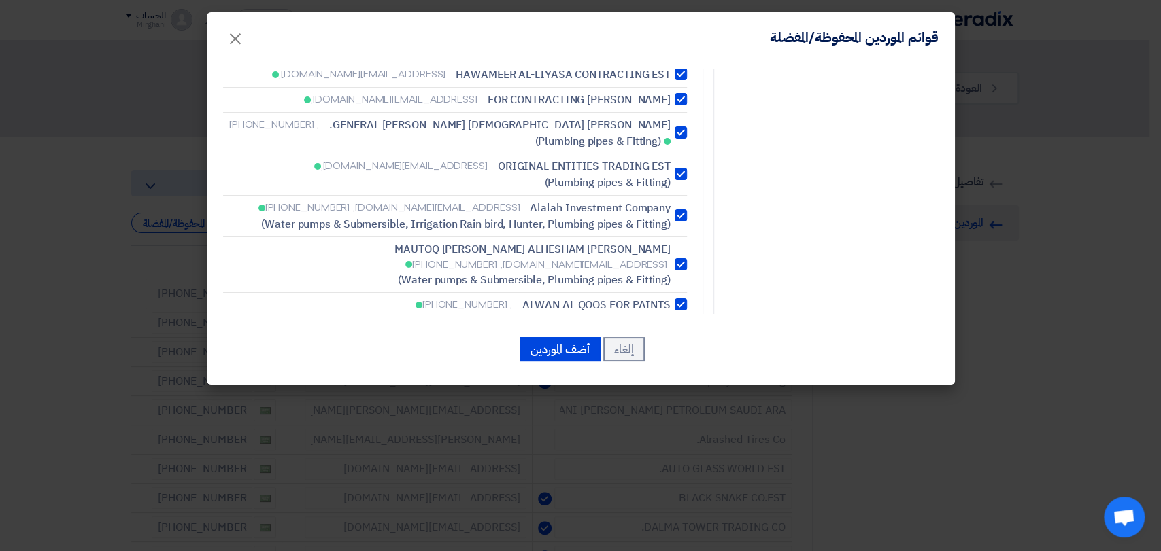
click at [685, 543] on div at bounding box center [680, 549] width 12 height 12
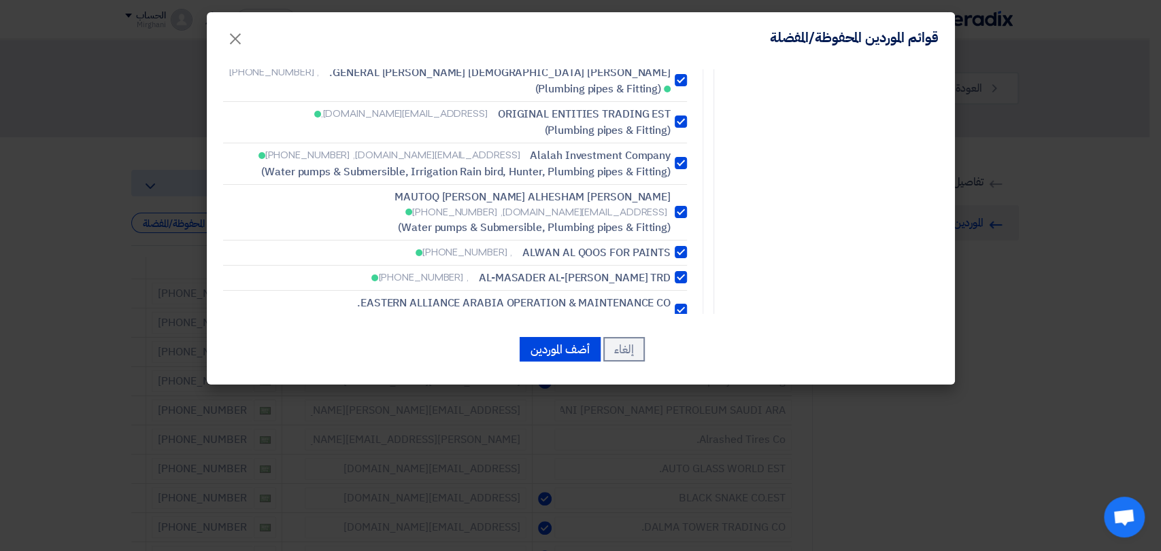
scroll to position [2568, 0]
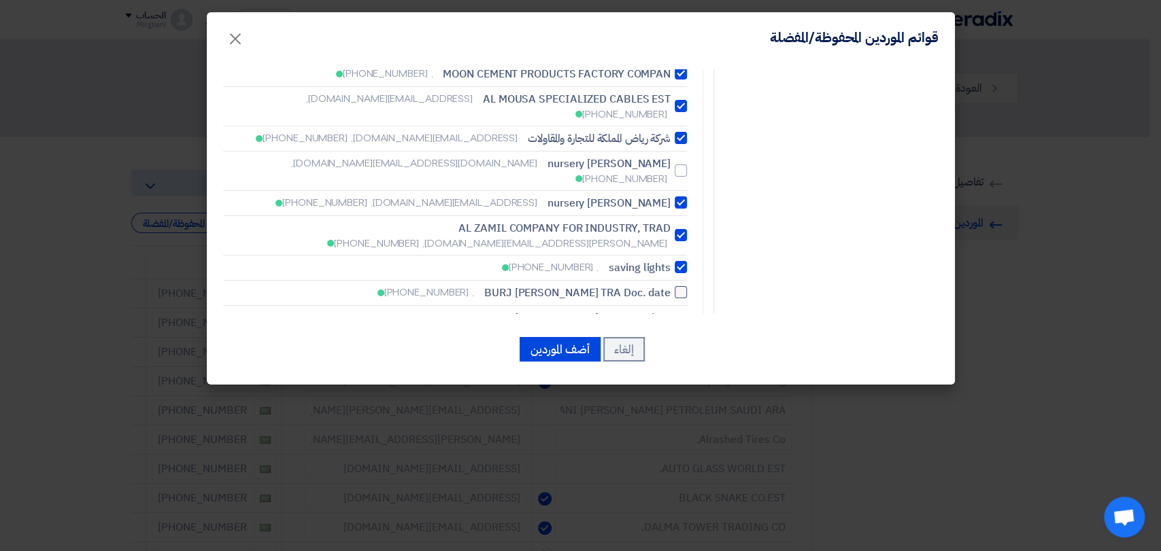
scroll to position [2946, 0]
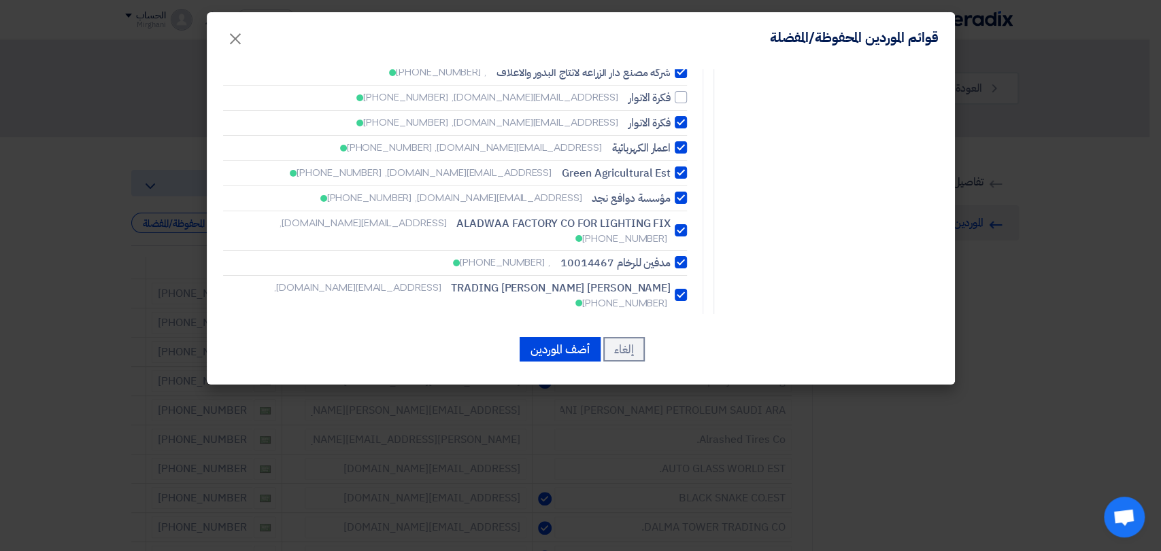
scroll to position [3172, 0]
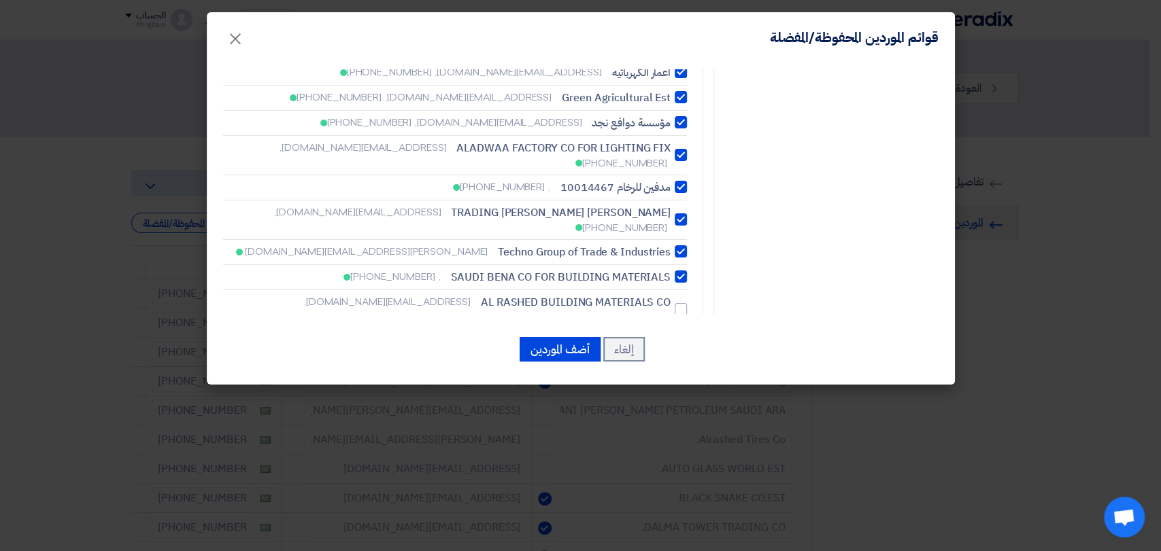
scroll to position [3248, 0]
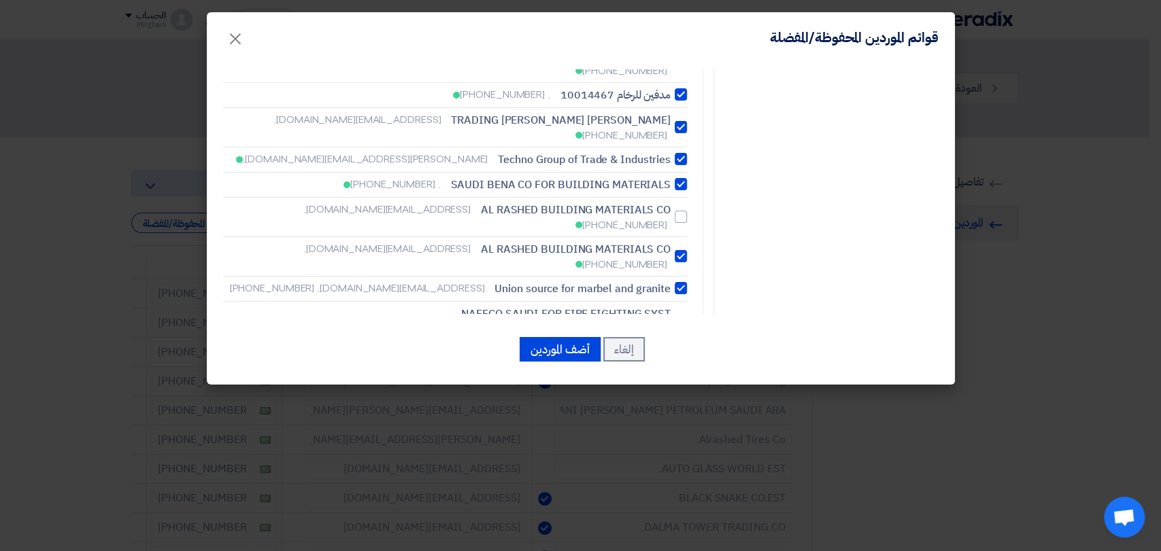
scroll to position [3399, 0]
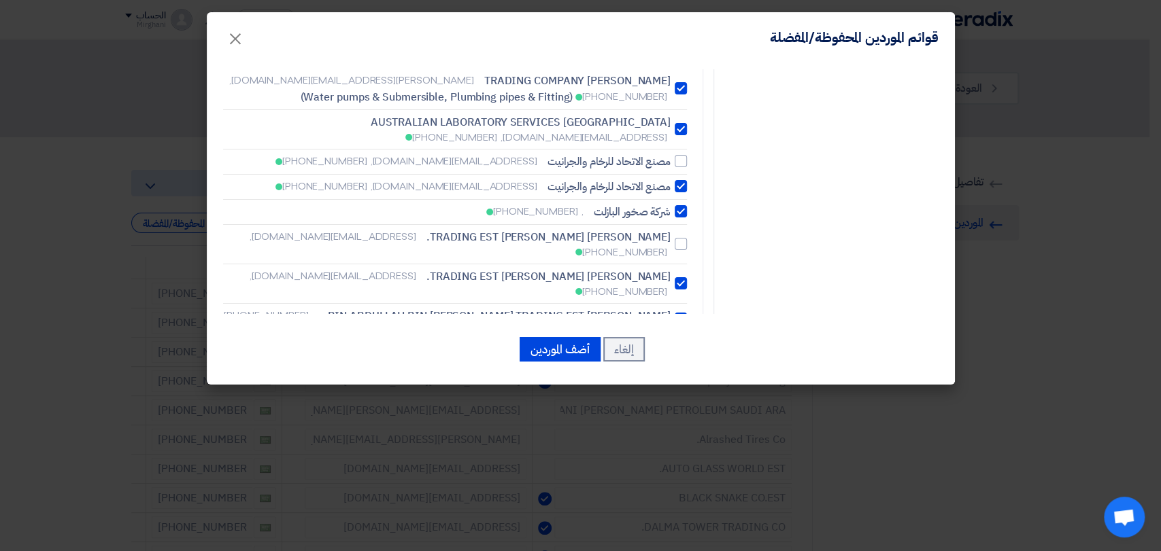
scroll to position [3852, 0]
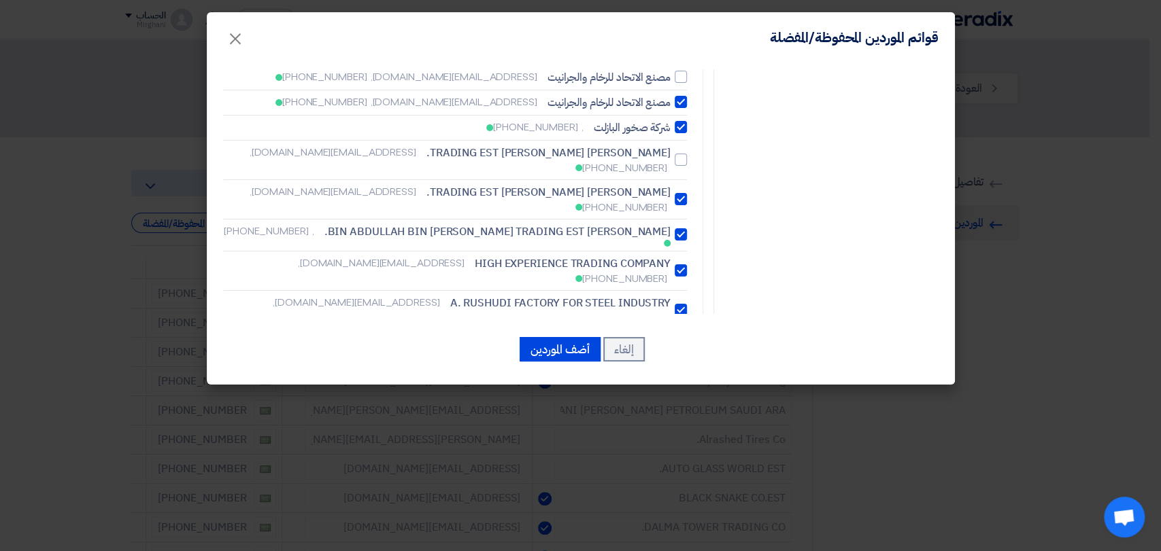
scroll to position [3928, 0]
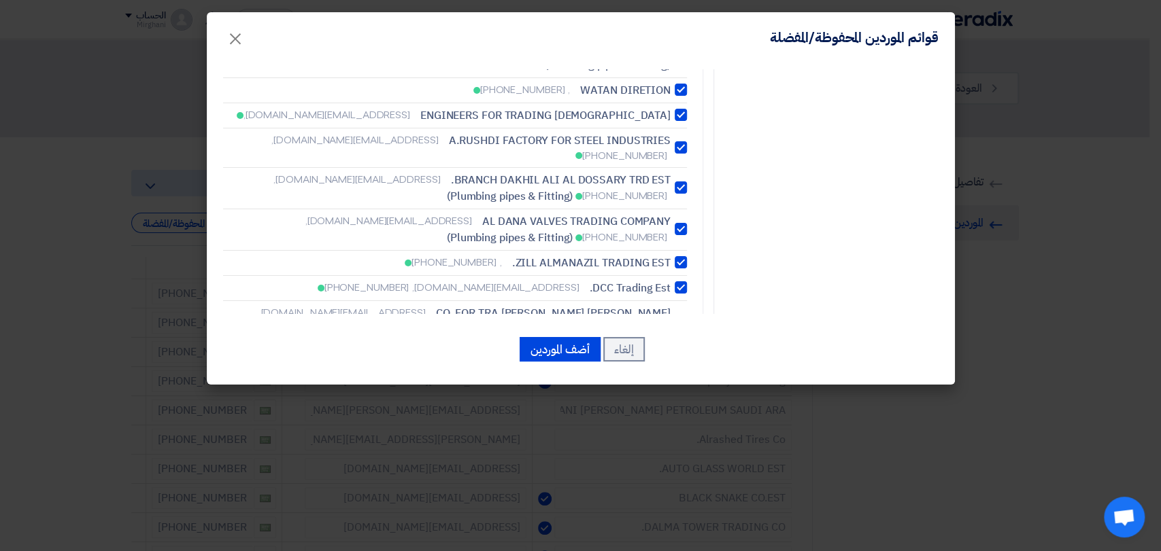
scroll to position [4230, 0]
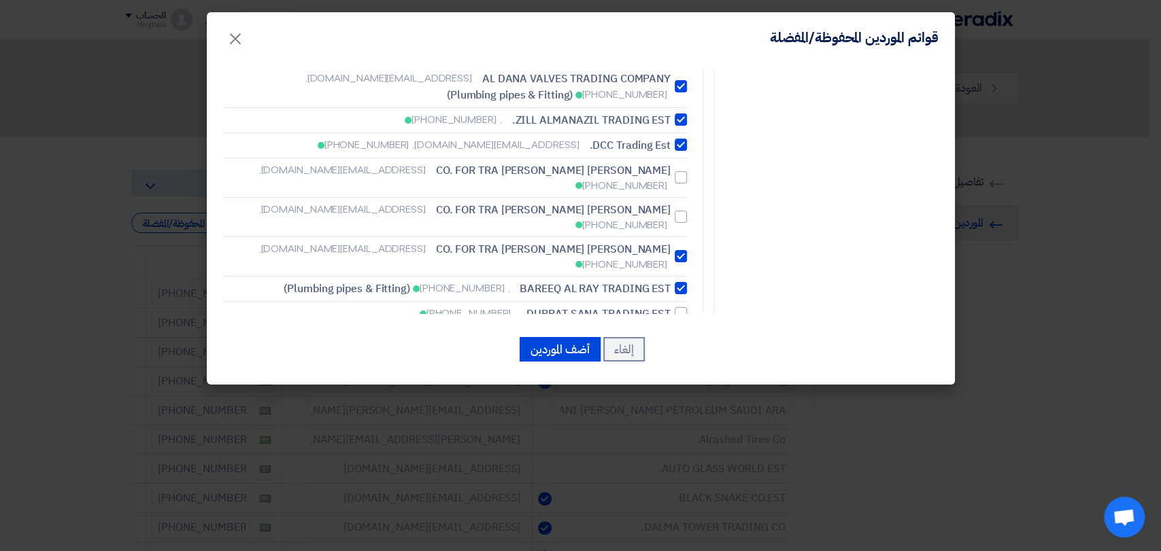
scroll to position [4381, 0]
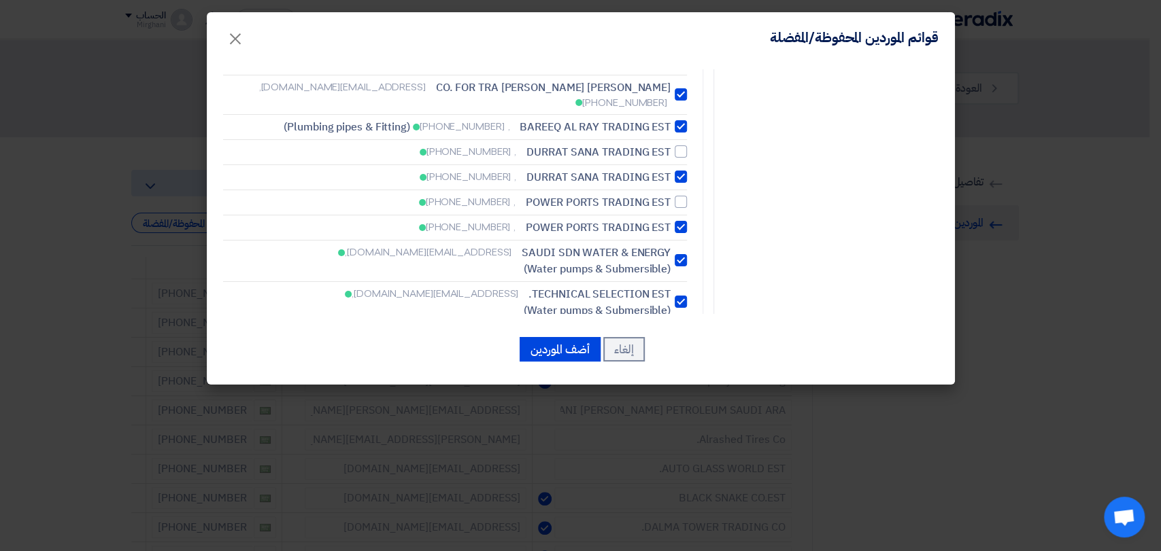
scroll to position [4532, 0]
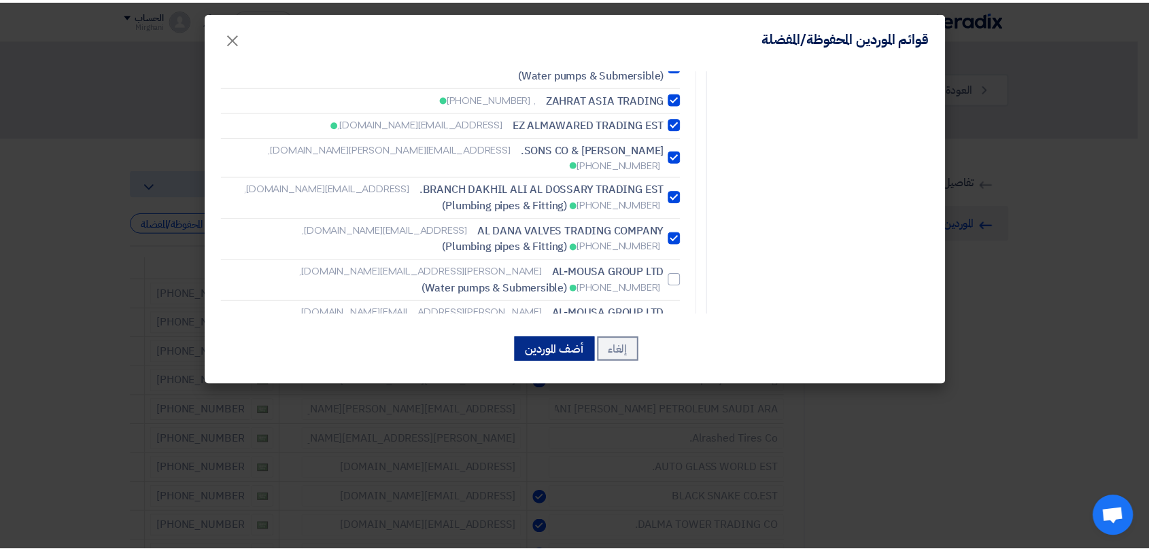
scroll to position [4667, 0]
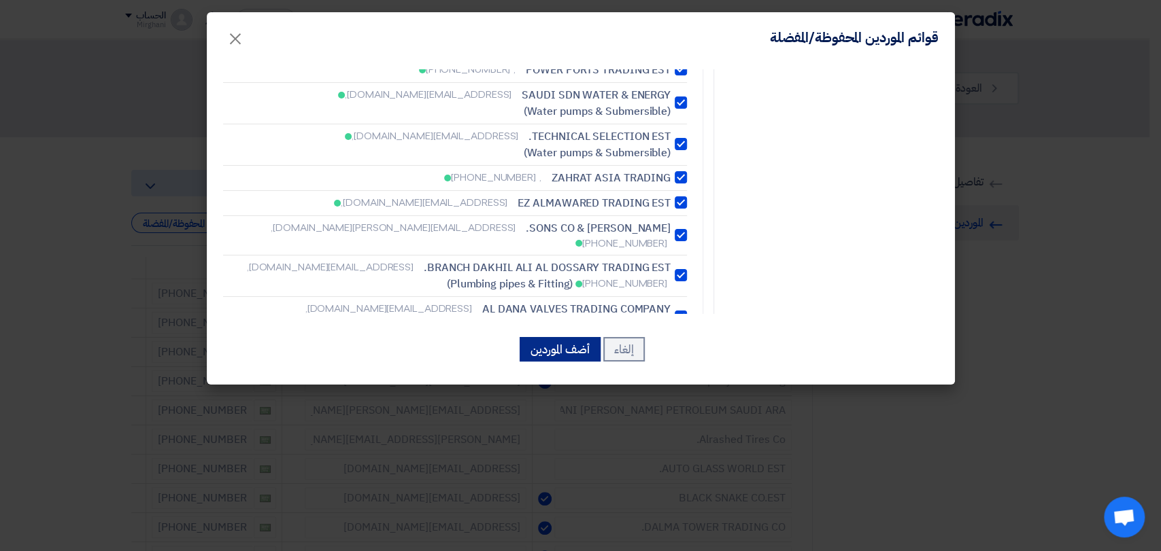
click at [567, 352] on button "أضف الموردين" at bounding box center [559, 349] width 81 height 24
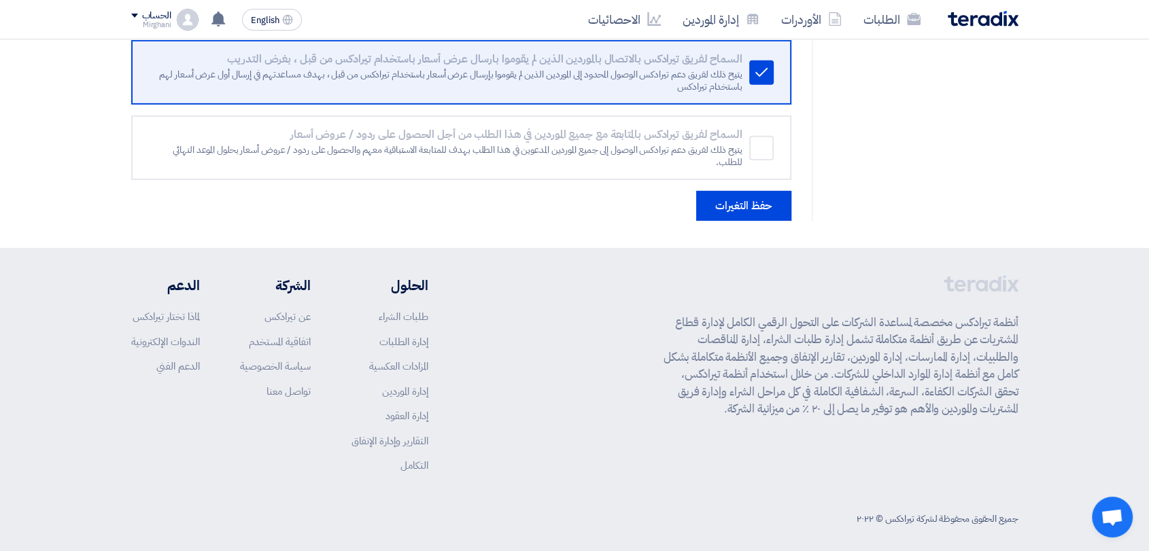
scroll to position [4368, 0]
click at [751, 194] on button "حفظ التغيرات" at bounding box center [743, 209] width 95 height 30
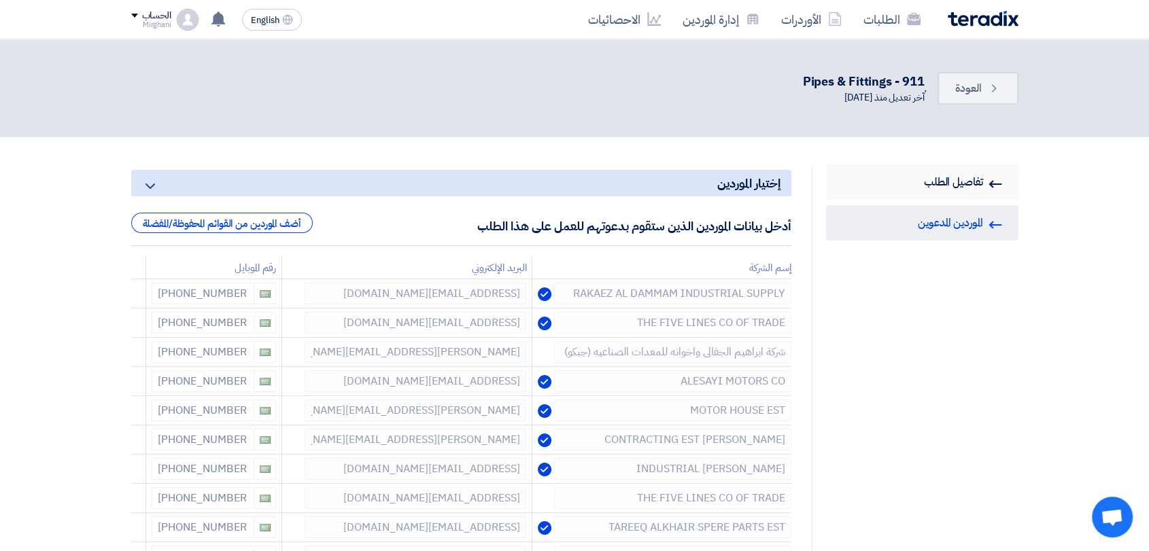
click at [953, 190] on link "RFQ Information تفاصيل الطلب" at bounding box center [922, 182] width 192 height 35
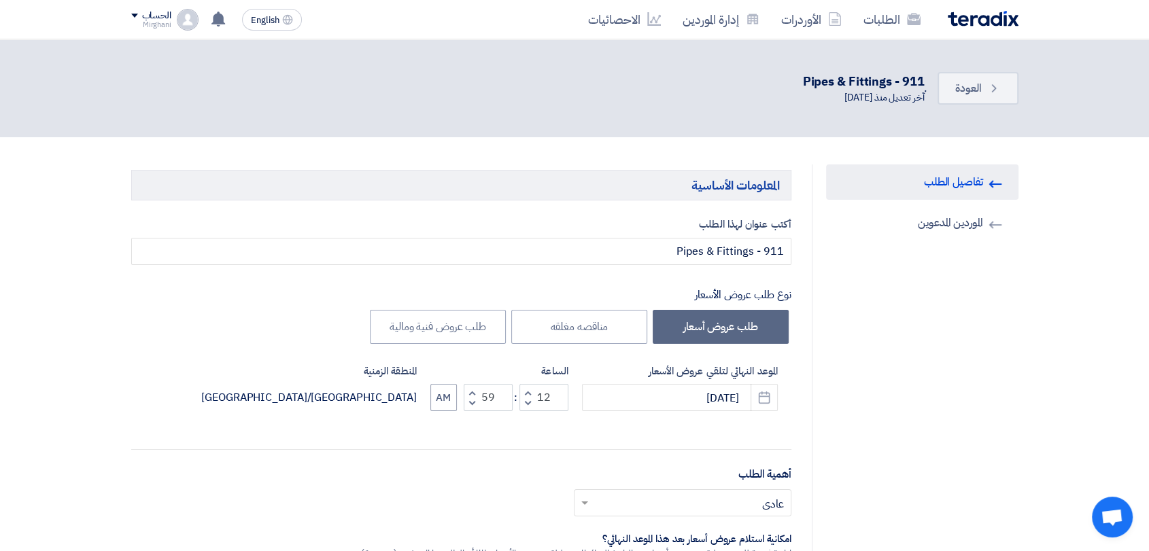
click at [1005, 71] on div "Back العودة . Pipes & Fittings - 911 آخر تعديل منذ [DATE]" at bounding box center [574, 89] width 887 height 44
click at [999, 82] on icon "Back" at bounding box center [994, 89] width 14 height 14
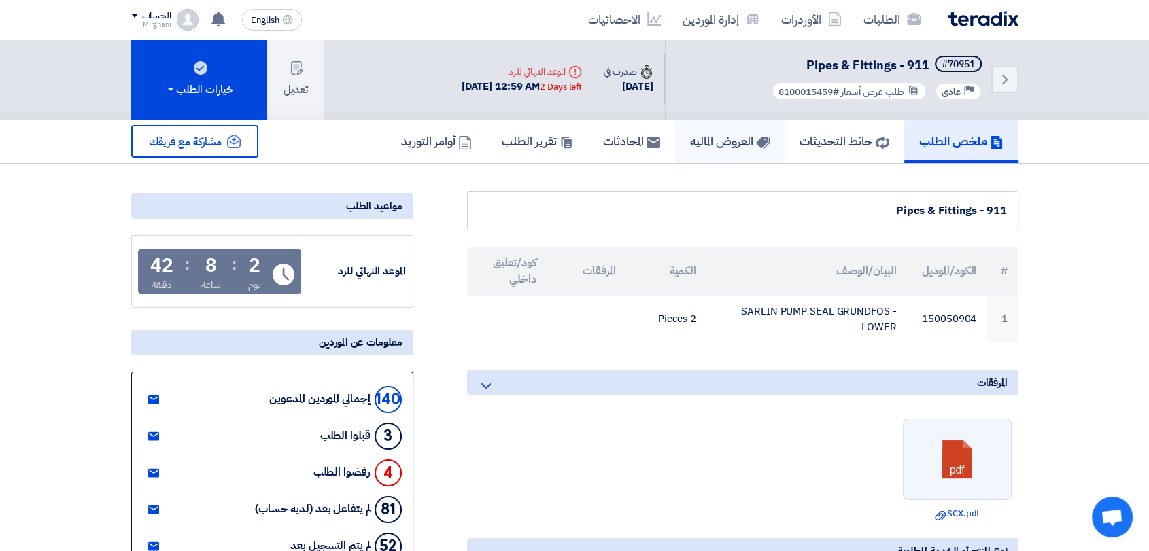
click at [676, 150] on link "العروض الماليه" at bounding box center [729, 142] width 109 height 44
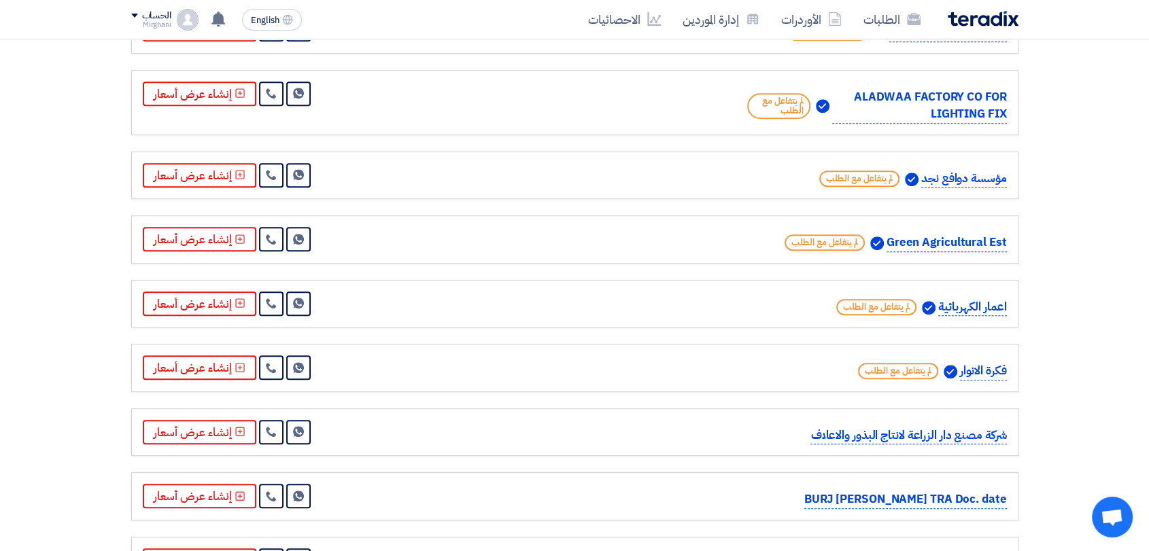
scroll to position [5967, 0]
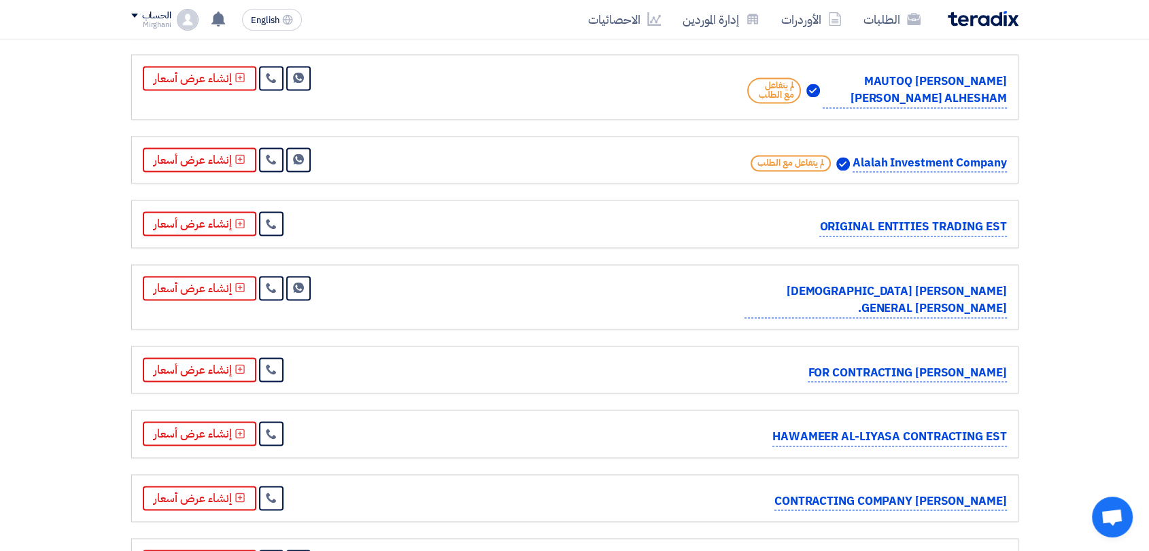
drag, startPoint x: 1150, startPoint y: 360, endPoint x: 1132, endPoint y: 371, distance: 21.3
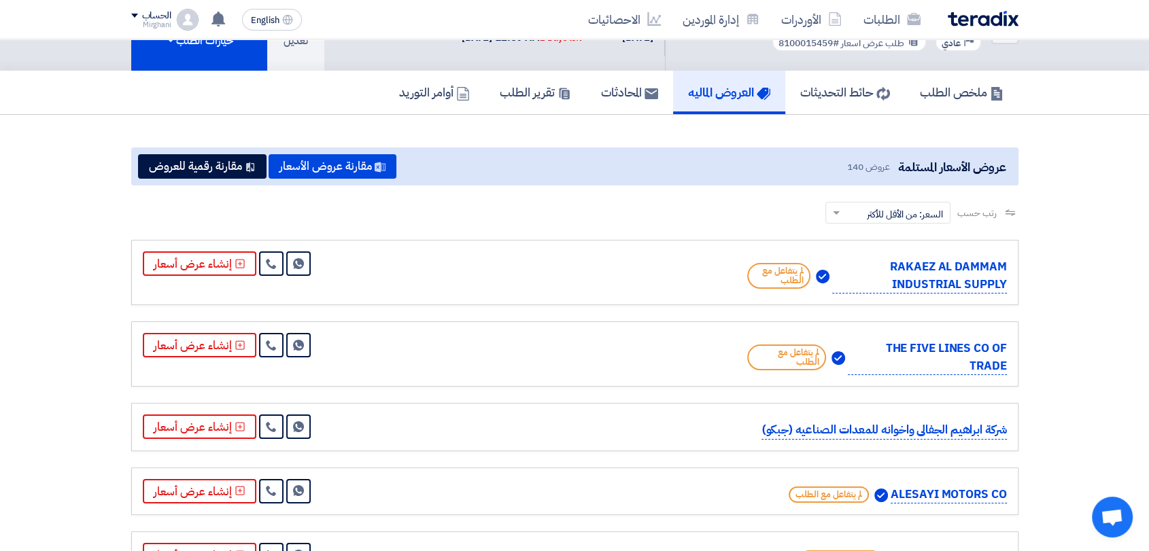
scroll to position [75, 0]
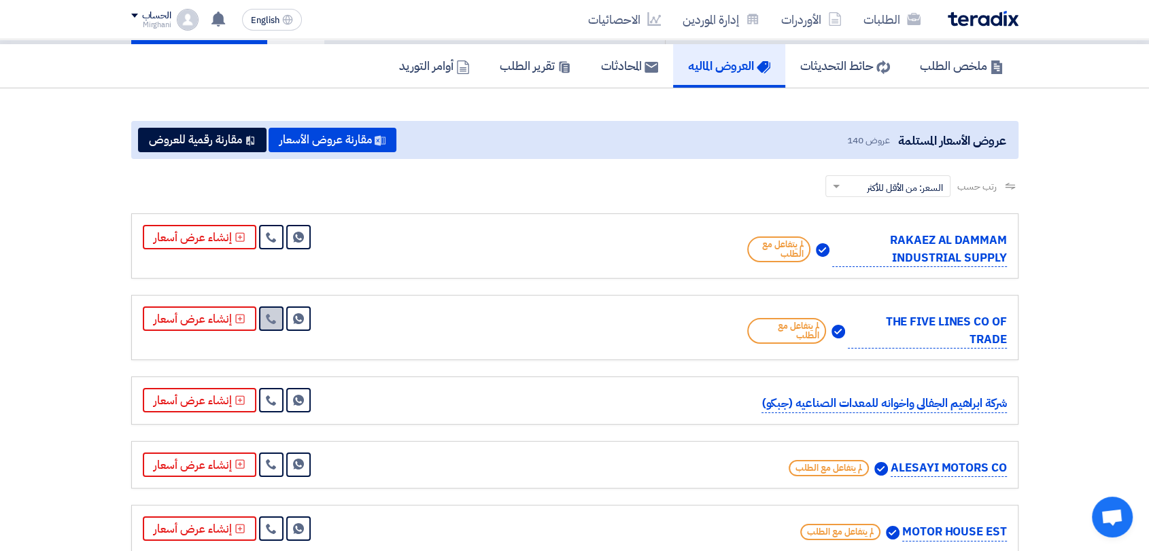
click at [266, 320] on icon at bounding box center [271, 318] width 11 height 11
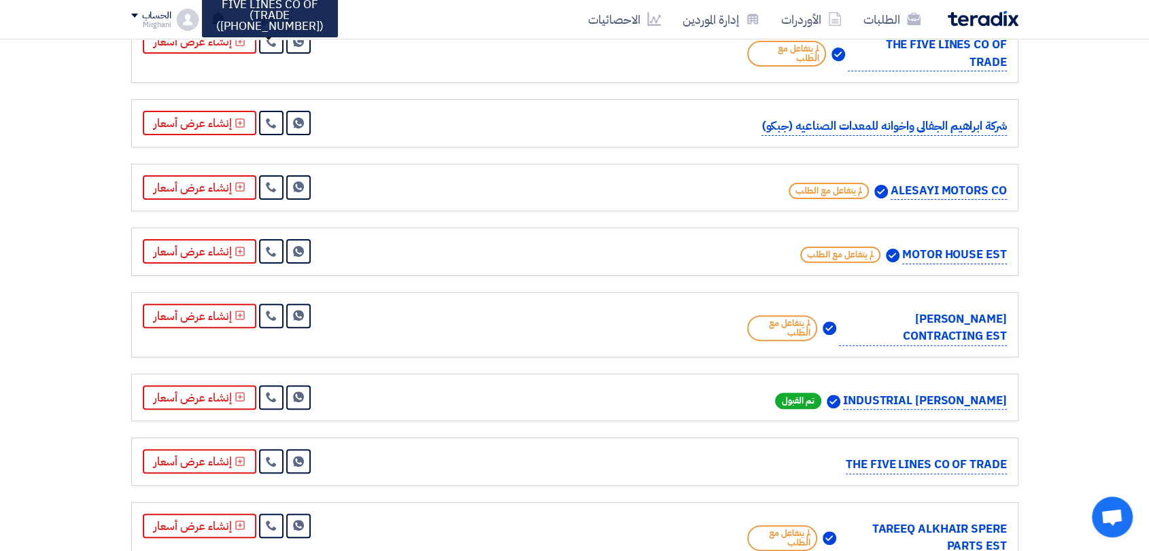
scroll to position [377, 0]
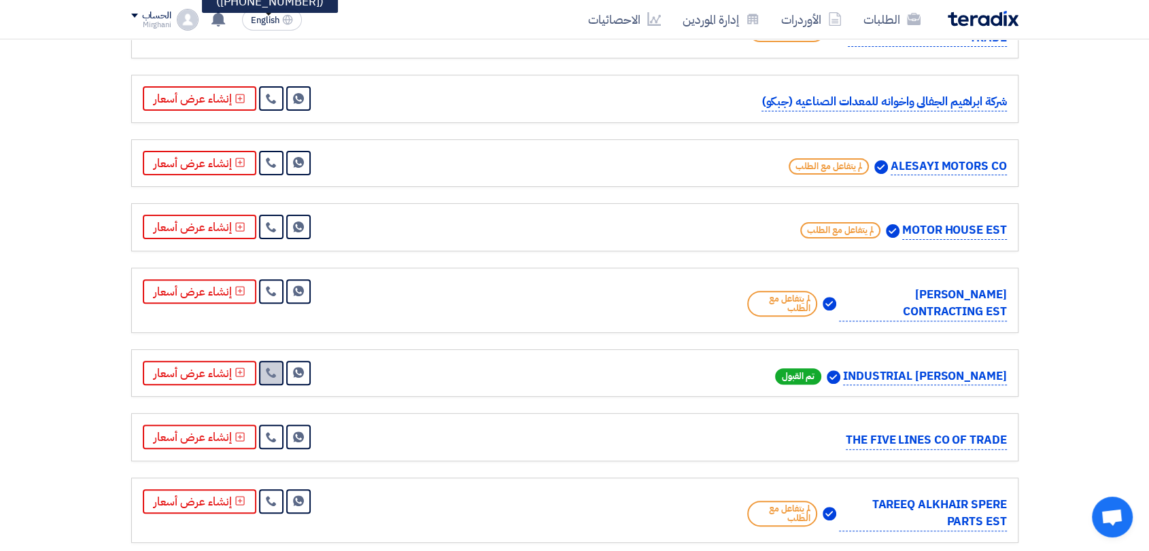
click at [273, 381] on link at bounding box center [271, 373] width 24 height 24
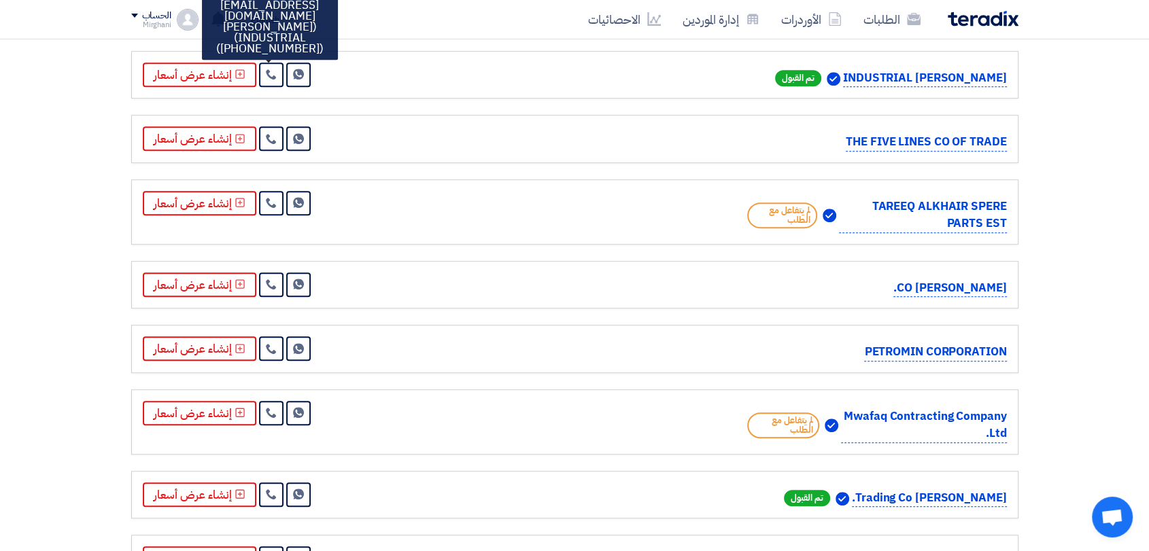
scroll to position [680, 0]
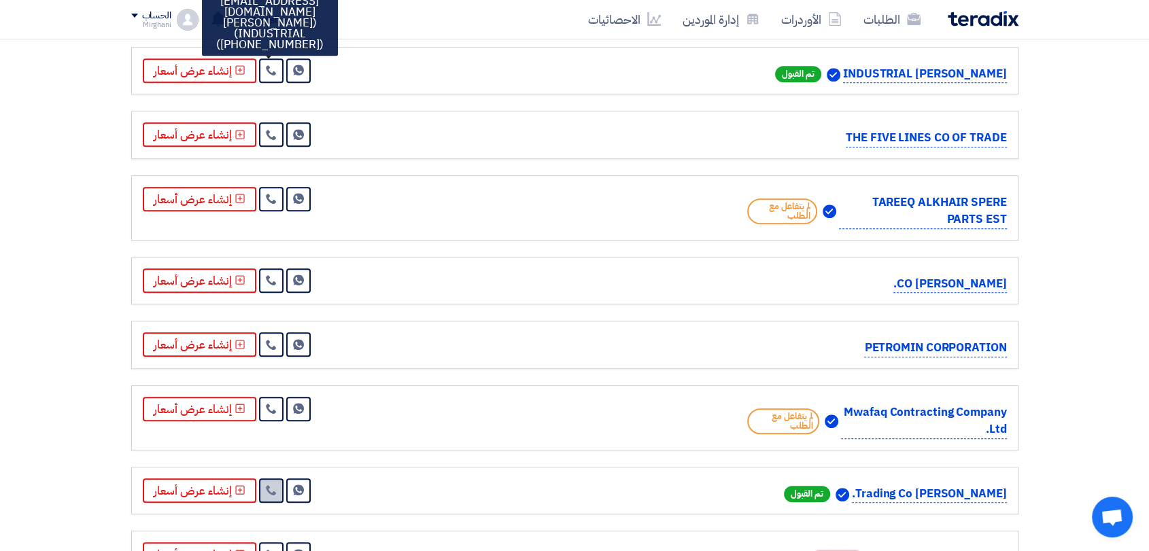
click at [273, 496] on icon at bounding box center [271, 490] width 11 height 11
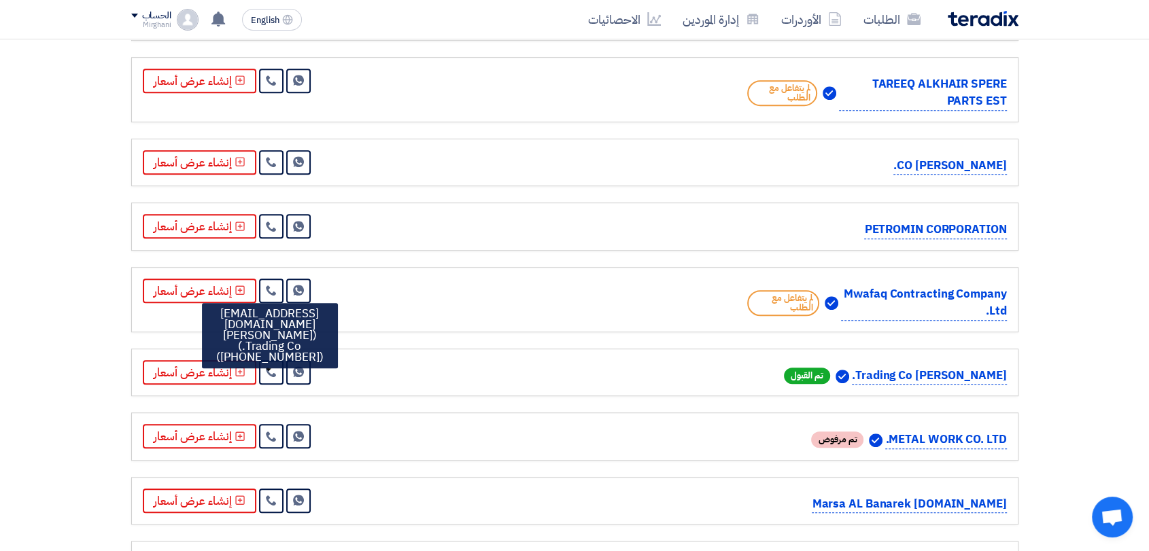
scroll to position [831, 0]
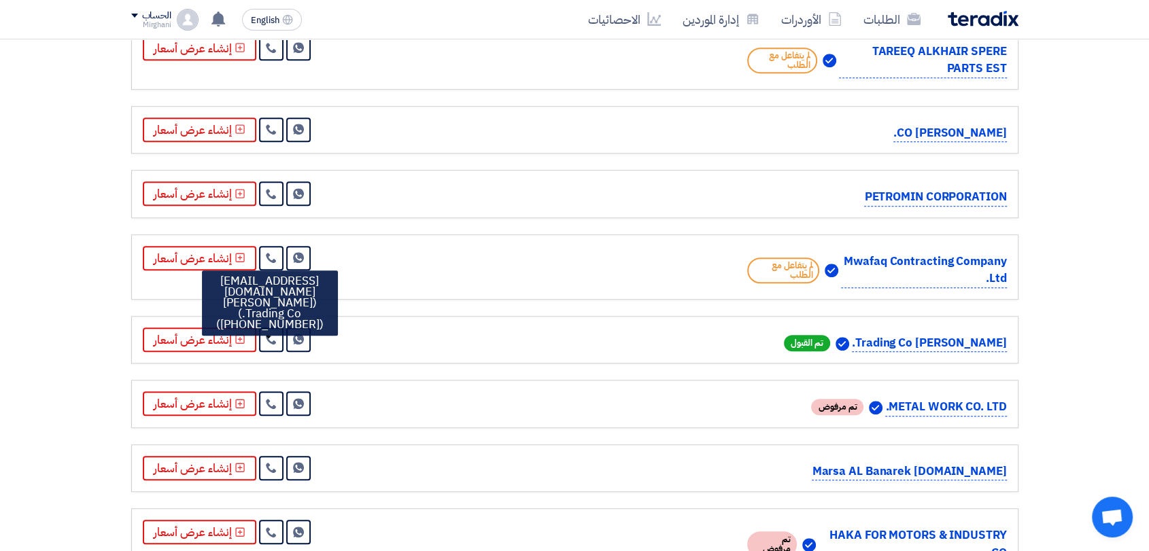
drag, startPoint x: 651, startPoint y: 356, endPoint x: 1071, endPoint y: 349, distance: 419.6
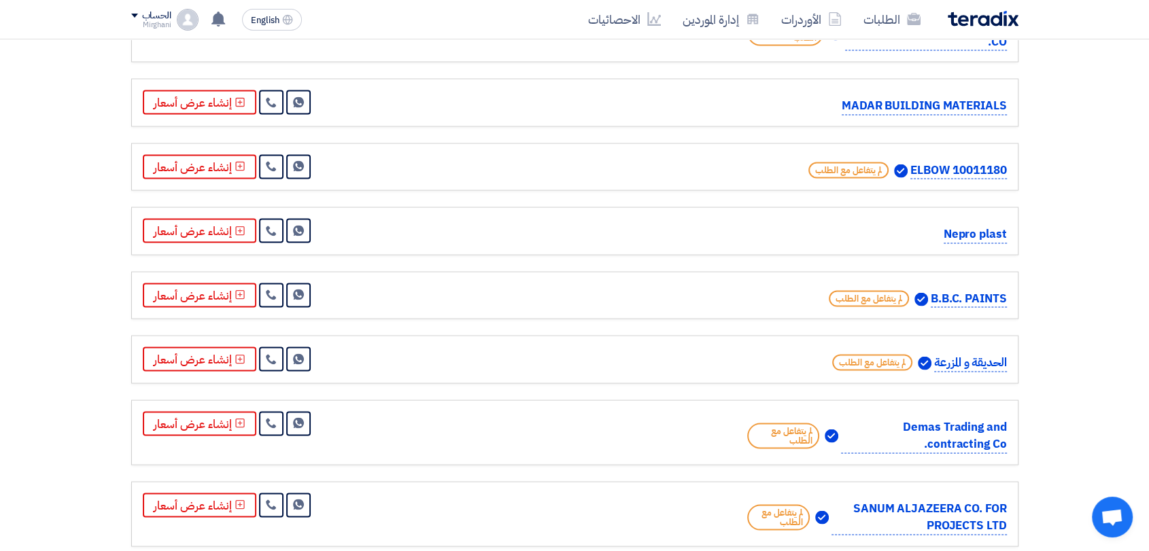
scroll to position [7554, 0]
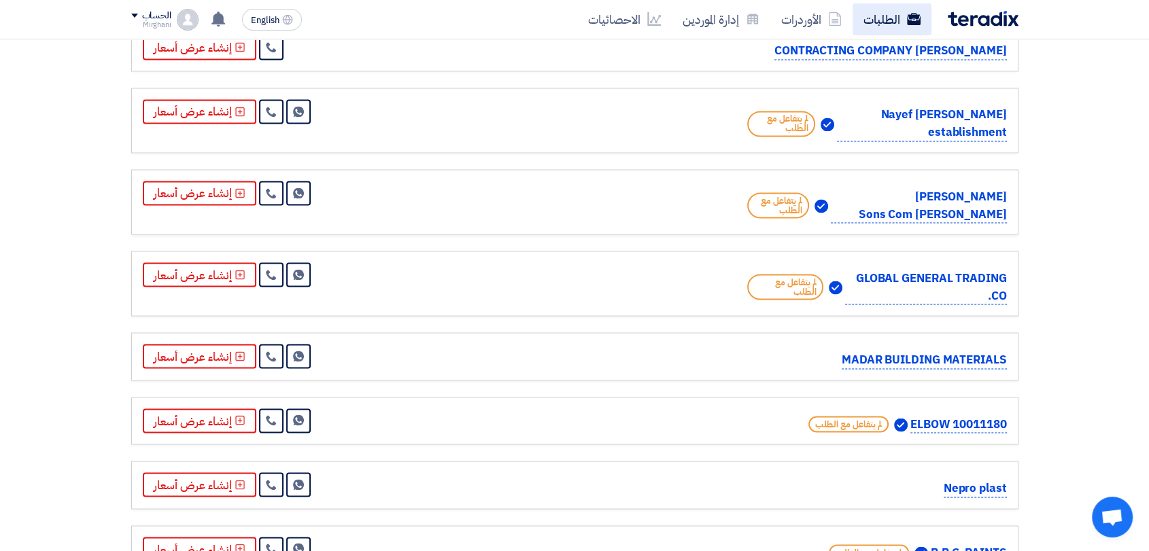
click at [880, 21] on link "الطلبات" at bounding box center [892, 19] width 79 height 32
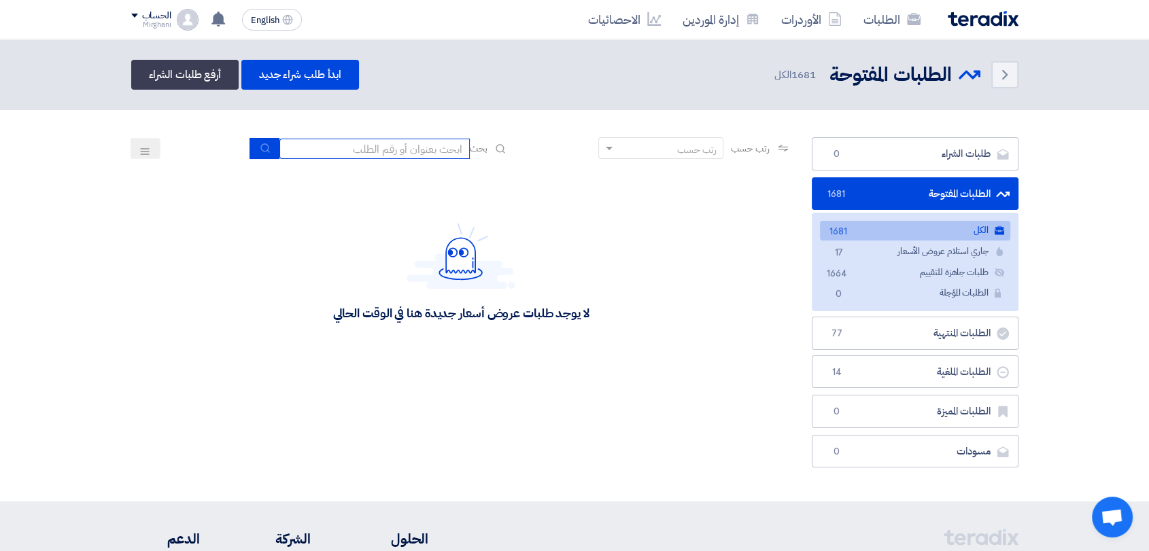
click at [373, 149] on input at bounding box center [374, 149] width 190 height 20
paste input "8300010187"
click at [250, 144] on button "submit" at bounding box center [265, 148] width 30 height 21
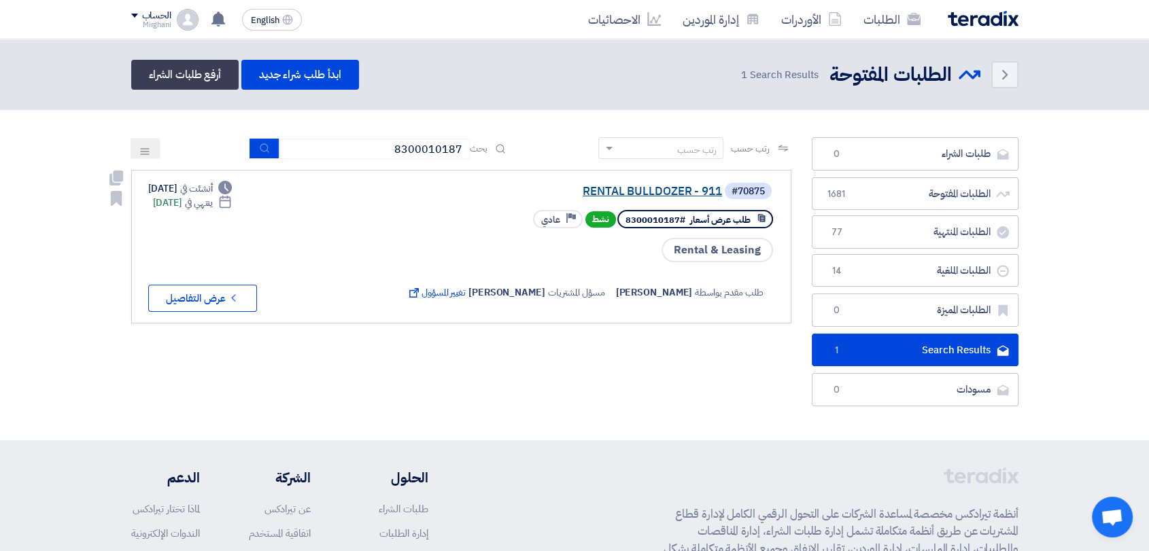
click at [659, 189] on link "RENTAL BULLDOZER - 911" at bounding box center [586, 192] width 272 height 12
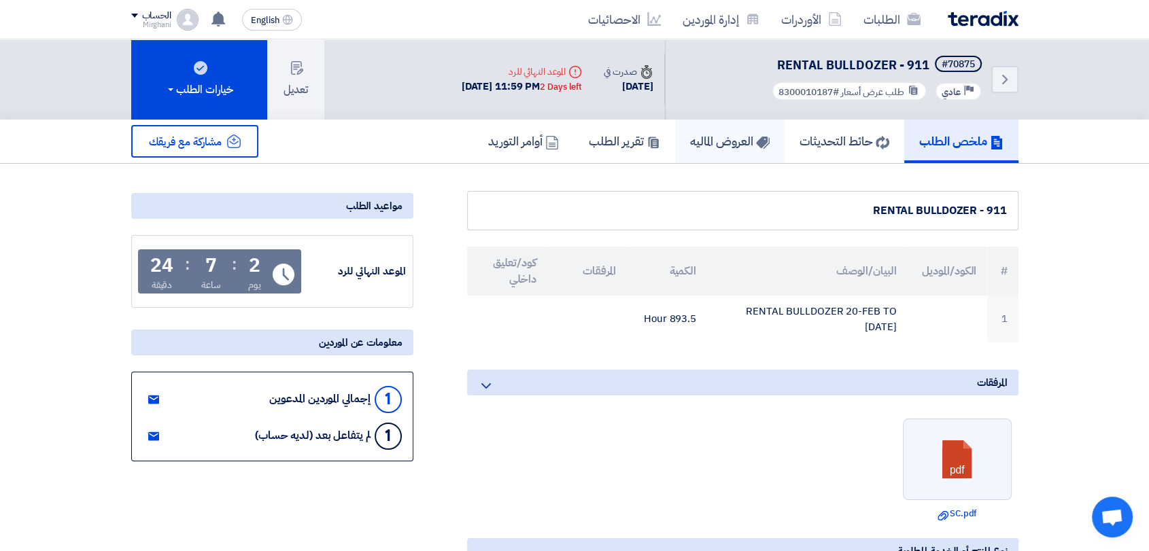
click at [701, 148] on h5 "العروض الماليه" at bounding box center [730, 141] width 80 height 16
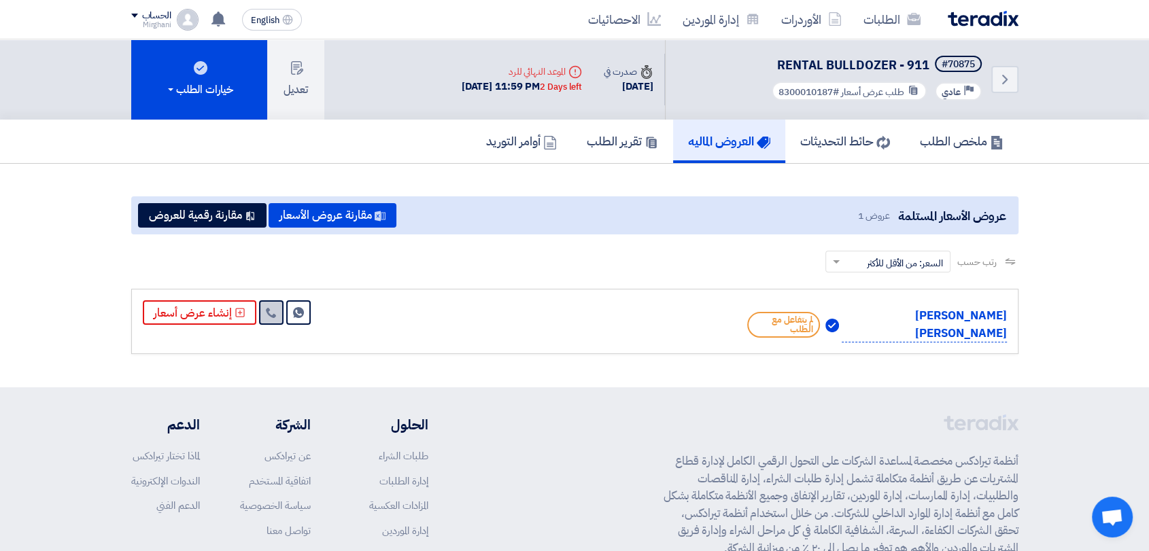
click at [270, 324] on link at bounding box center [271, 313] width 24 height 24
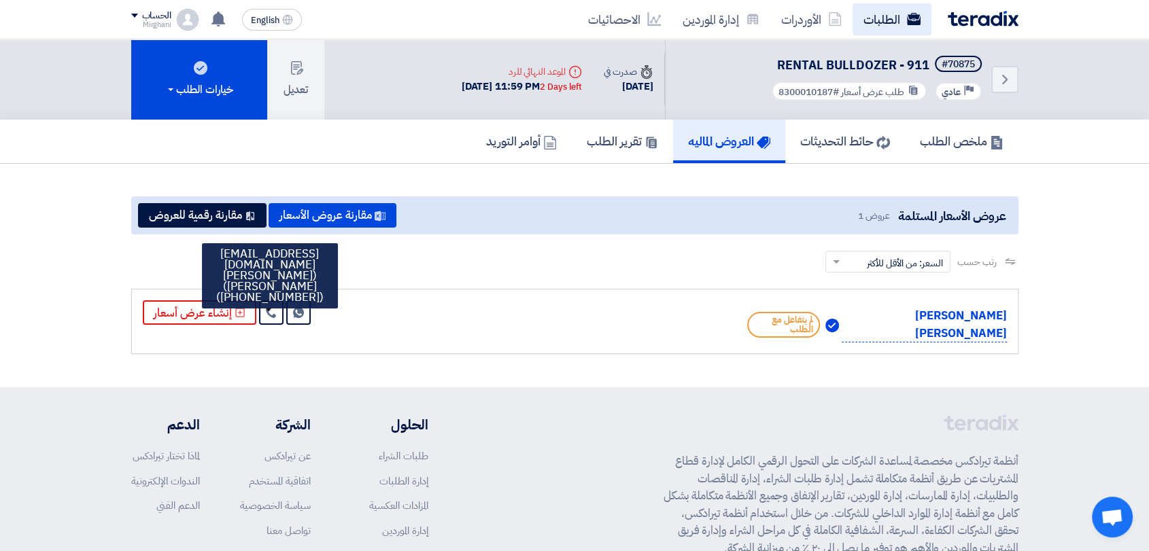
click at [882, 18] on link "الطلبات" at bounding box center [892, 19] width 79 height 32
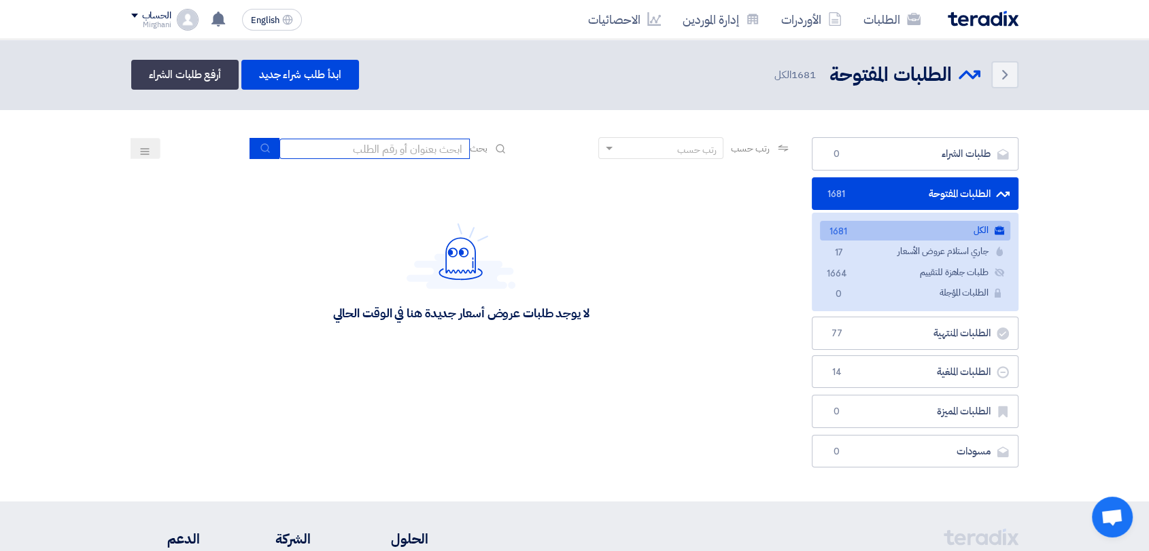
click at [424, 139] on input at bounding box center [374, 149] width 190 height 20
click at [251, 143] on button "submit" at bounding box center [265, 148] width 30 height 21
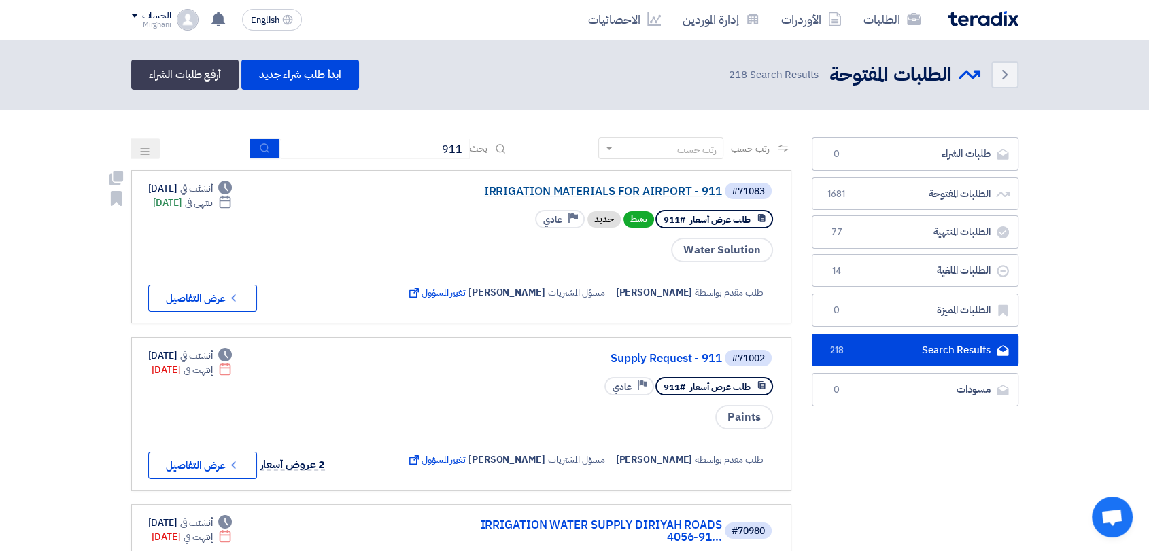
click at [576, 193] on link "IRRIGATION MATERIALS FOR AIRPORT - 911" at bounding box center [586, 192] width 272 height 12
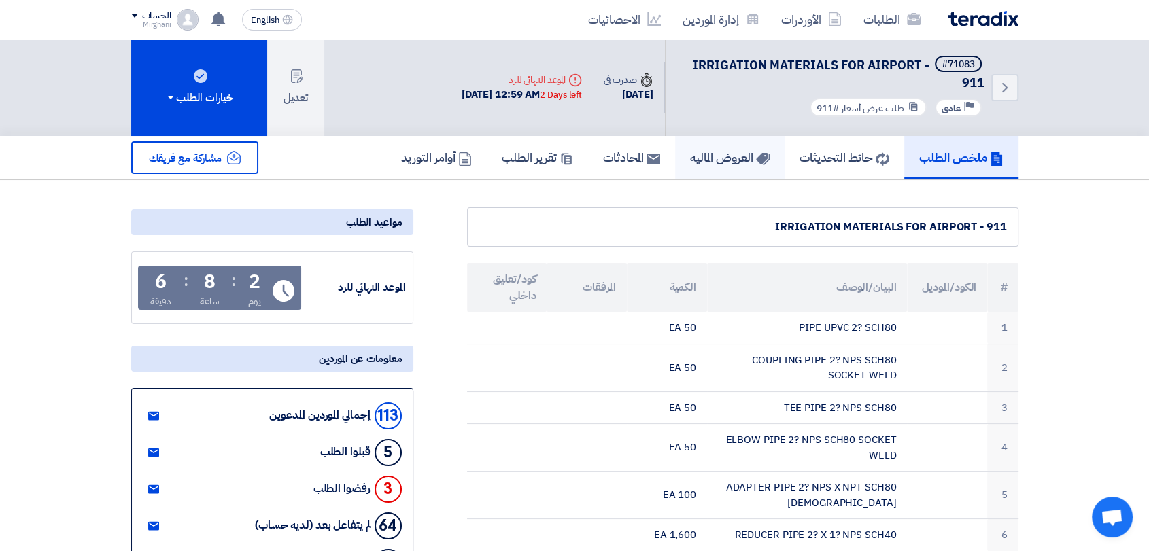
click at [681, 166] on link "العروض الماليه" at bounding box center [729, 158] width 109 height 44
